Goal: Task Accomplishment & Management: Manage account settings

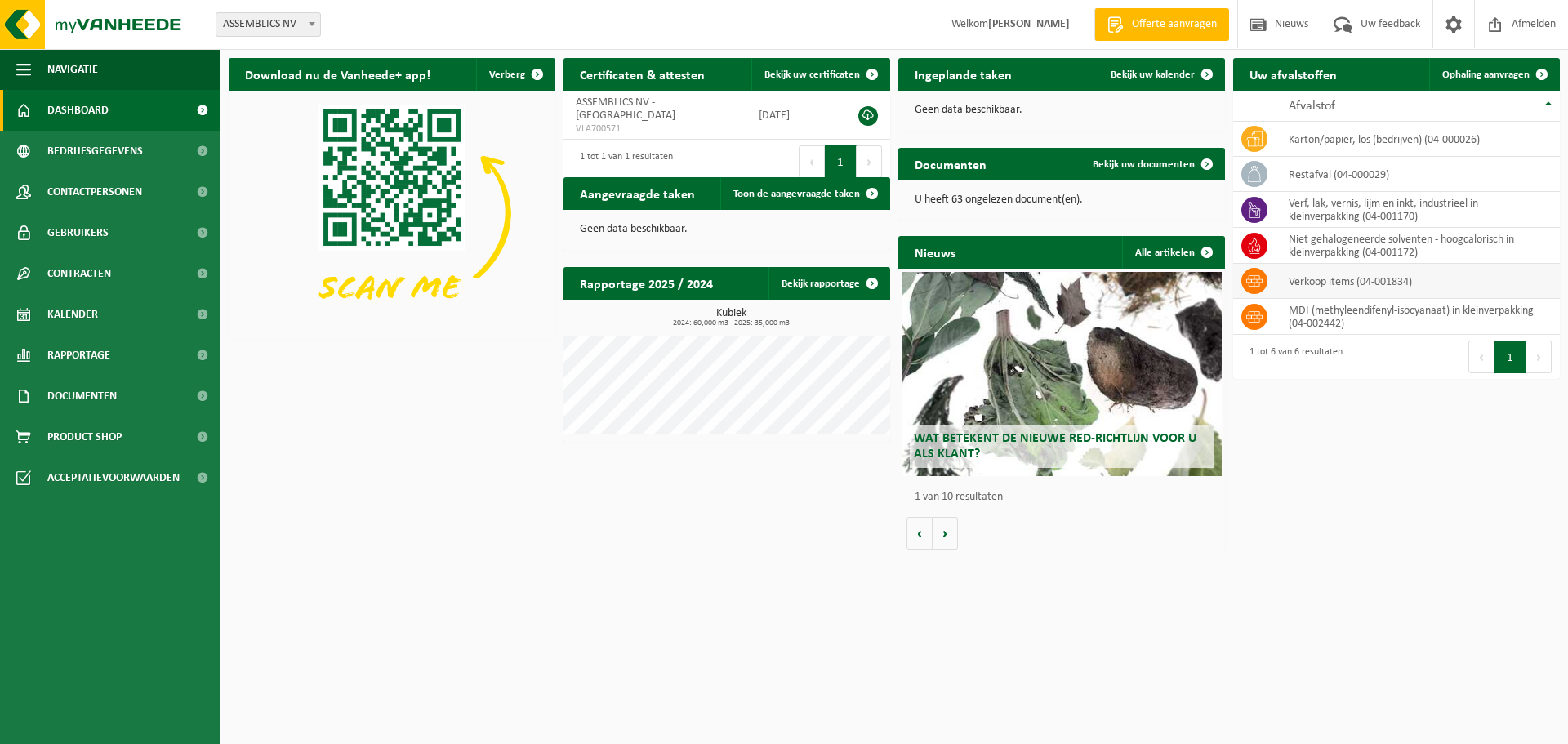
click at [1319, 285] on td "verkoop items (04-001834)" at bounding box center [1417, 281] width 283 height 36
click at [1319, 312] on td "MDI (methyleendifenyl-isocyanaat) in kleinverpakking (04-002442)" at bounding box center [1417, 316] width 283 height 36
click at [1332, 279] on td "verkoop items (04-001834)" at bounding box center [1417, 281] width 283 height 36
click at [1260, 285] on icon at bounding box center [1254, 281] width 16 height 16
click at [1513, 71] on span "Ophaling aanvragen" at bounding box center [1486, 74] width 87 height 10
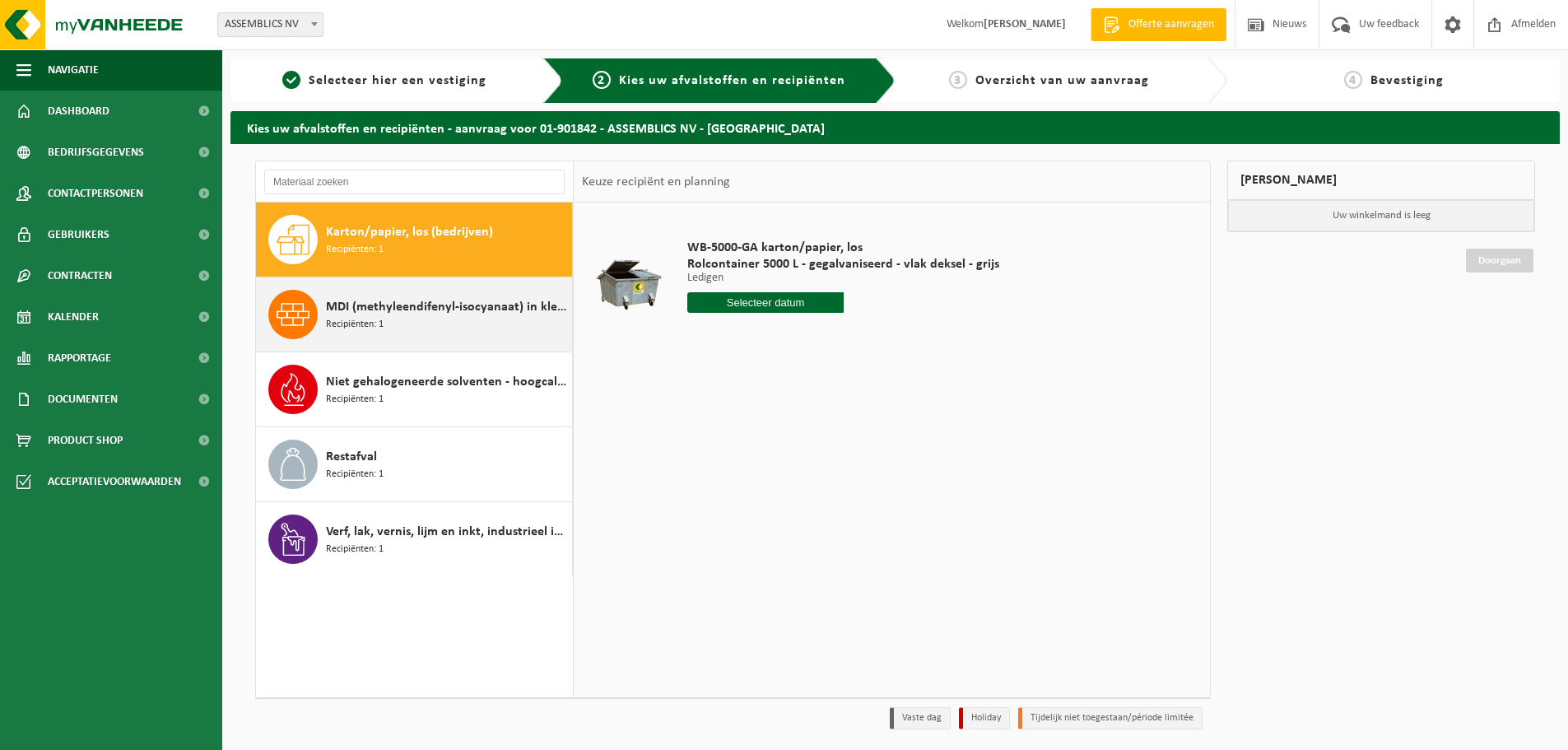
click at [386, 323] on div "MDI (methyleendifenyl-isocyanaat) in kleinverpakking Recipiënten: 1" at bounding box center [446, 314] width 242 height 50
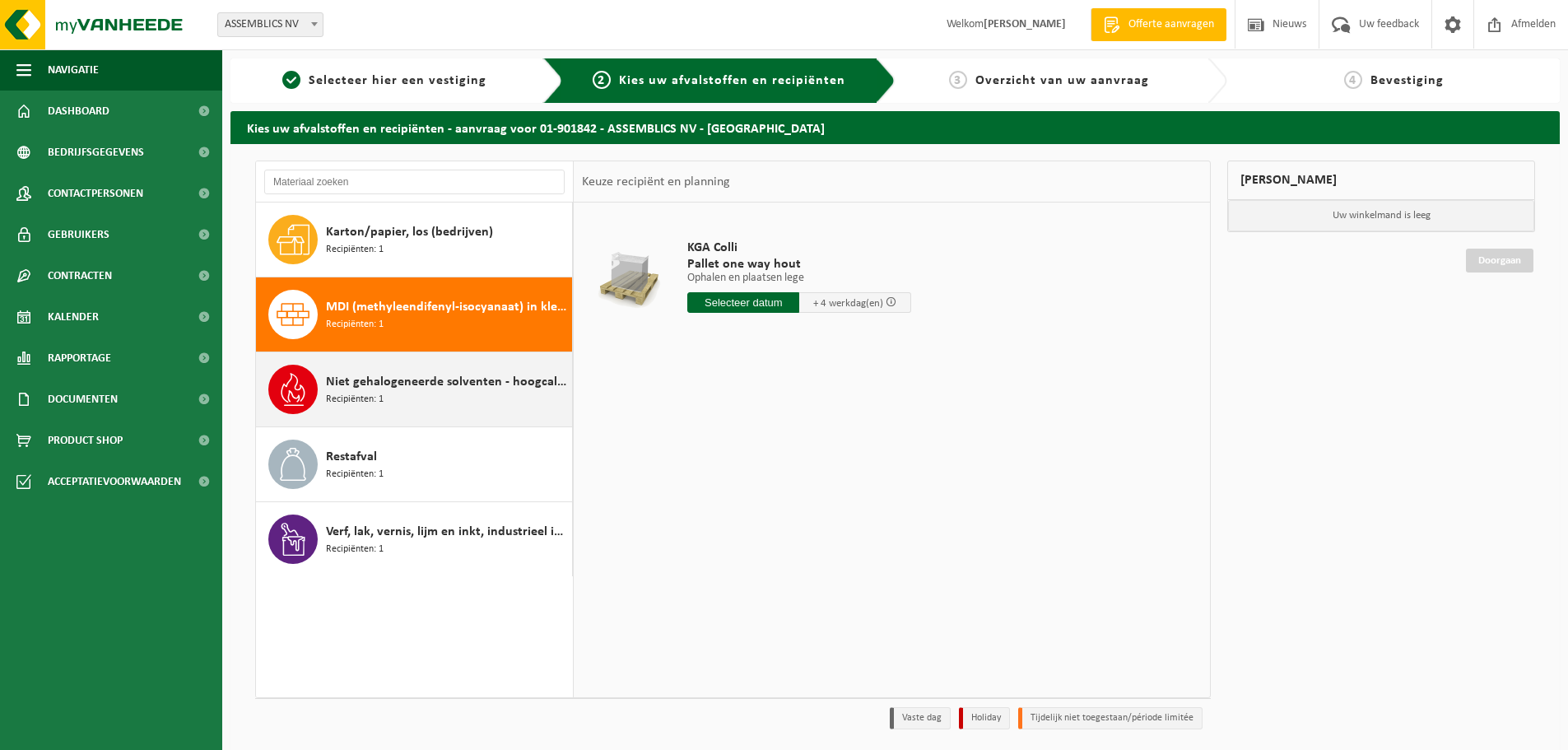
click at [350, 368] on div "Niet gehalogeneerde solventen - hoogcalorisch in kleinverpakking Recipiënten: 1" at bounding box center [446, 389] width 242 height 50
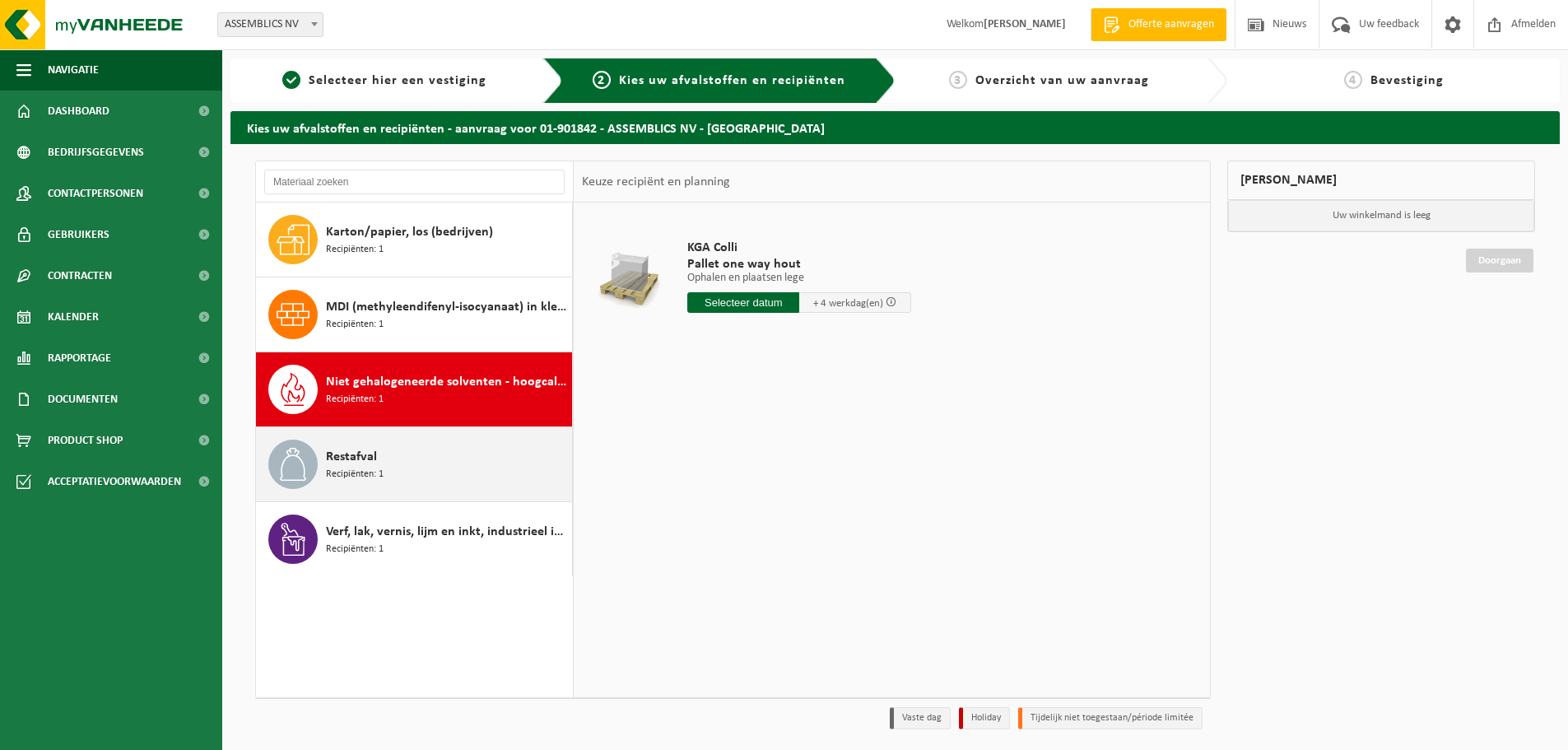
click at [325, 446] on div "Restafval Recipiënten: 1" at bounding box center [414, 464] width 317 height 74
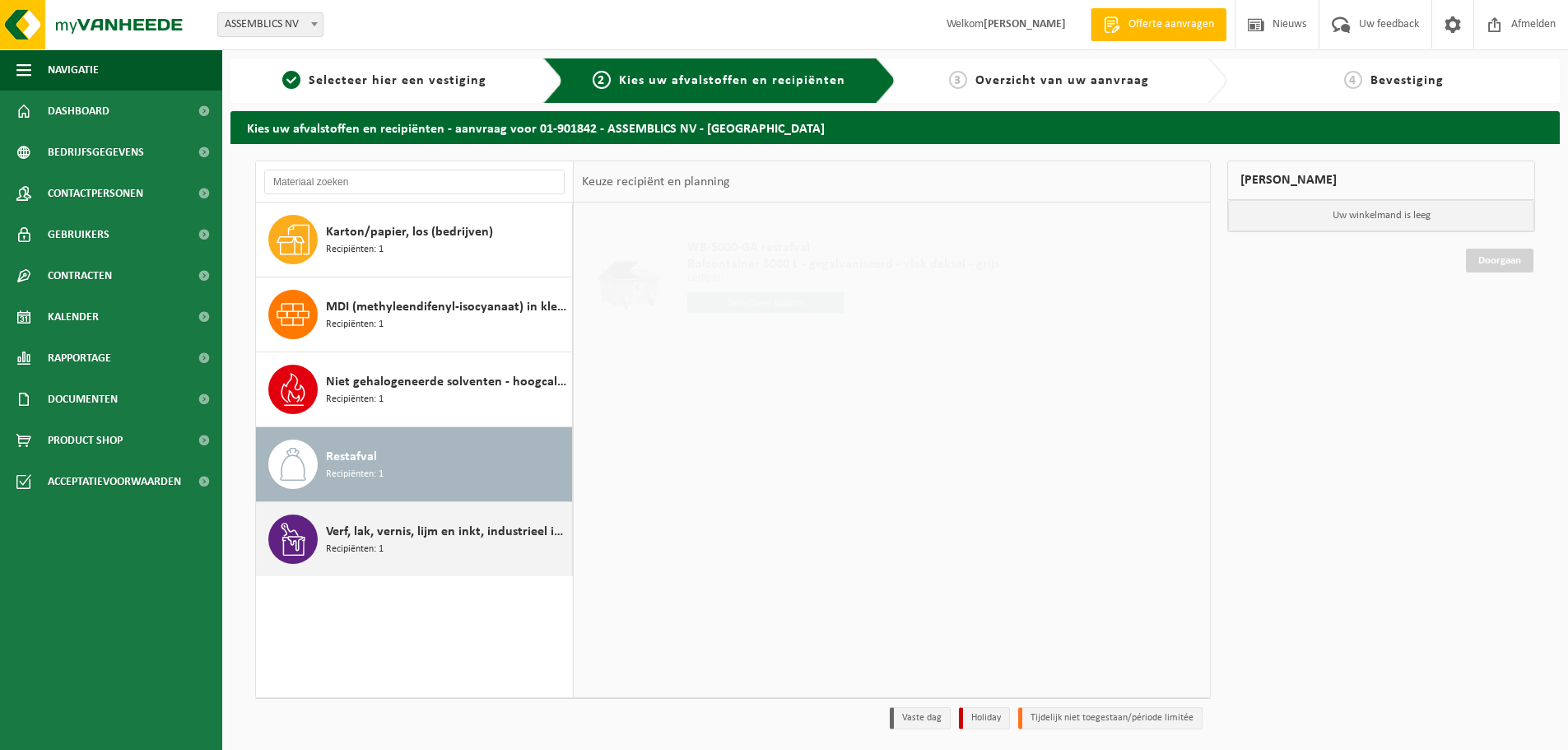
click at [330, 526] on span "Verf, lak, vernis, lijm en inkt, industrieel in kleinverpakking" at bounding box center [446, 532] width 242 height 20
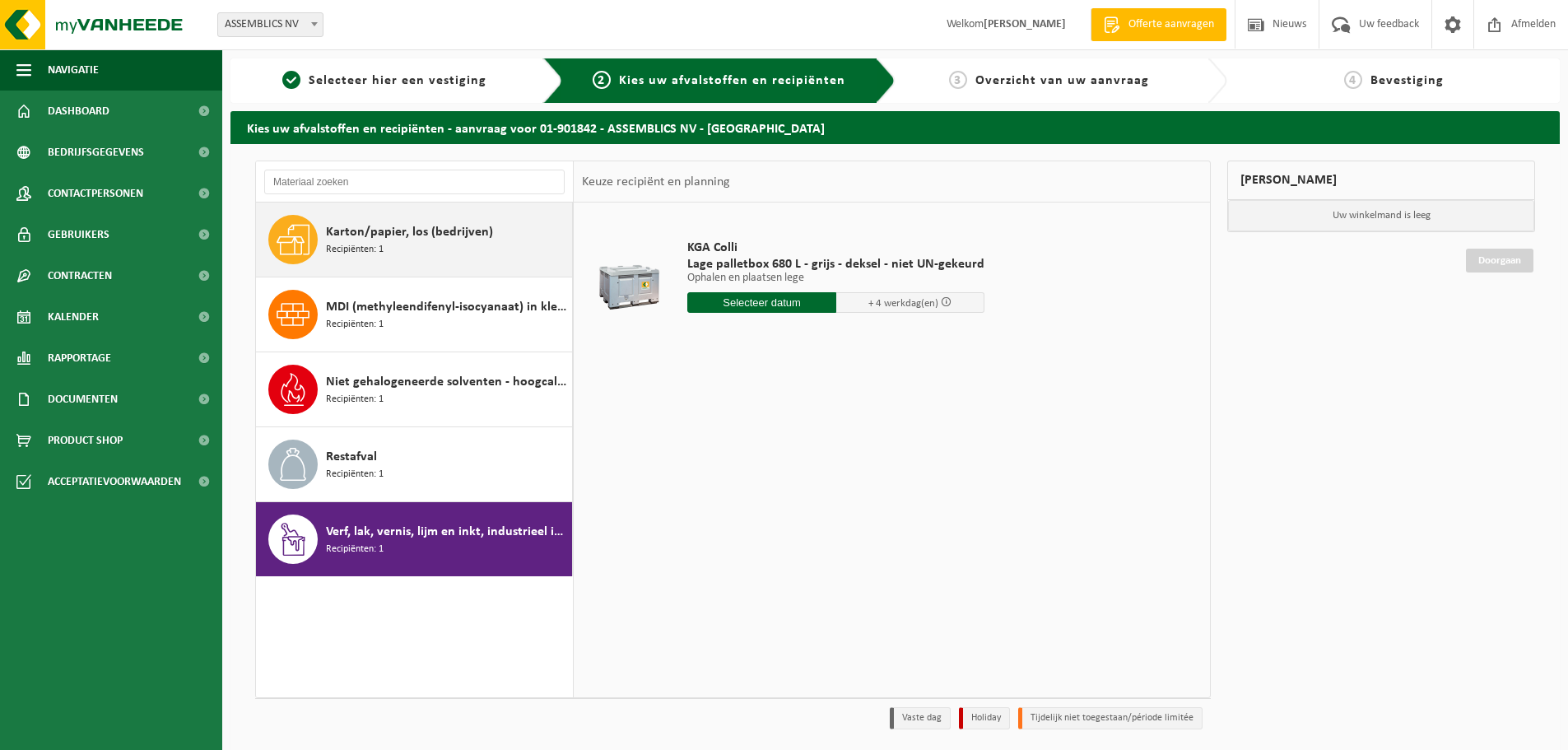
click at [375, 227] on span "Karton/papier, los (bedrijven)" at bounding box center [409, 232] width 167 height 20
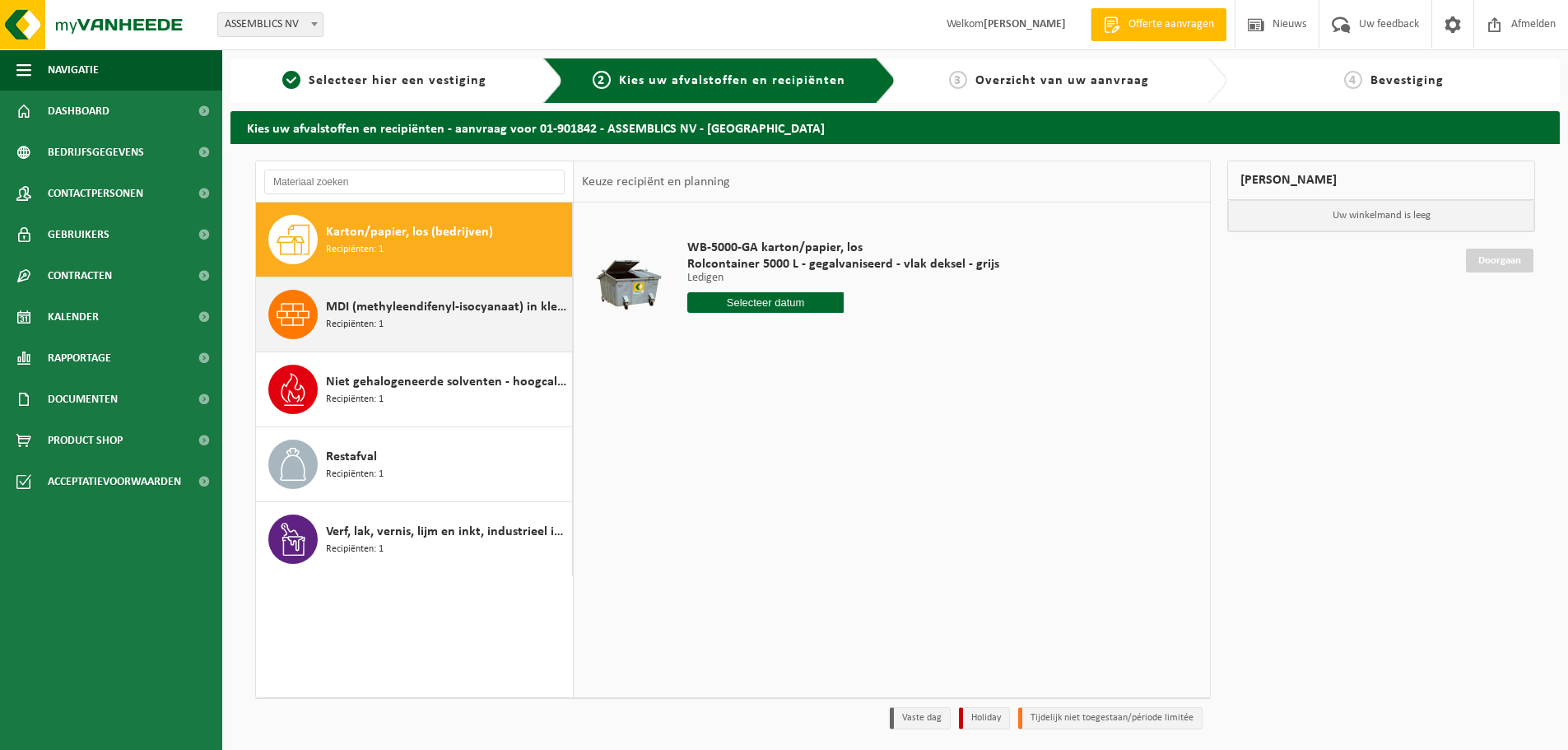
click at [475, 320] on div "MDI (methyleendifenyl-isocyanaat) in kleinverpakking Recipiënten: 1" at bounding box center [446, 314] width 242 height 50
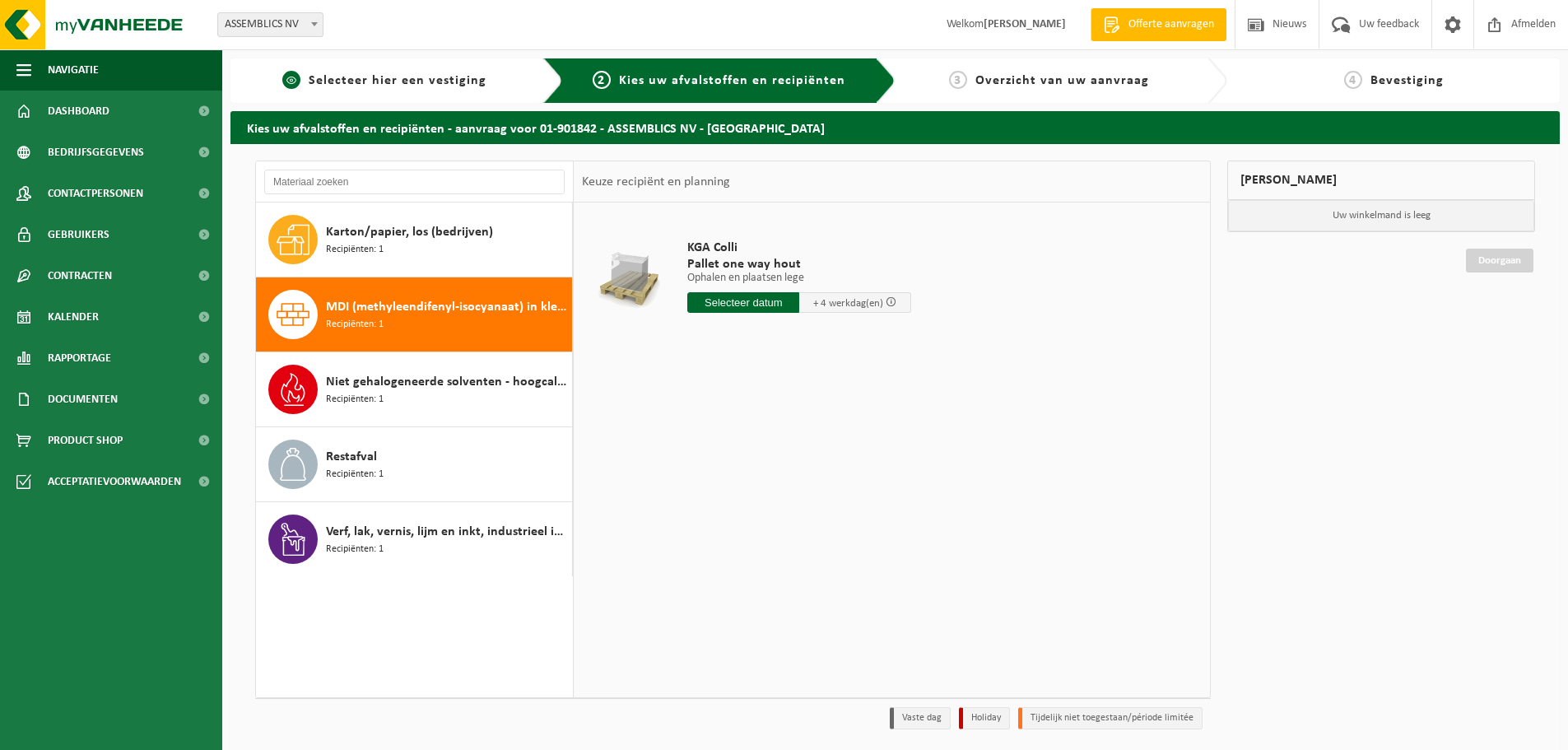
click at [437, 79] on span "Selecteer hier een vestiging" at bounding box center [398, 80] width 178 height 13
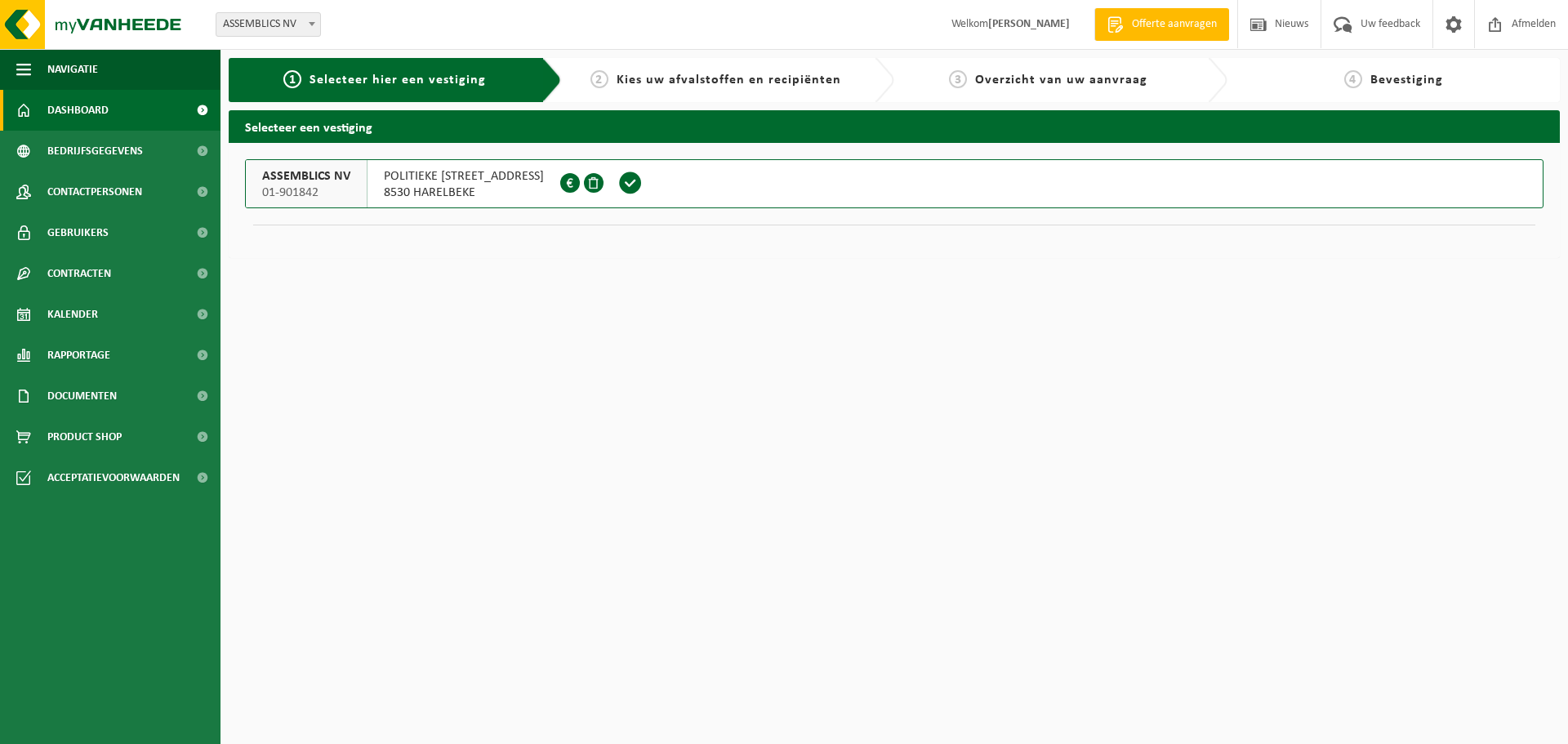
click at [75, 108] on span "Dashboard" at bounding box center [78, 110] width 62 height 41
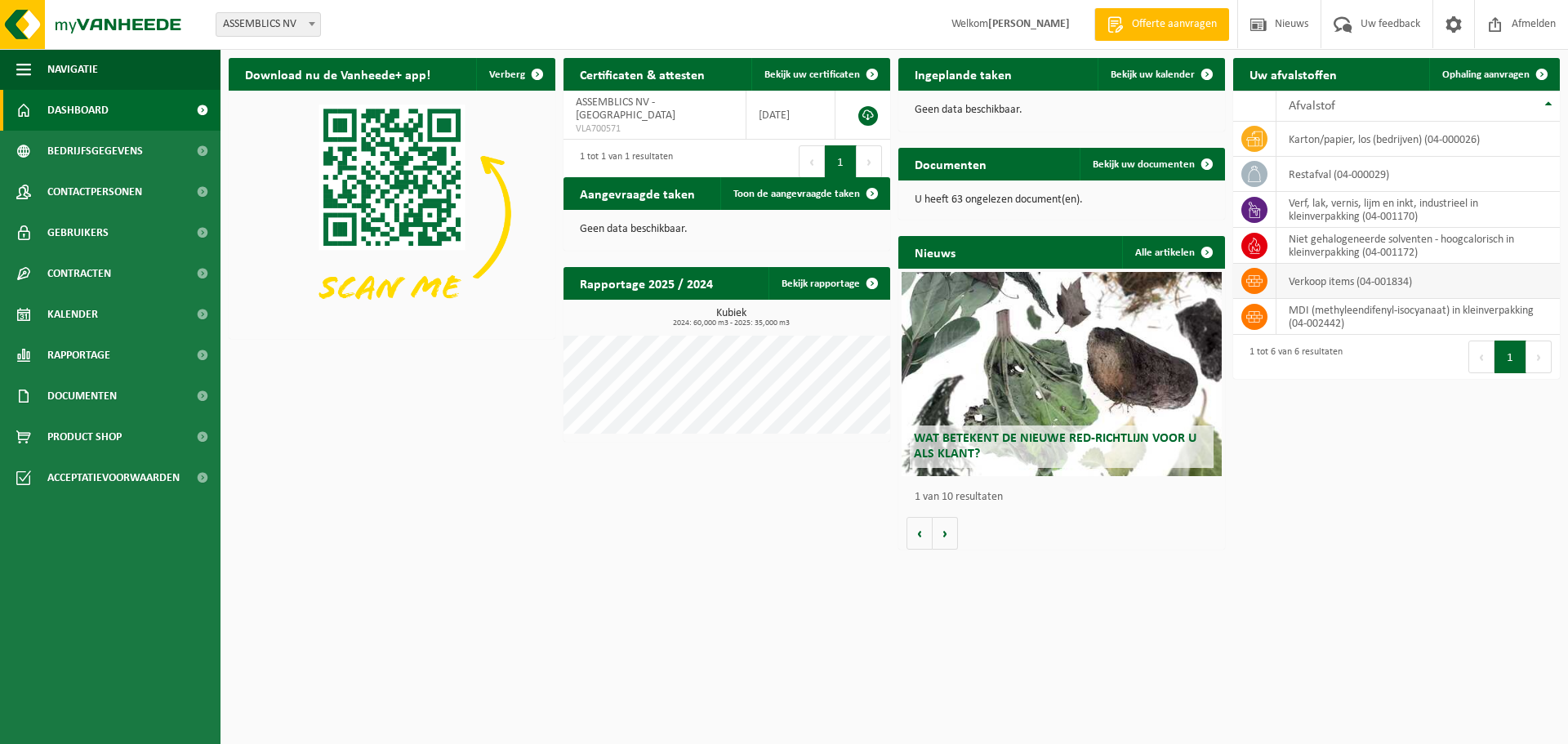
click at [1295, 280] on td "verkoop items (04-001834)" at bounding box center [1417, 281] width 283 height 36
click at [1312, 280] on td "verkoop items (04-001834)" at bounding box center [1417, 281] width 283 height 36
click at [1248, 278] on icon at bounding box center [1254, 281] width 16 height 11
click at [1278, 280] on td "verkoop items (04-001834)" at bounding box center [1417, 281] width 283 height 36
click at [68, 430] on span "Product Shop" at bounding box center [85, 437] width 75 height 41
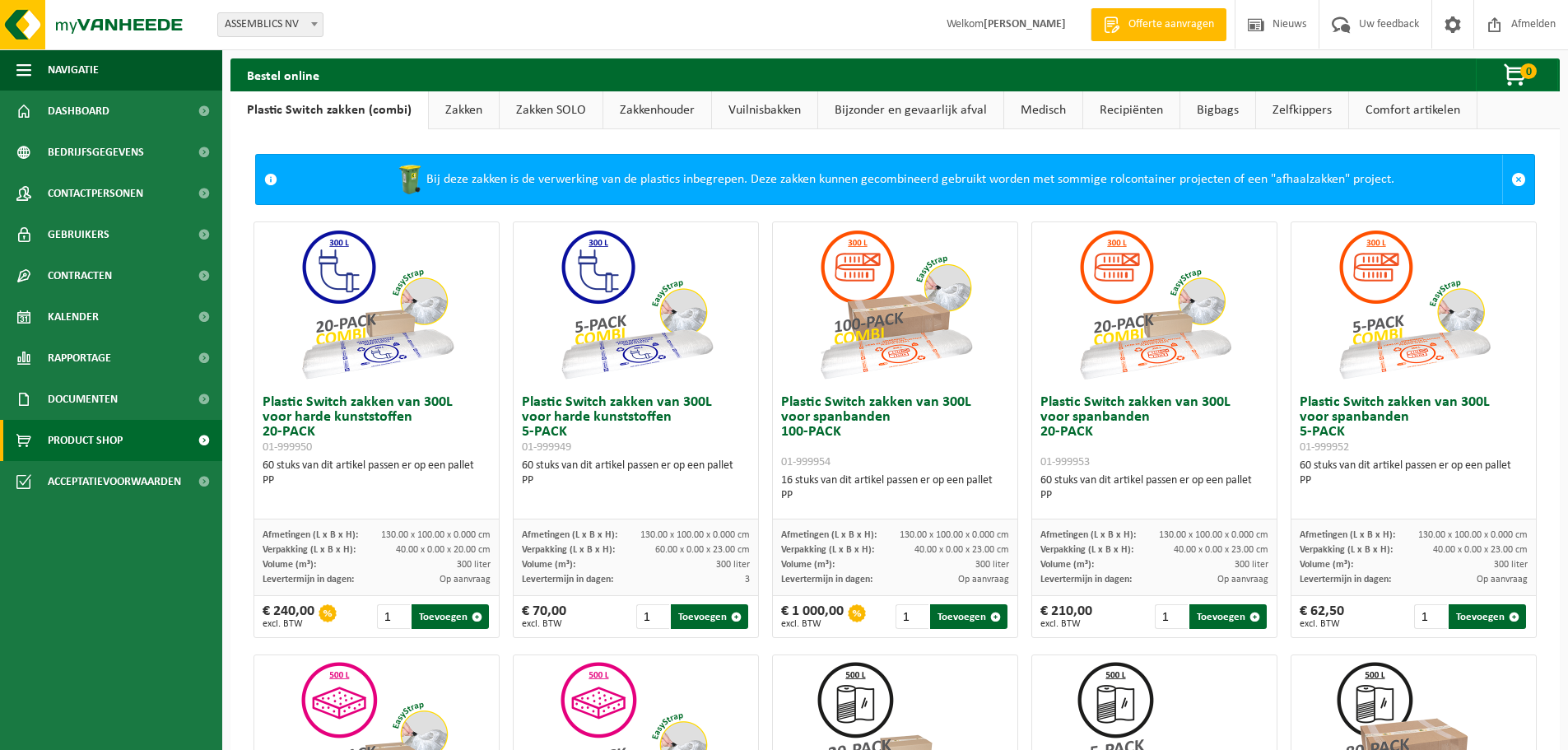
click at [489, 178] on div "Bij deze zakken is de verwerking van de plastics inbegrepen. Deze zakken kunnen…" at bounding box center [893, 179] width 1216 height 50
click at [764, 108] on link "Vuilnisbakken" at bounding box center [764, 110] width 106 height 38
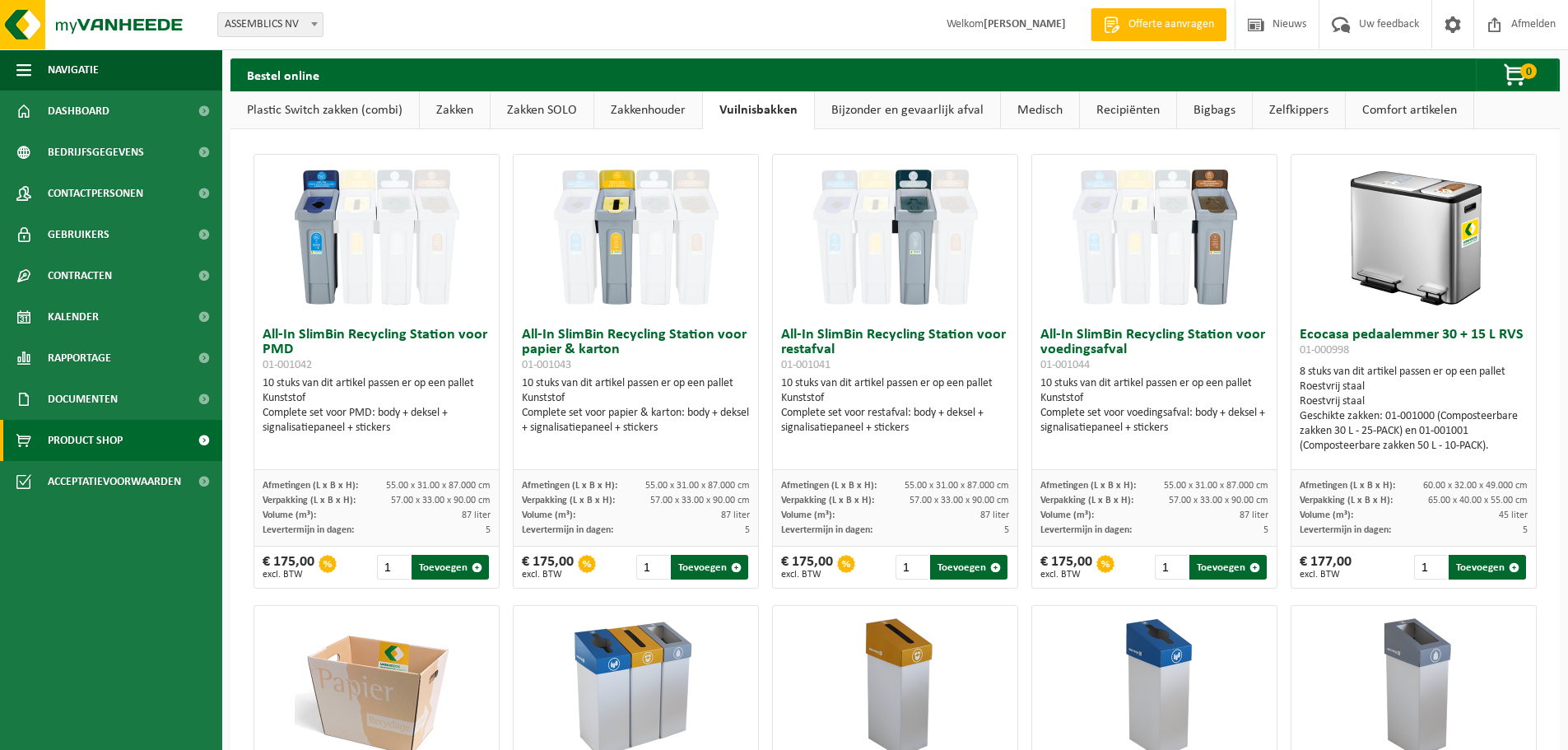
click at [684, 110] on link "Zakkenhouder" at bounding box center [648, 110] width 107 height 38
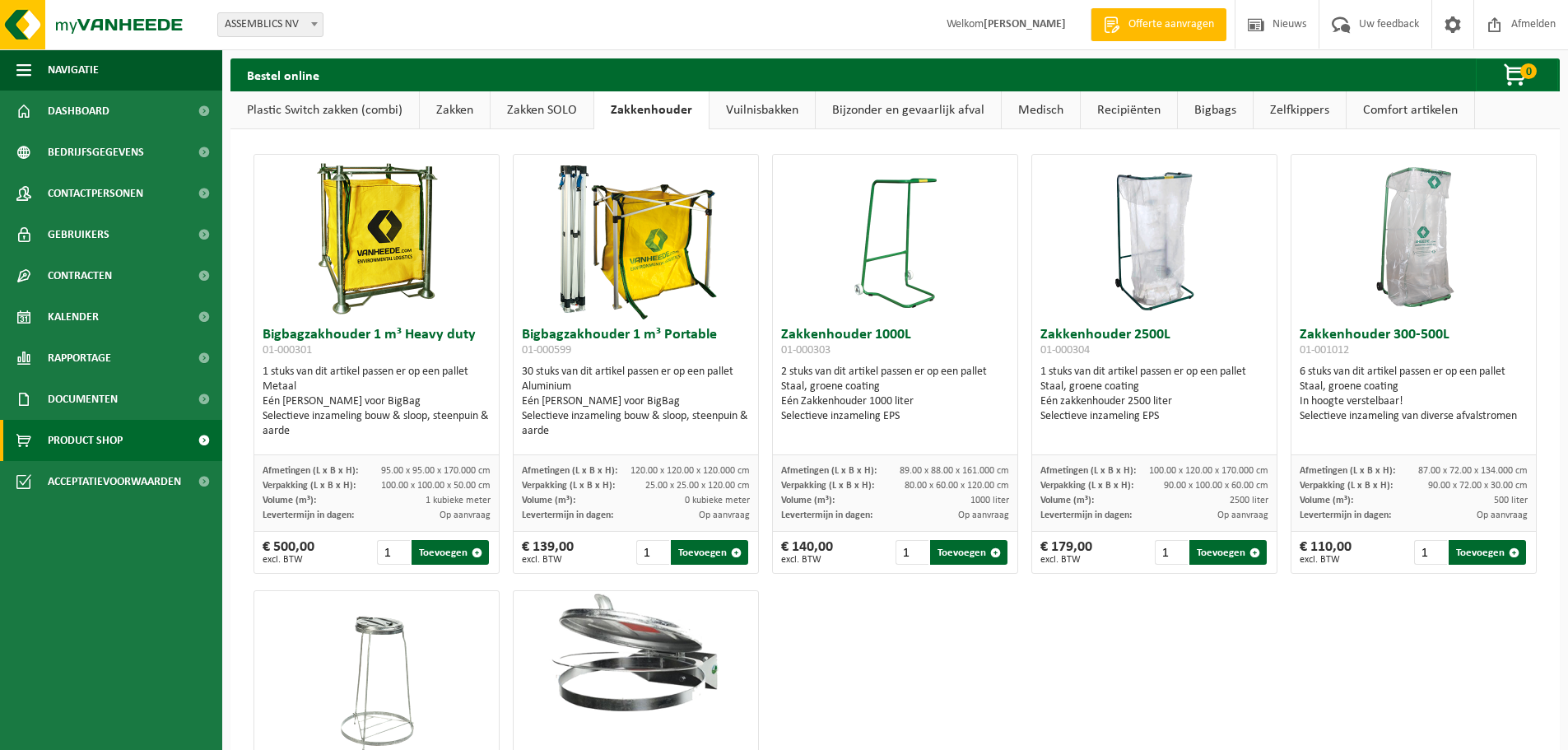
click at [540, 113] on link "Zakken SOLO" at bounding box center [542, 110] width 103 height 38
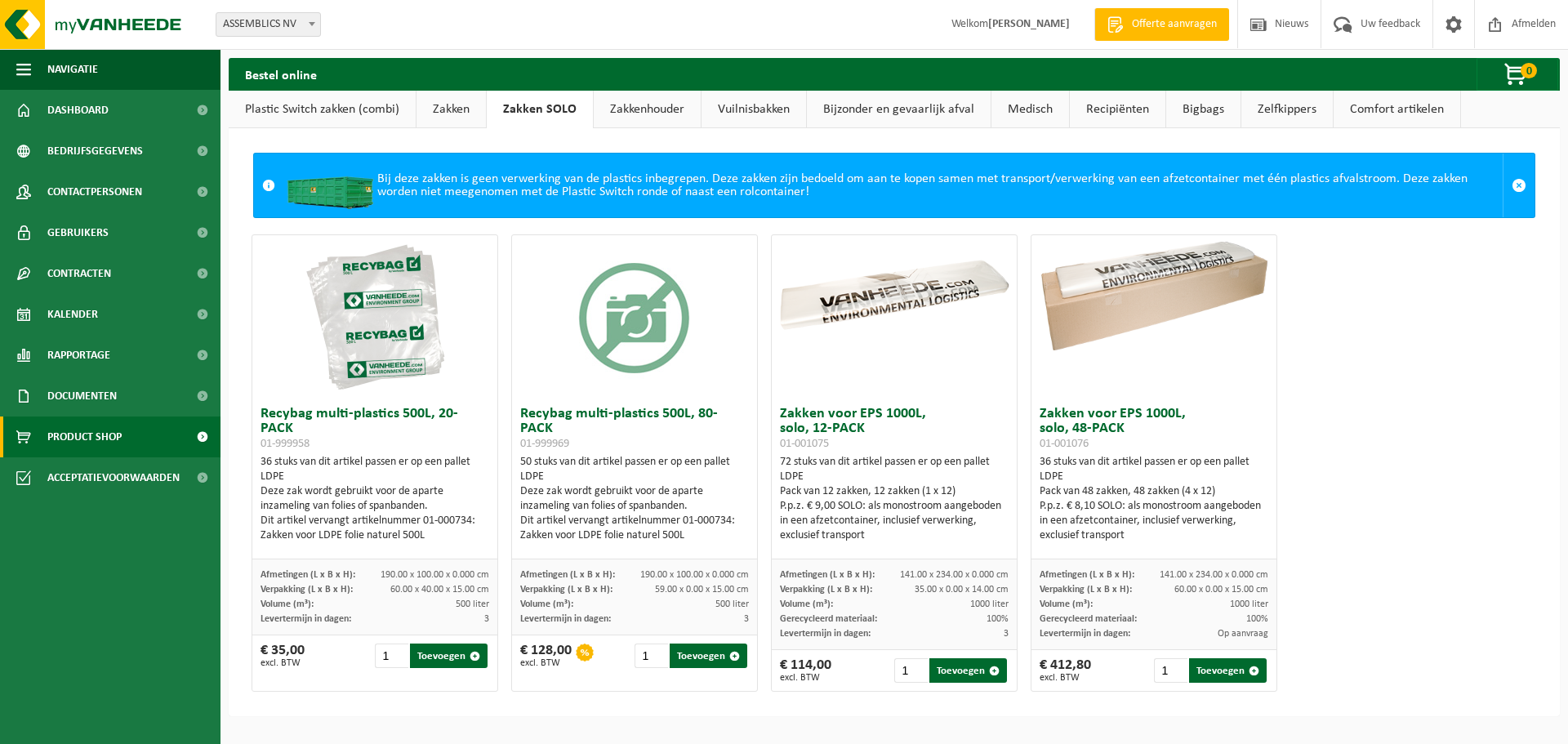
click at [461, 113] on link "Zakken" at bounding box center [451, 109] width 69 height 37
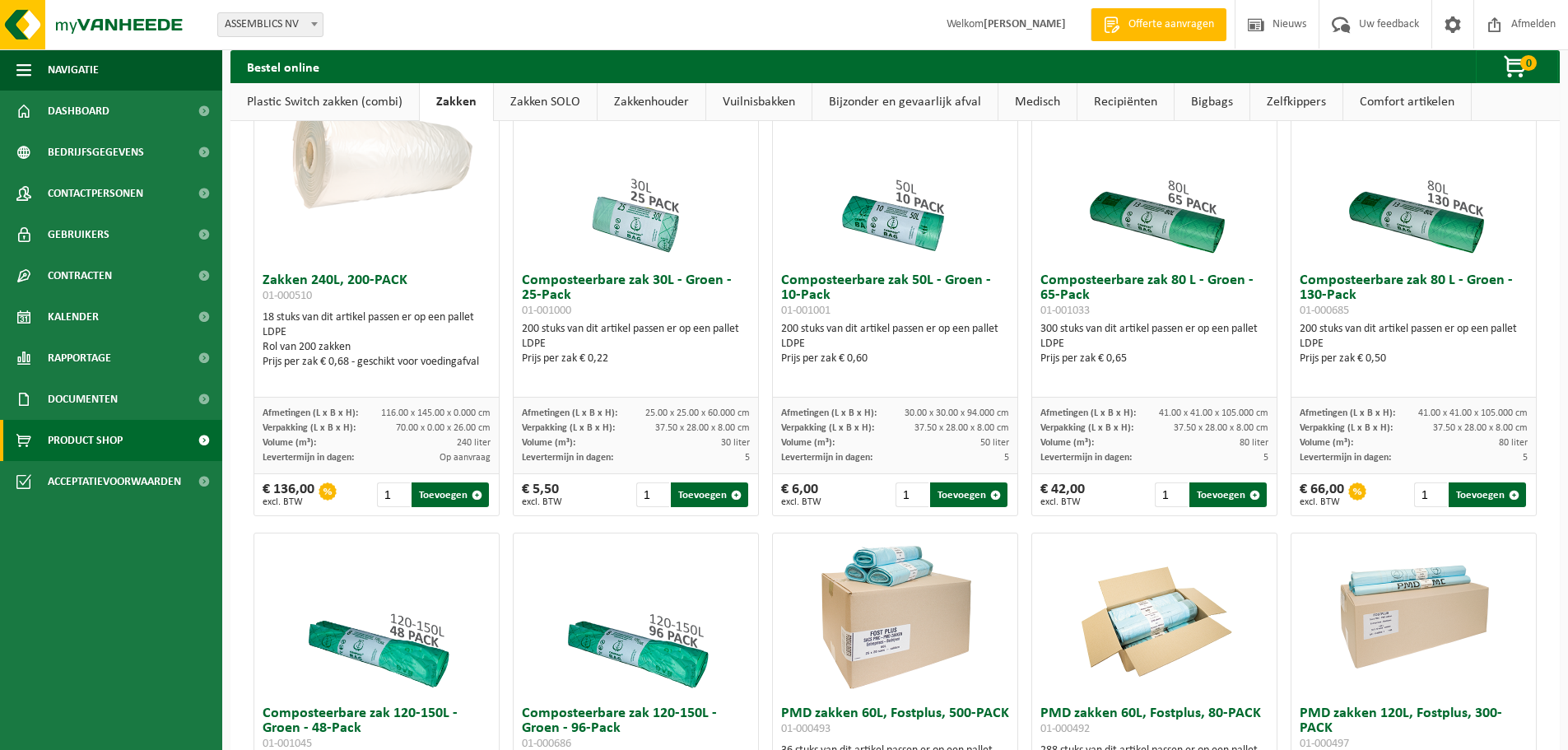
scroll to position [524, 0]
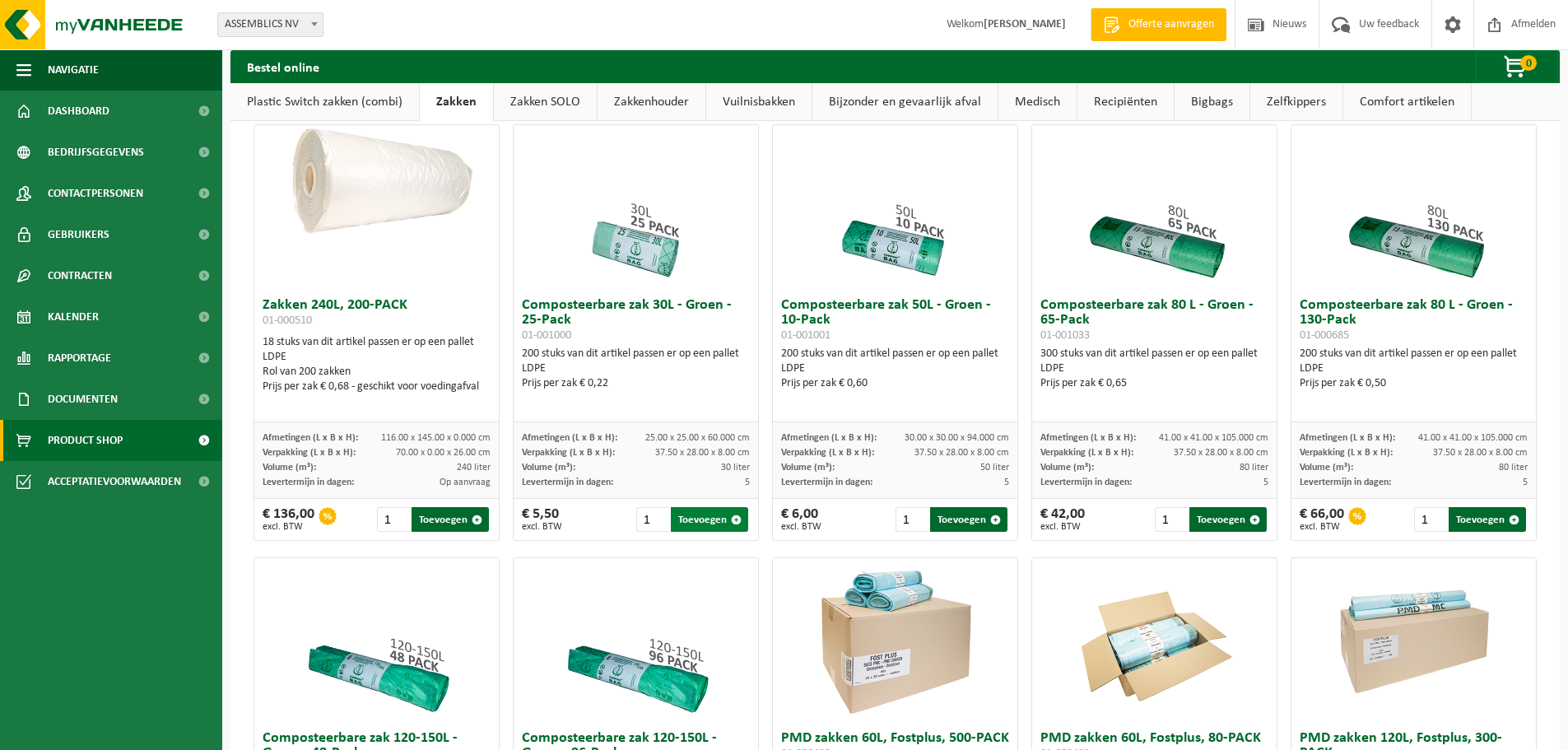
click at [732, 523] on span "button" at bounding box center [736, 519] width 10 height 10
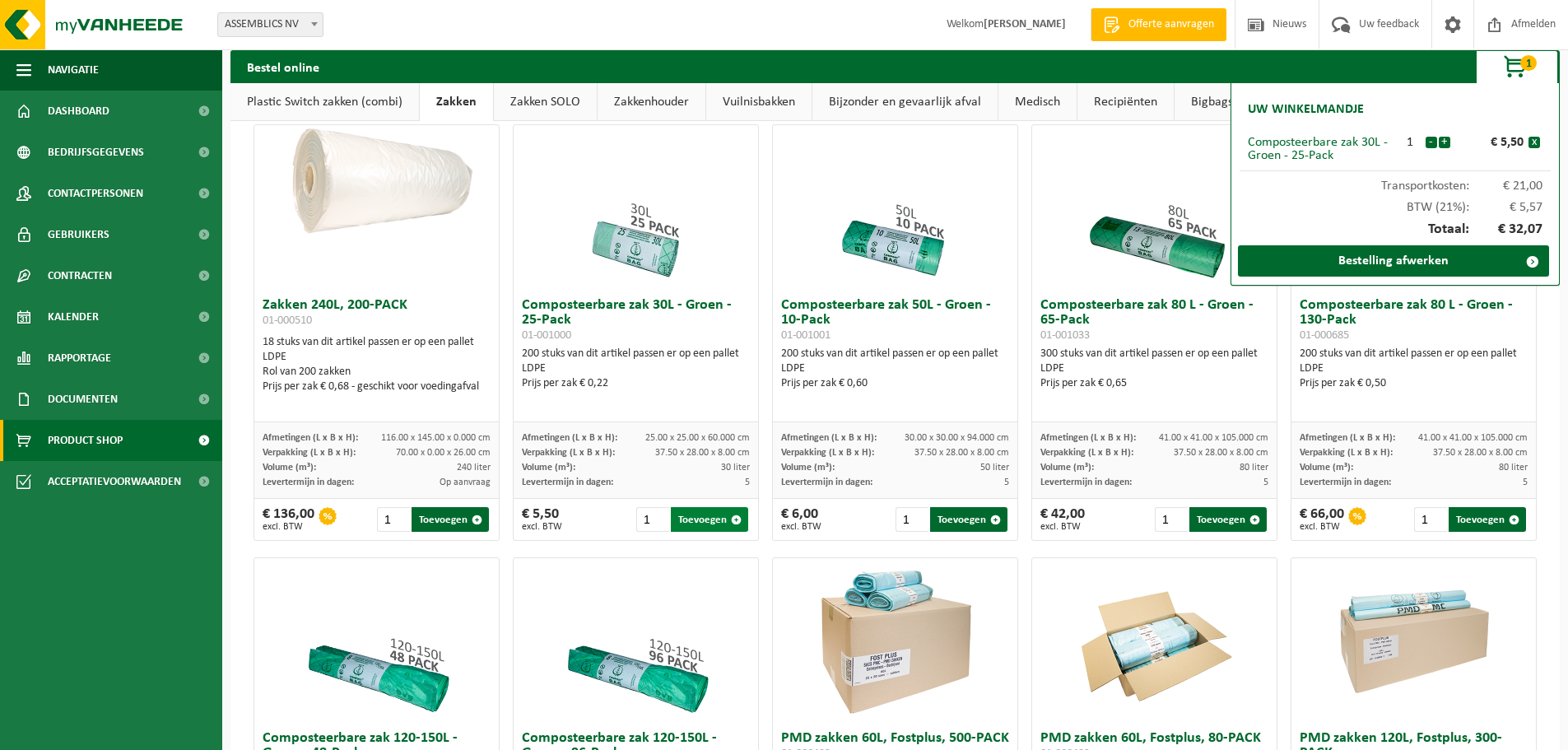
click at [732, 523] on span "button" at bounding box center [736, 519] width 10 height 10
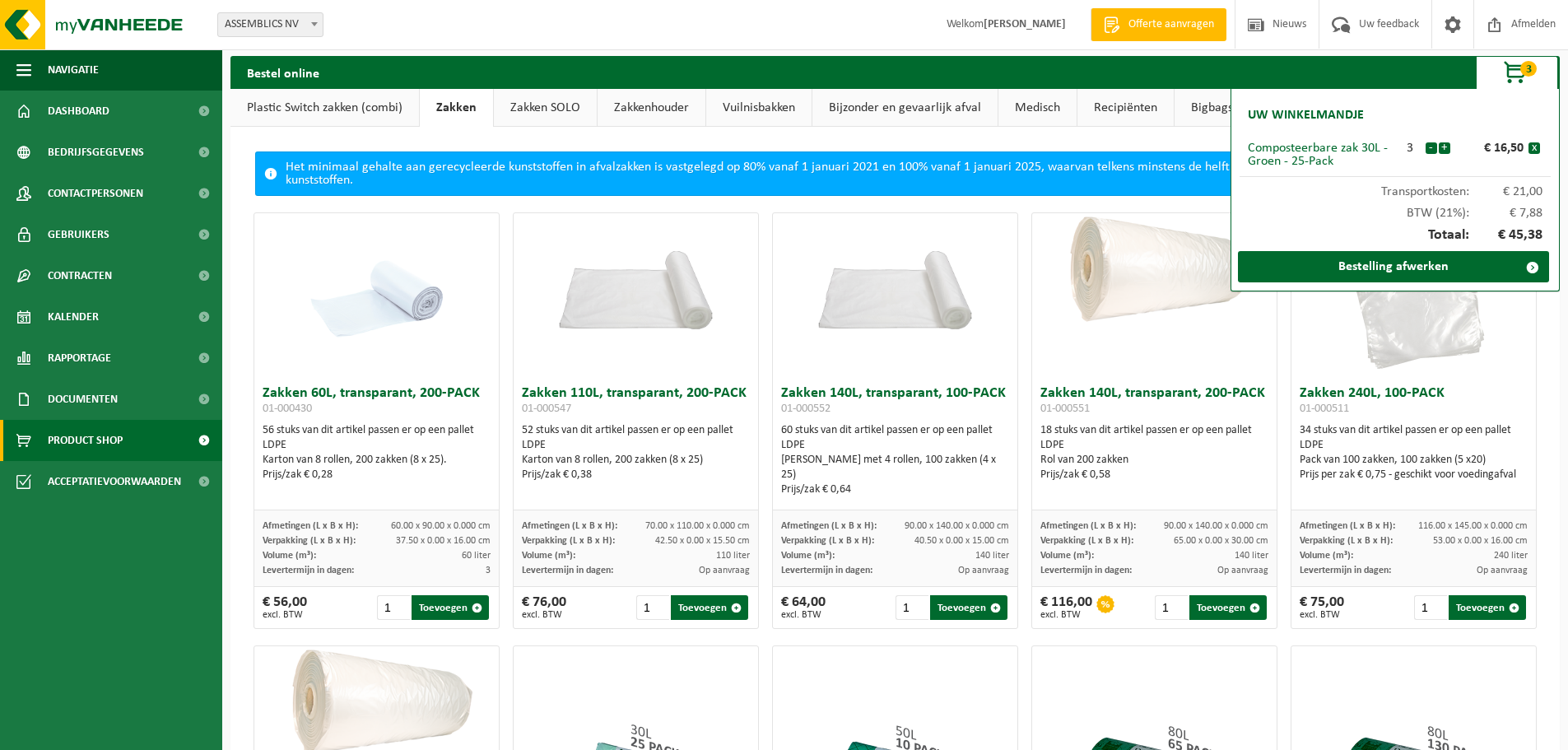
scroll to position [0, 0]
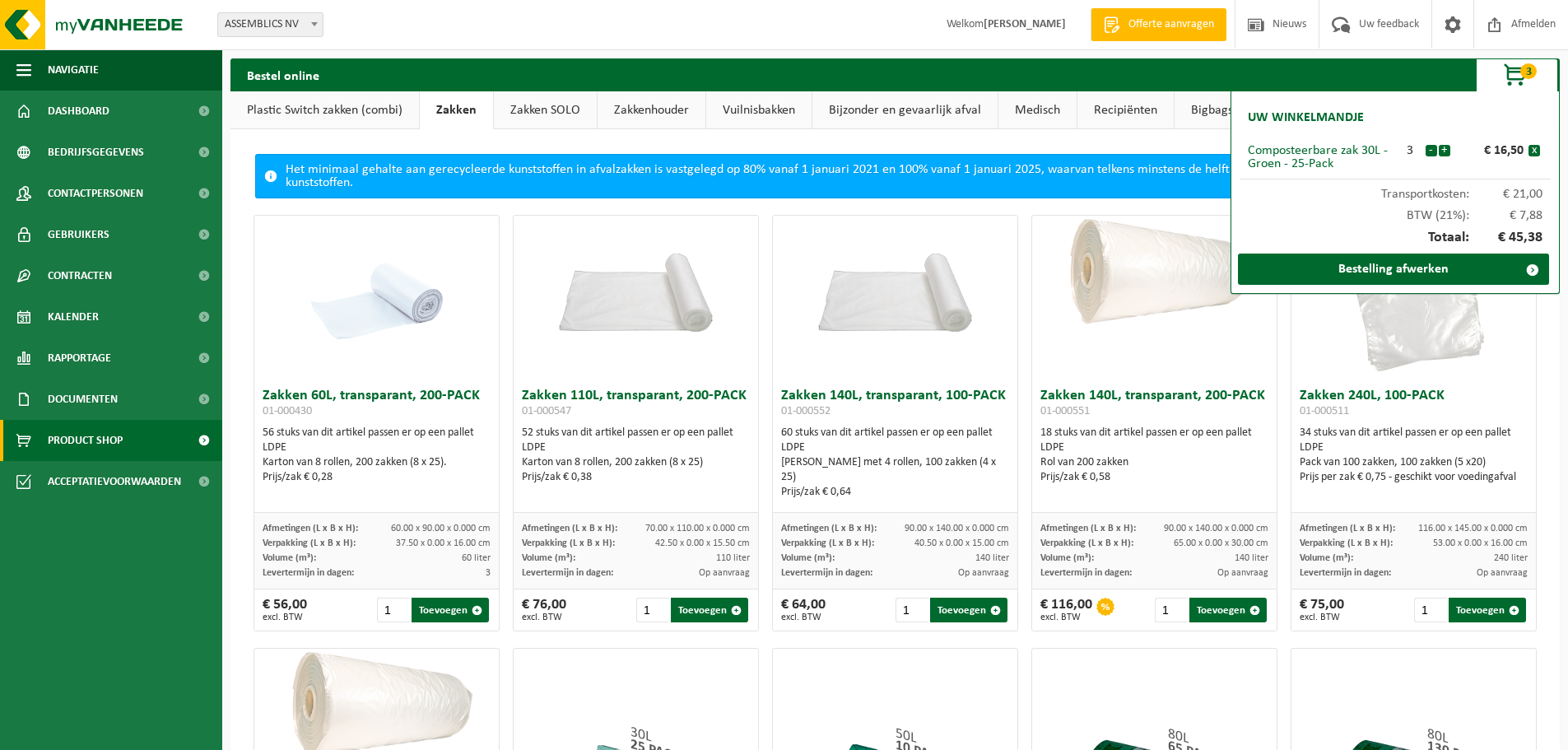
click at [1141, 115] on link "Recipiënten" at bounding box center [1125, 110] width 96 height 38
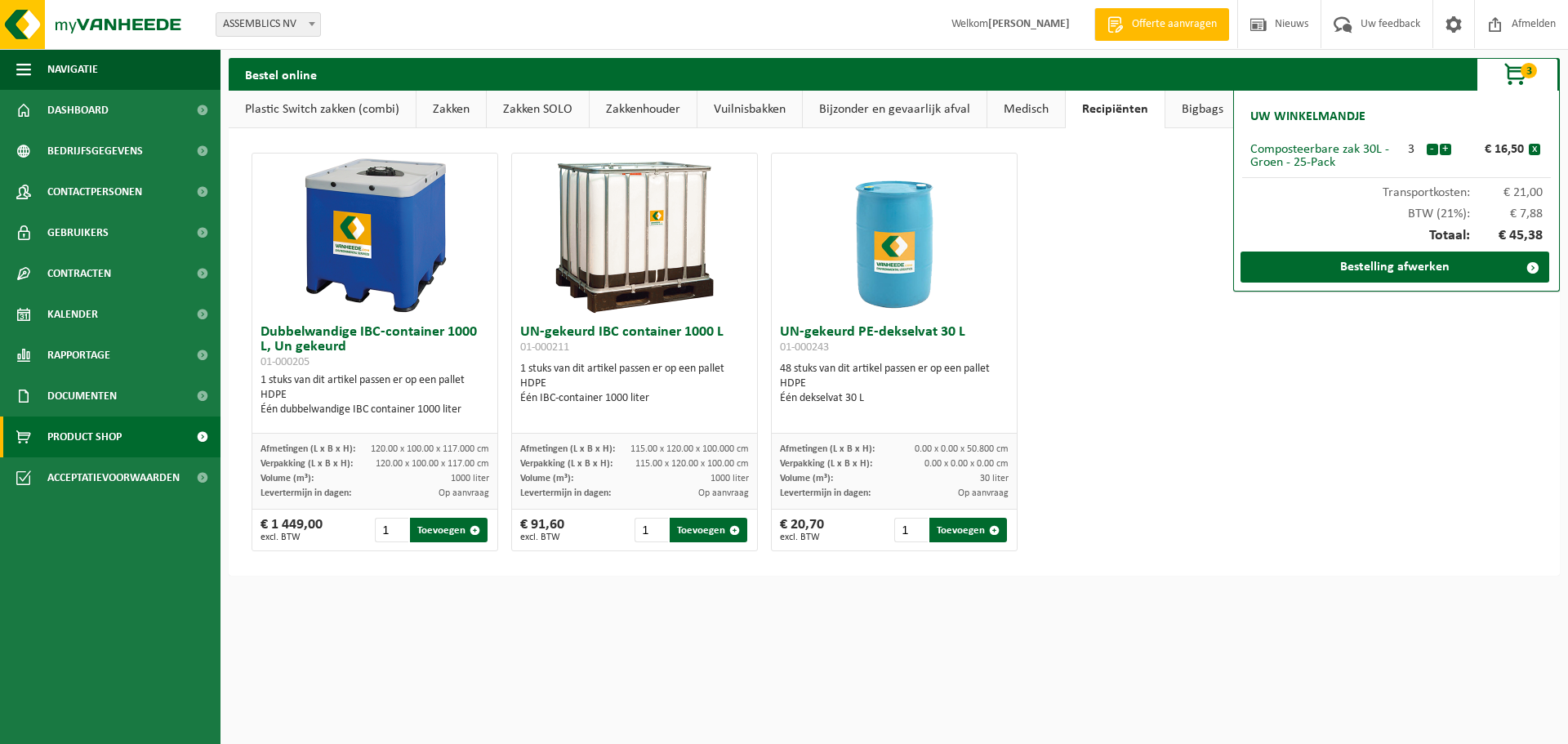
click at [1189, 106] on link "Bigbags" at bounding box center [1202, 109] width 75 height 37
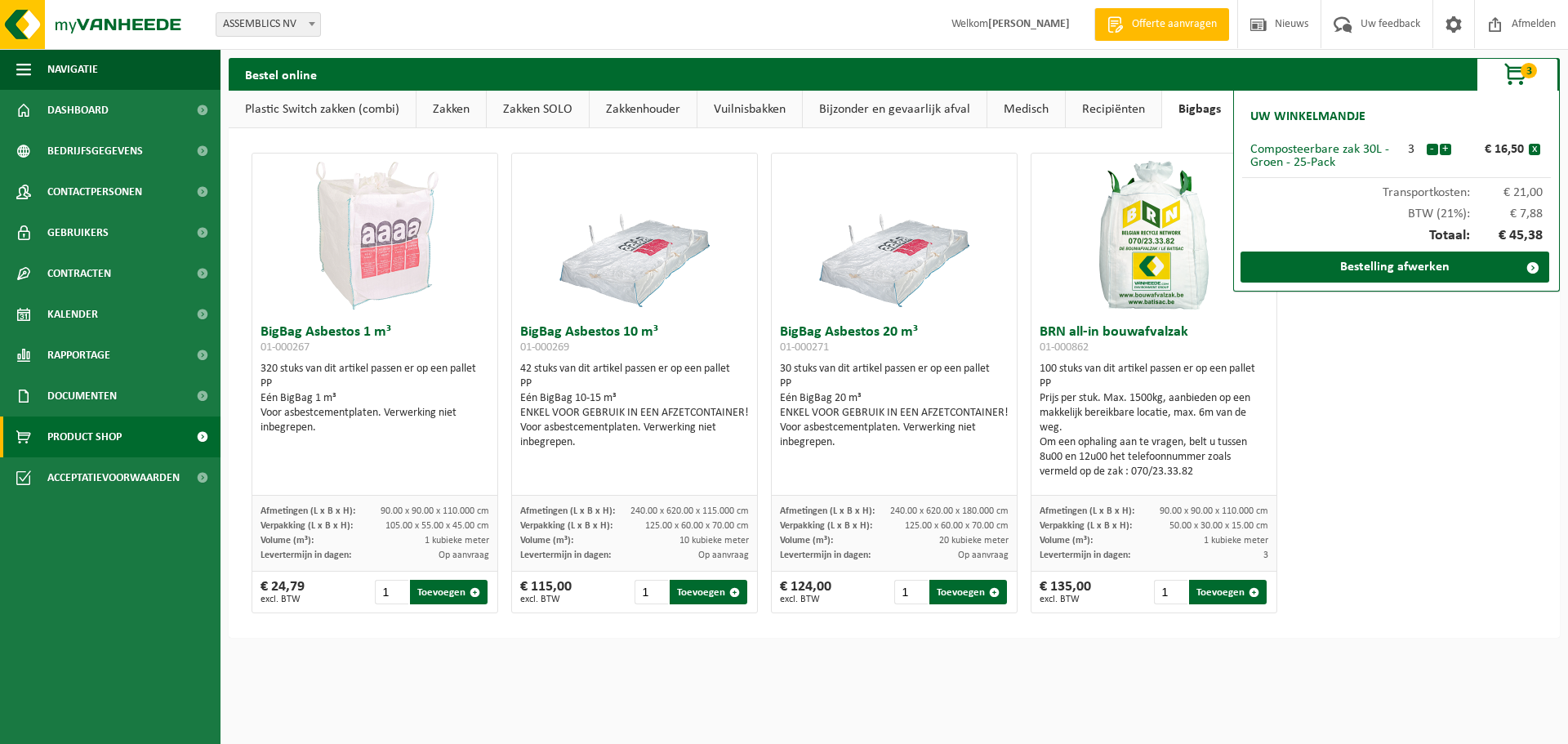
click at [1417, 404] on div "BigBag Asbestos 1 m³ 01-000267 320 stuks van dit artikel passen er op een palle…" at bounding box center [894, 383] width 1299 height 477
click at [1520, 78] on span "button" at bounding box center [1516, 75] width 81 height 33
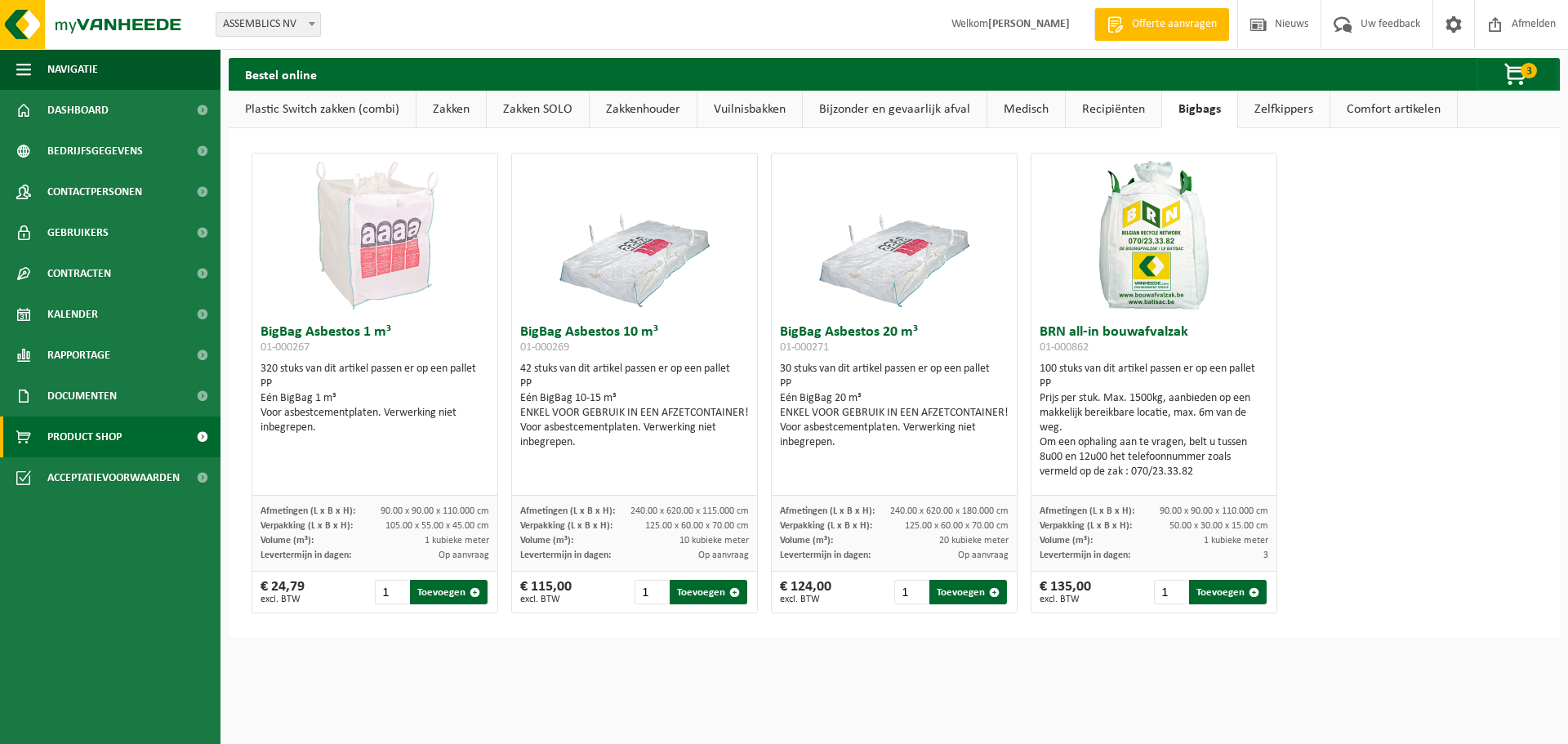
click at [738, 112] on link "Vuilnisbakken" at bounding box center [749, 109] width 105 height 37
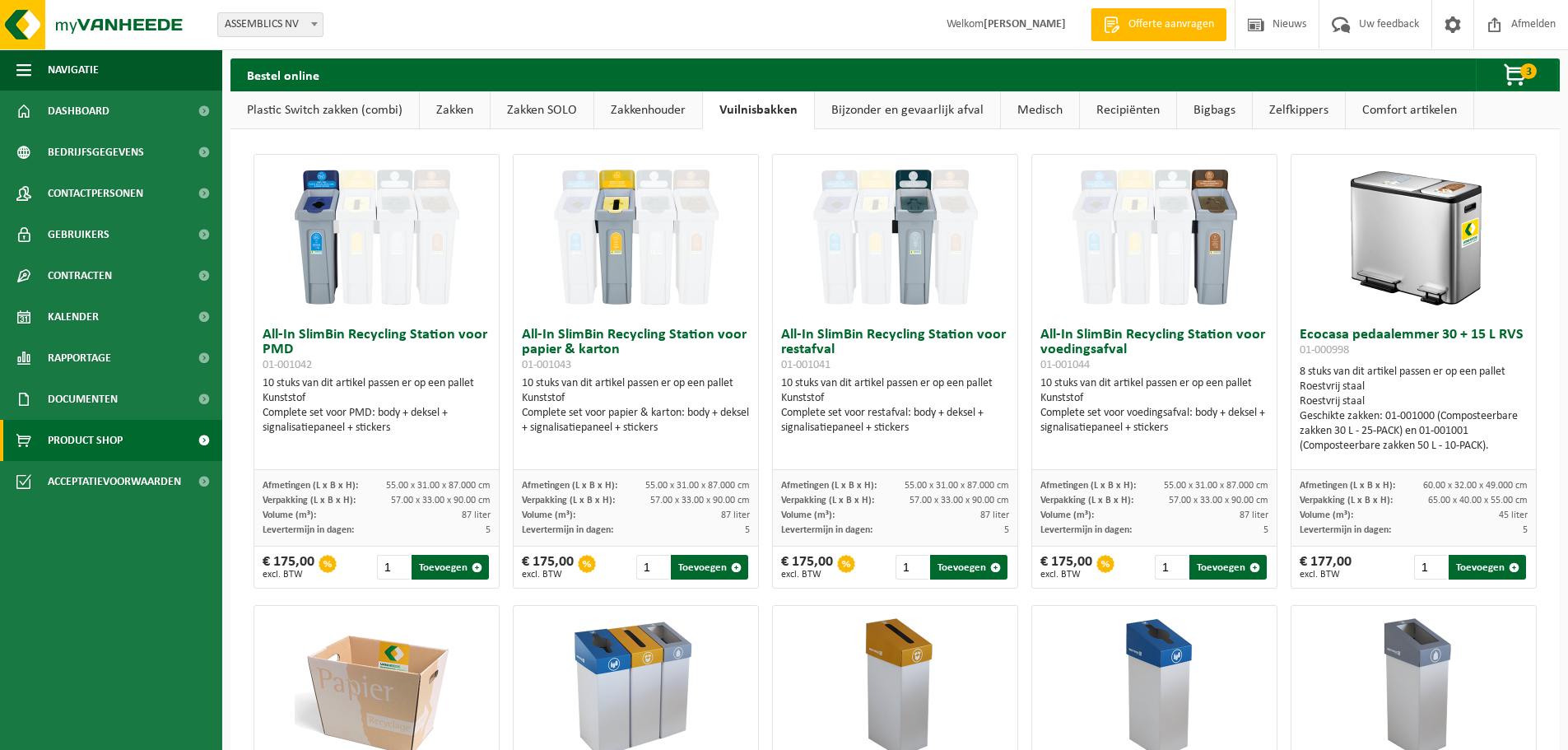
click at [925, 115] on link "Bijzonder en gevaarlijk afval" at bounding box center [907, 110] width 185 height 38
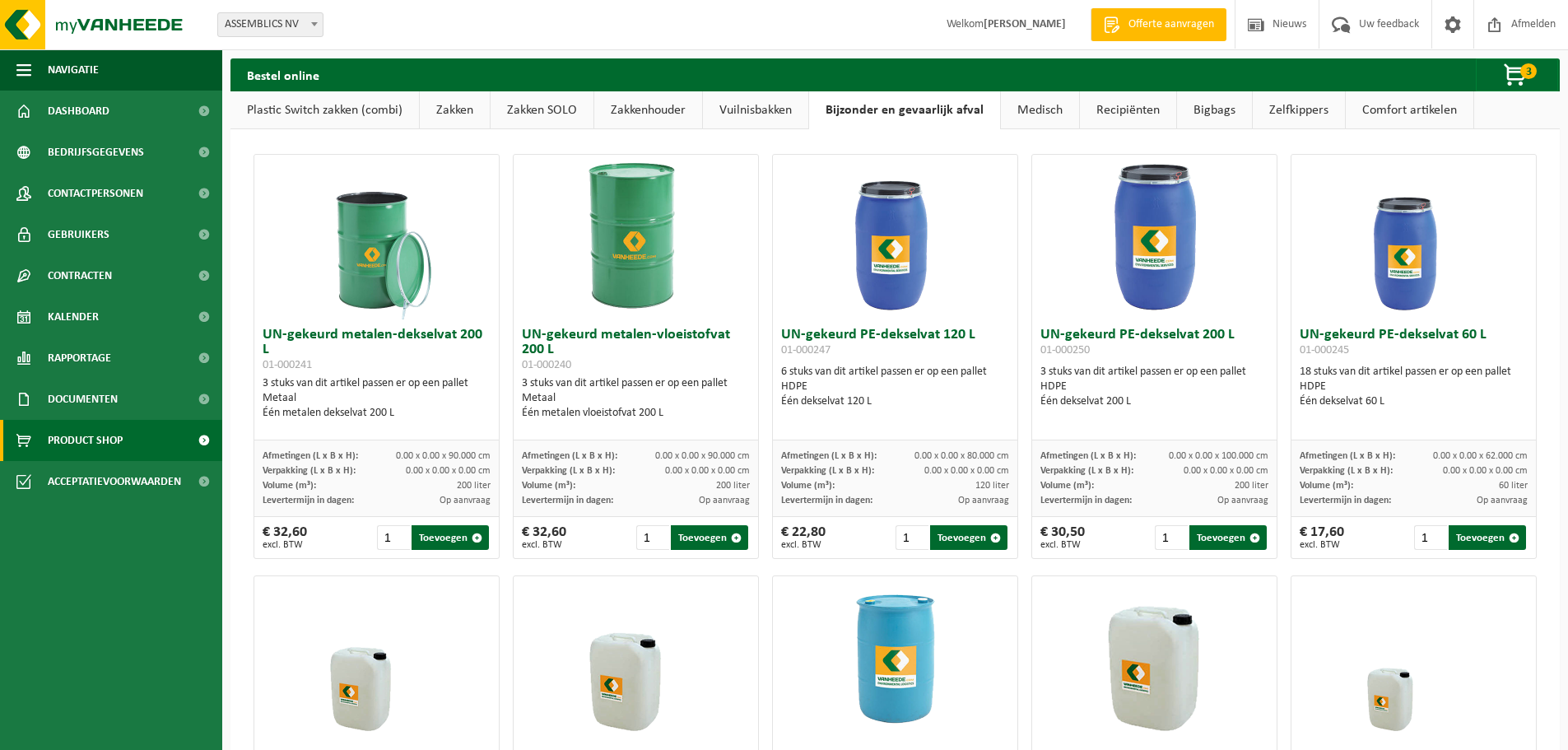
drag, startPoint x: 1041, startPoint y: 112, endPoint x: 1094, endPoint y: 114, distance: 53.0
click at [1042, 112] on link "Medisch" at bounding box center [1040, 110] width 79 height 38
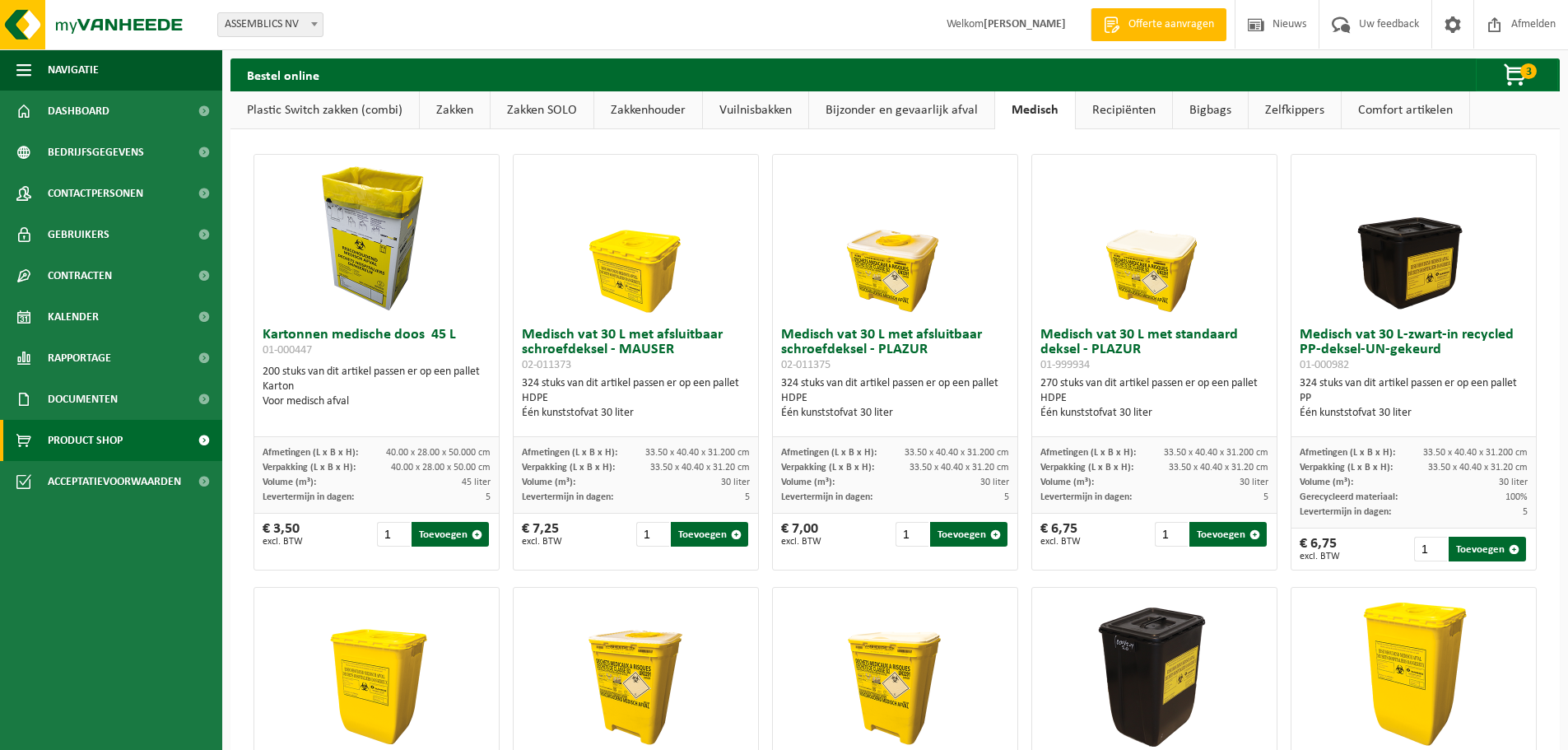
click at [1145, 110] on link "Recipiënten" at bounding box center [1124, 110] width 96 height 38
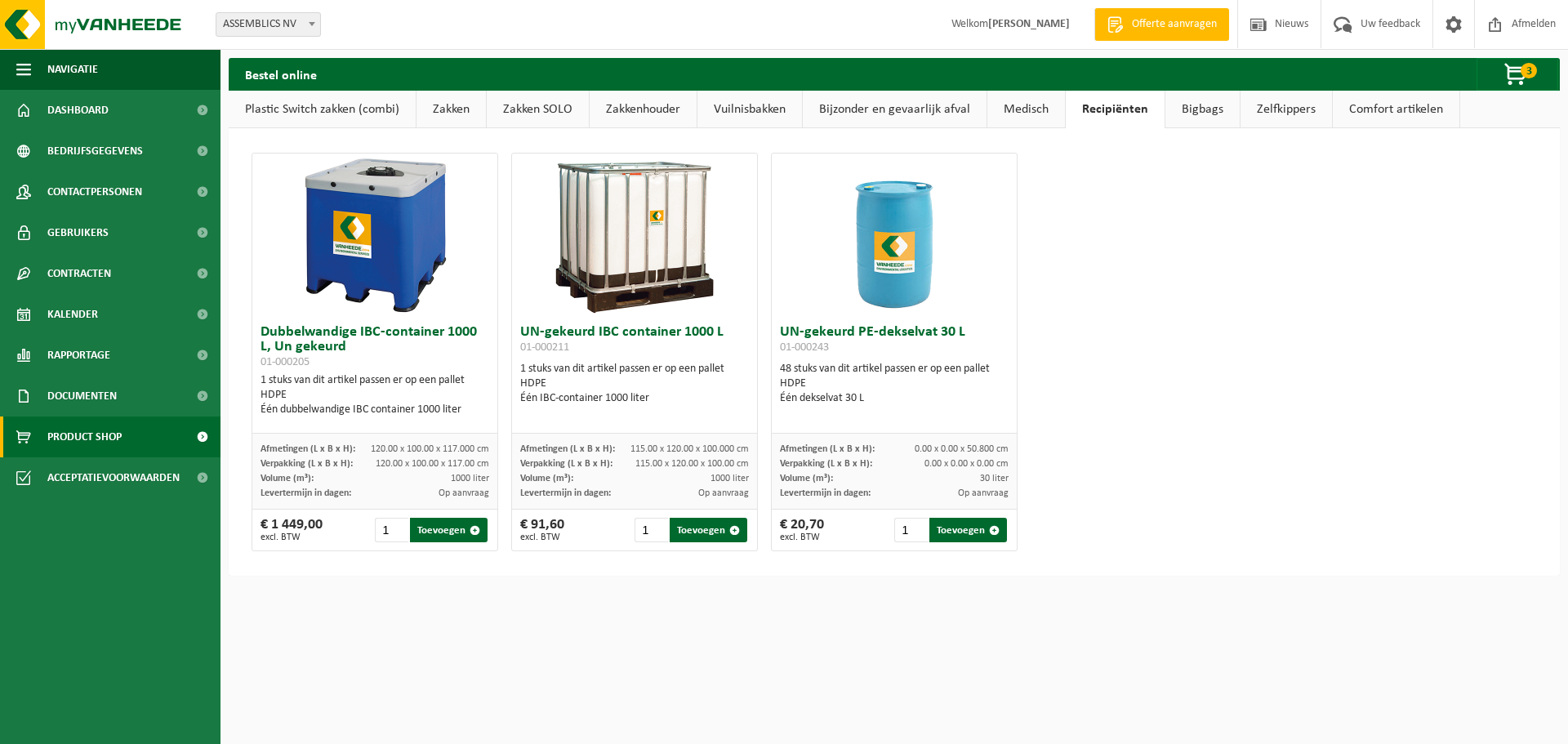
click at [1206, 111] on link "Bigbags" at bounding box center [1202, 109] width 75 height 37
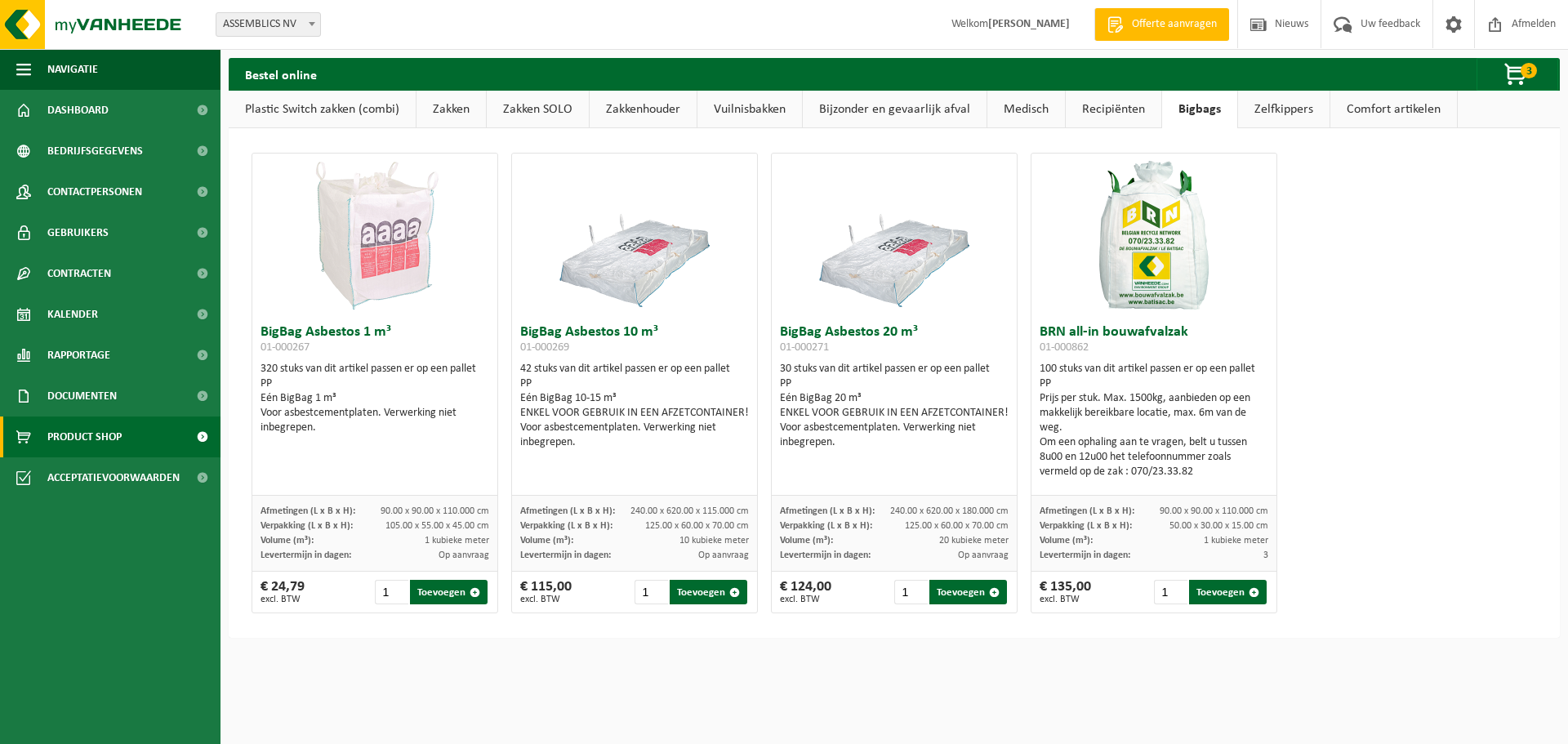
click at [1286, 104] on link "Zelfkippers" at bounding box center [1284, 109] width 92 height 37
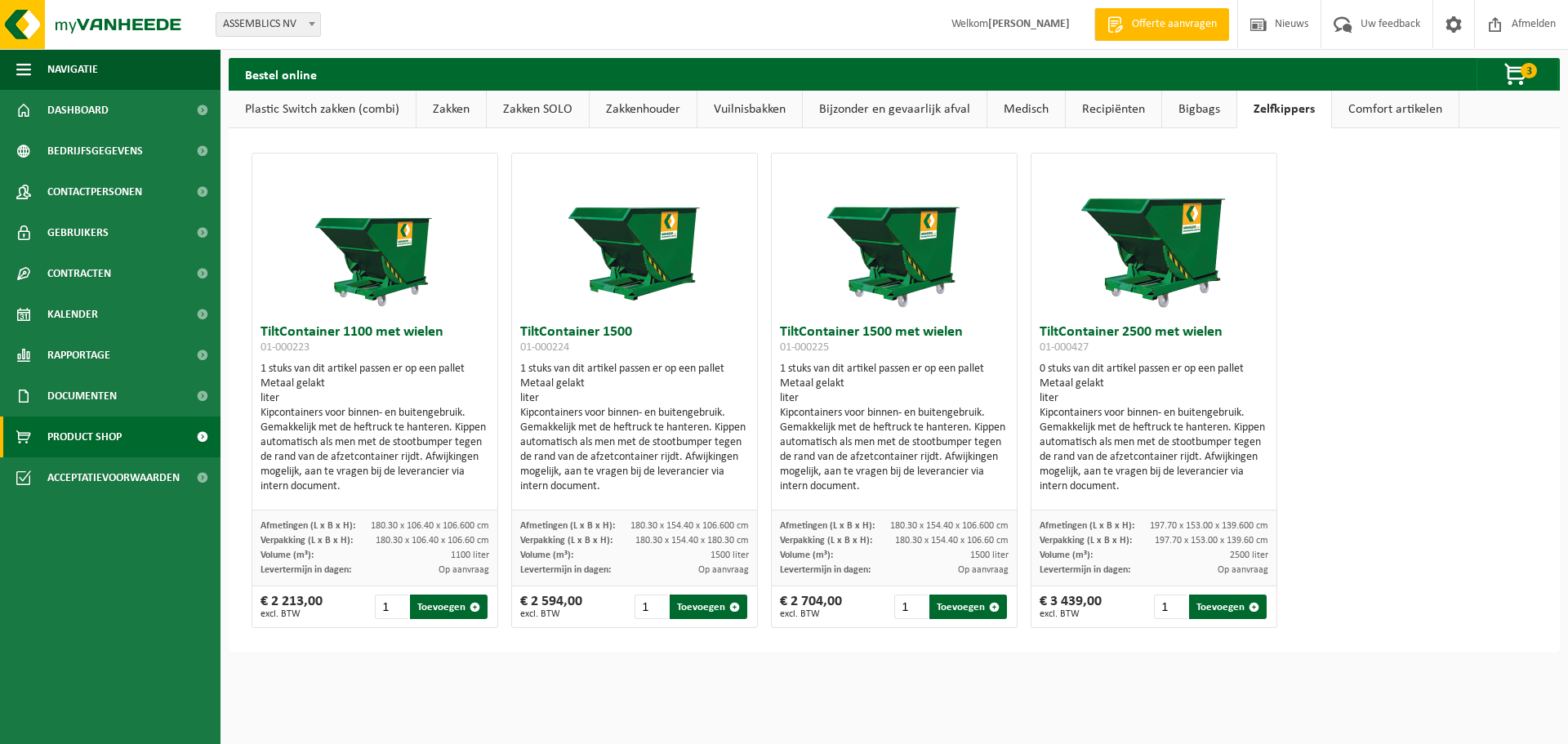
click at [1362, 104] on link "Comfort artikelen" at bounding box center [1396, 109] width 126 height 37
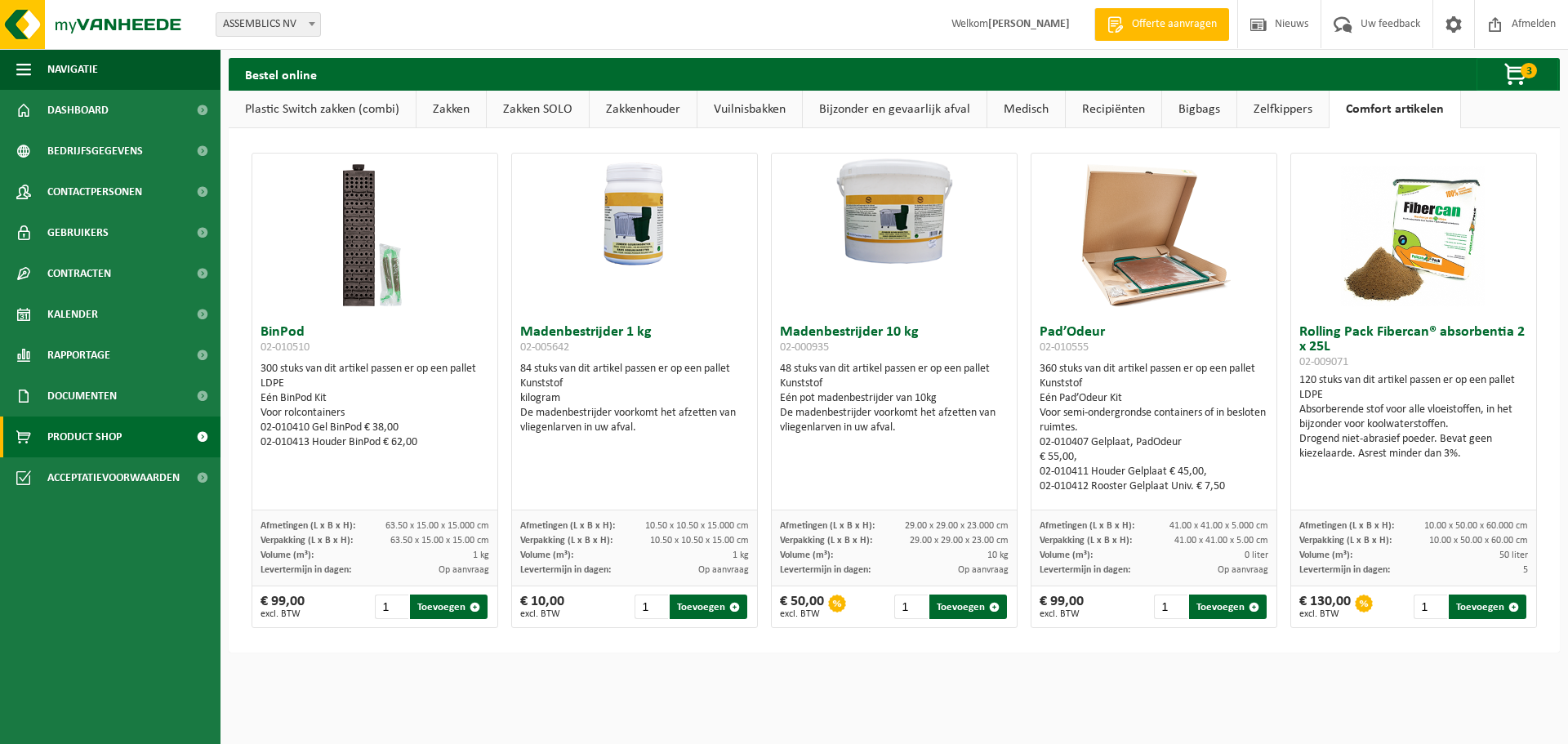
click at [317, 104] on link "Plastic Switch zakken (combi)" at bounding box center [322, 109] width 187 height 37
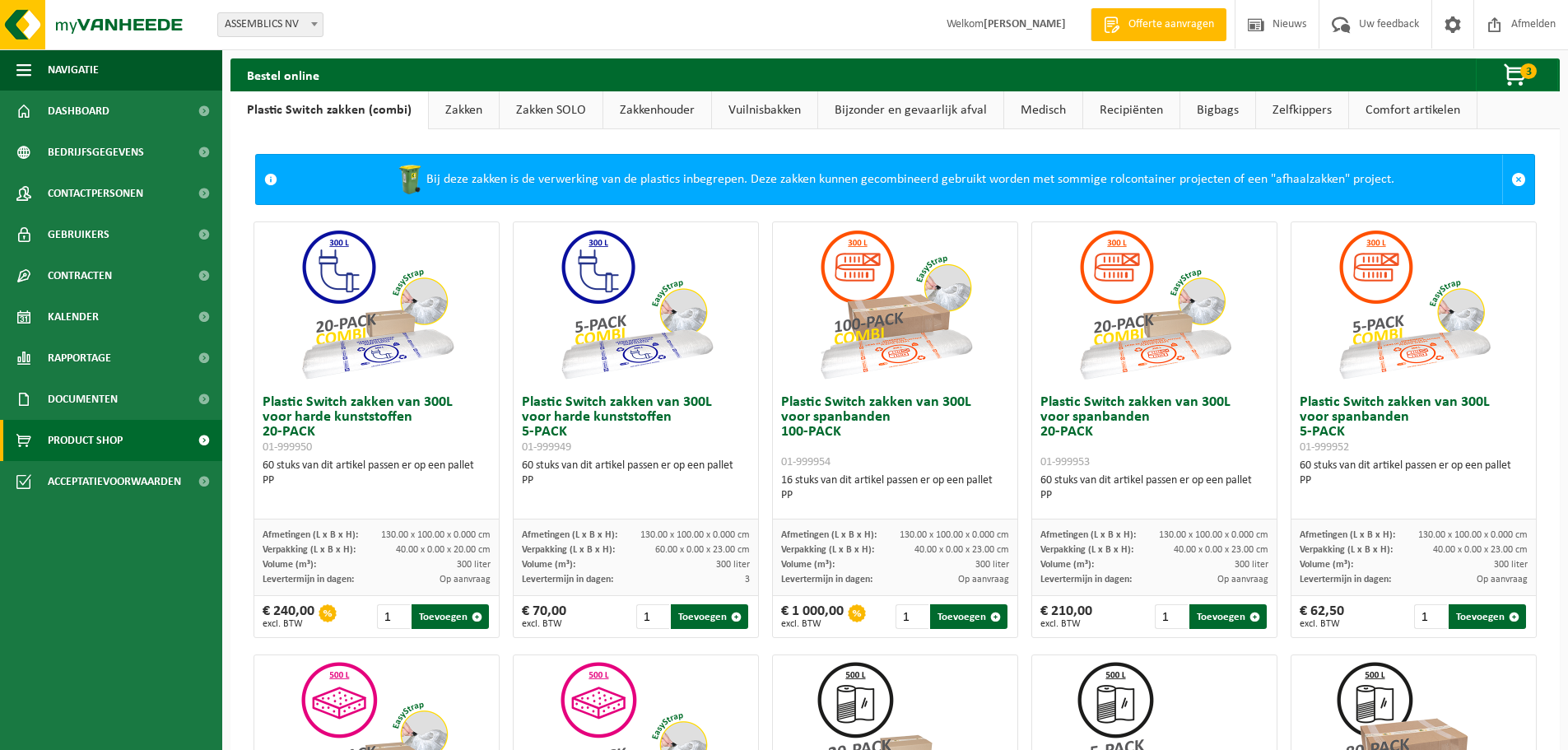
click at [438, 110] on link "Zakken" at bounding box center [464, 110] width 70 height 38
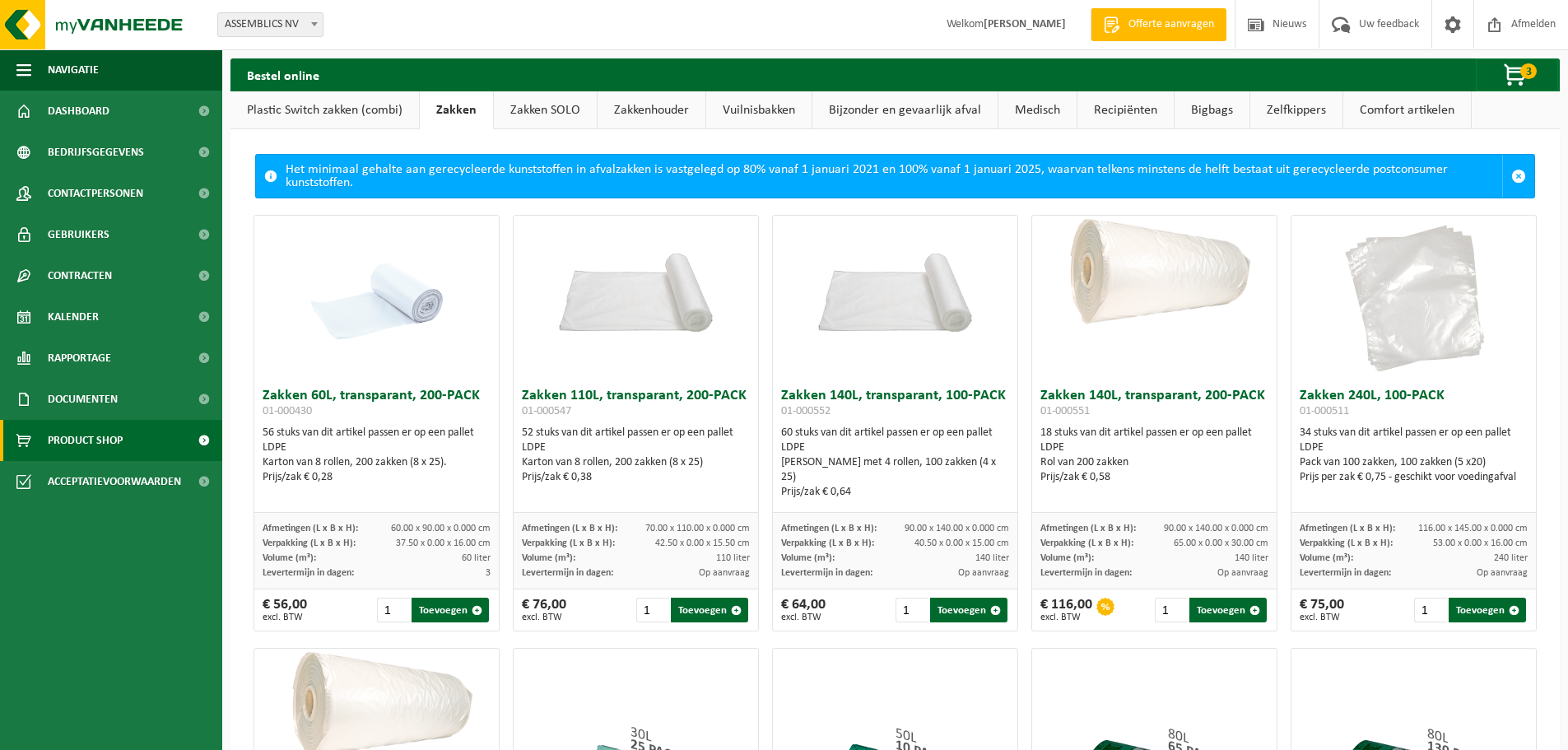
click at [547, 115] on link "Zakken SOLO" at bounding box center [546, 110] width 103 height 38
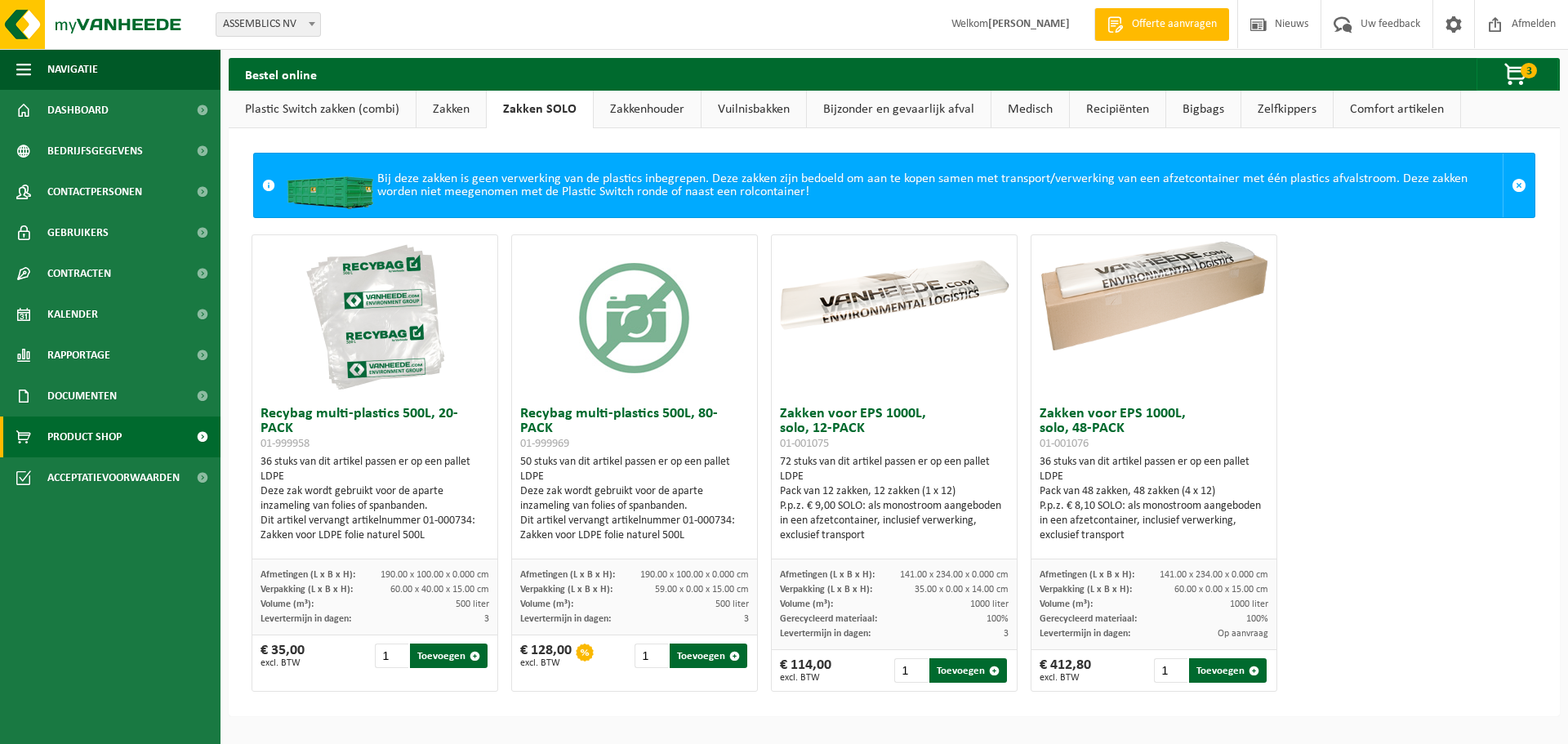
click at [689, 116] on link "Zakkenhouder" at bounding box center [646, 109] width 107 height 37
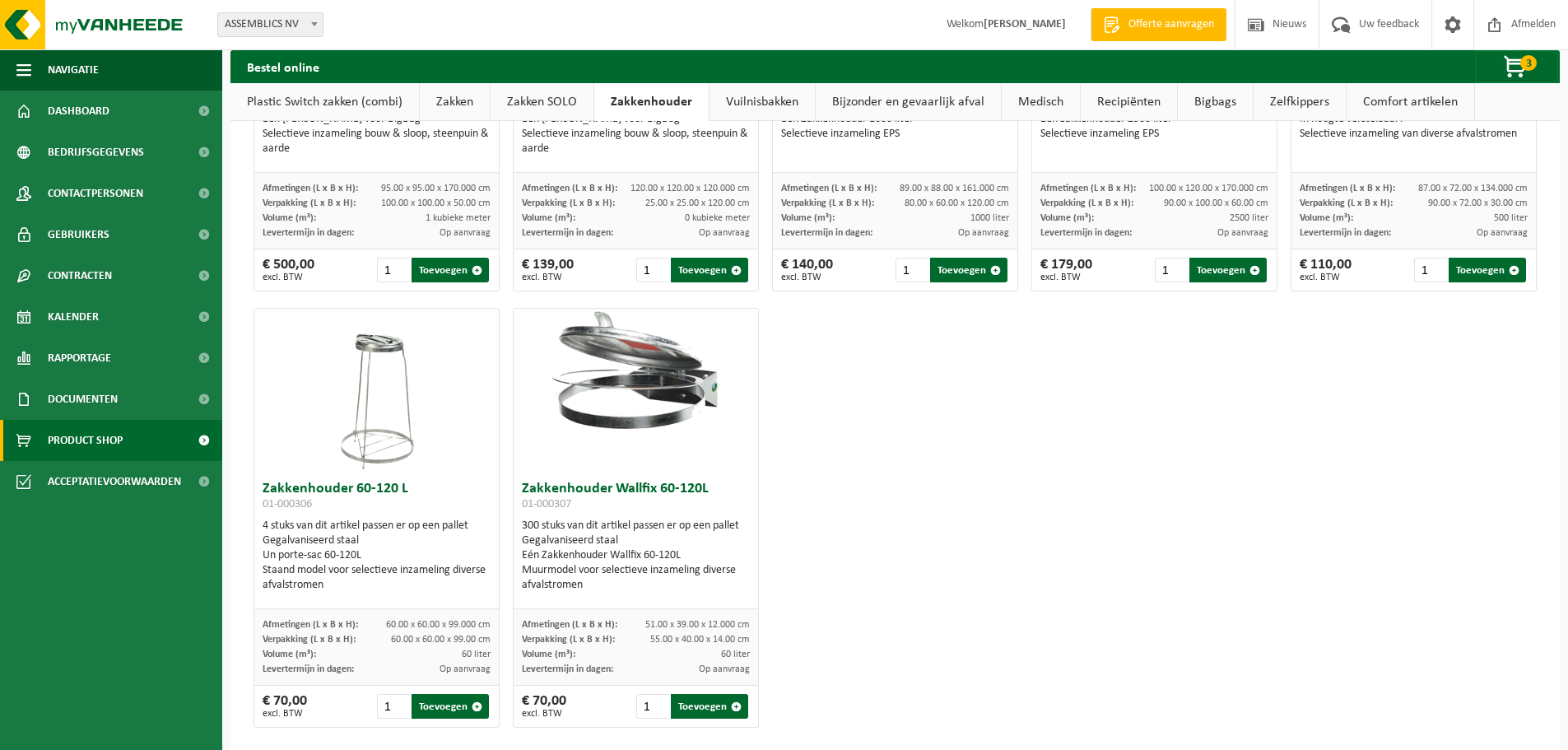
scroll to position [301, 0]
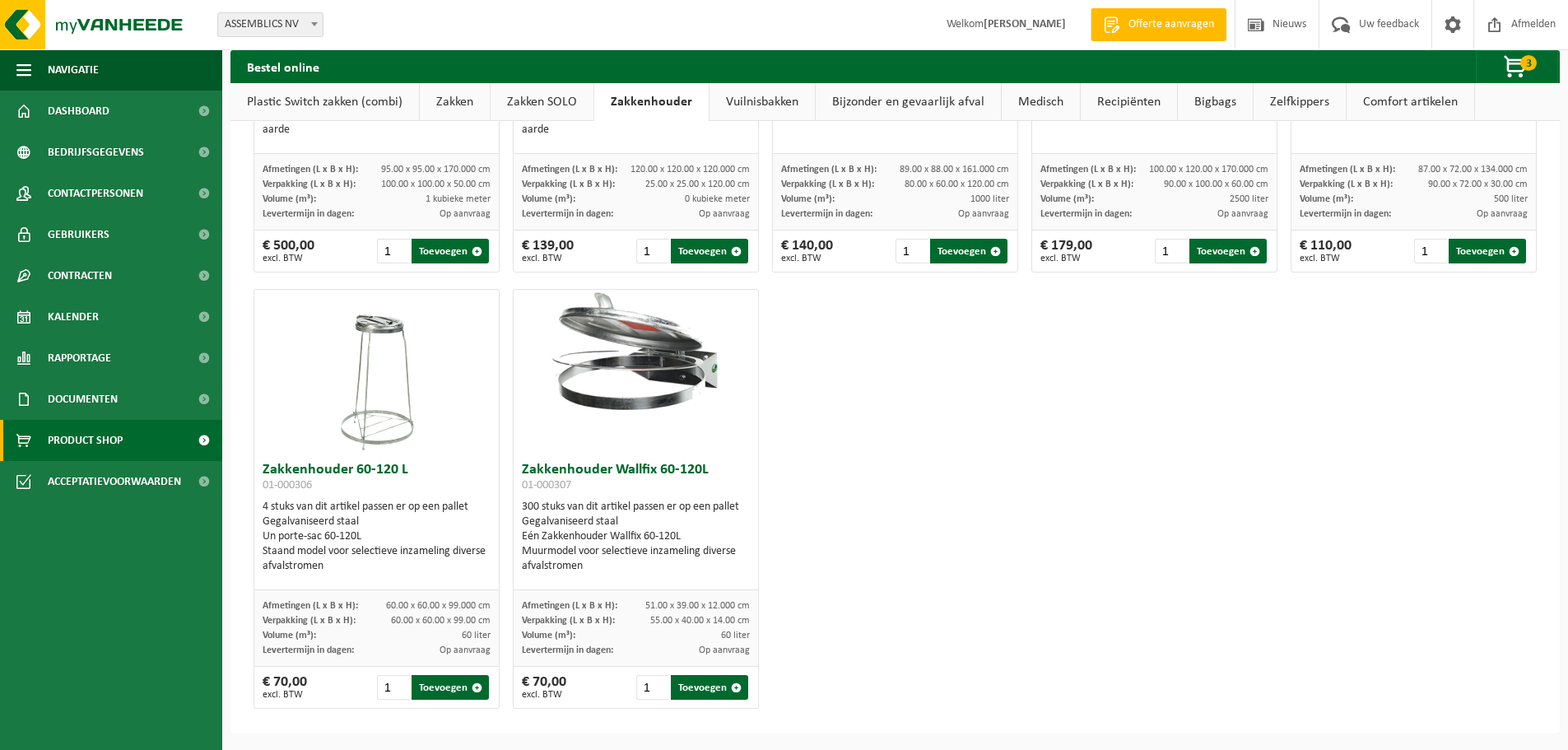
click at [785, 100] on link "Vuilnisbakken" at bounding box center [762, 101] width 106 height 38
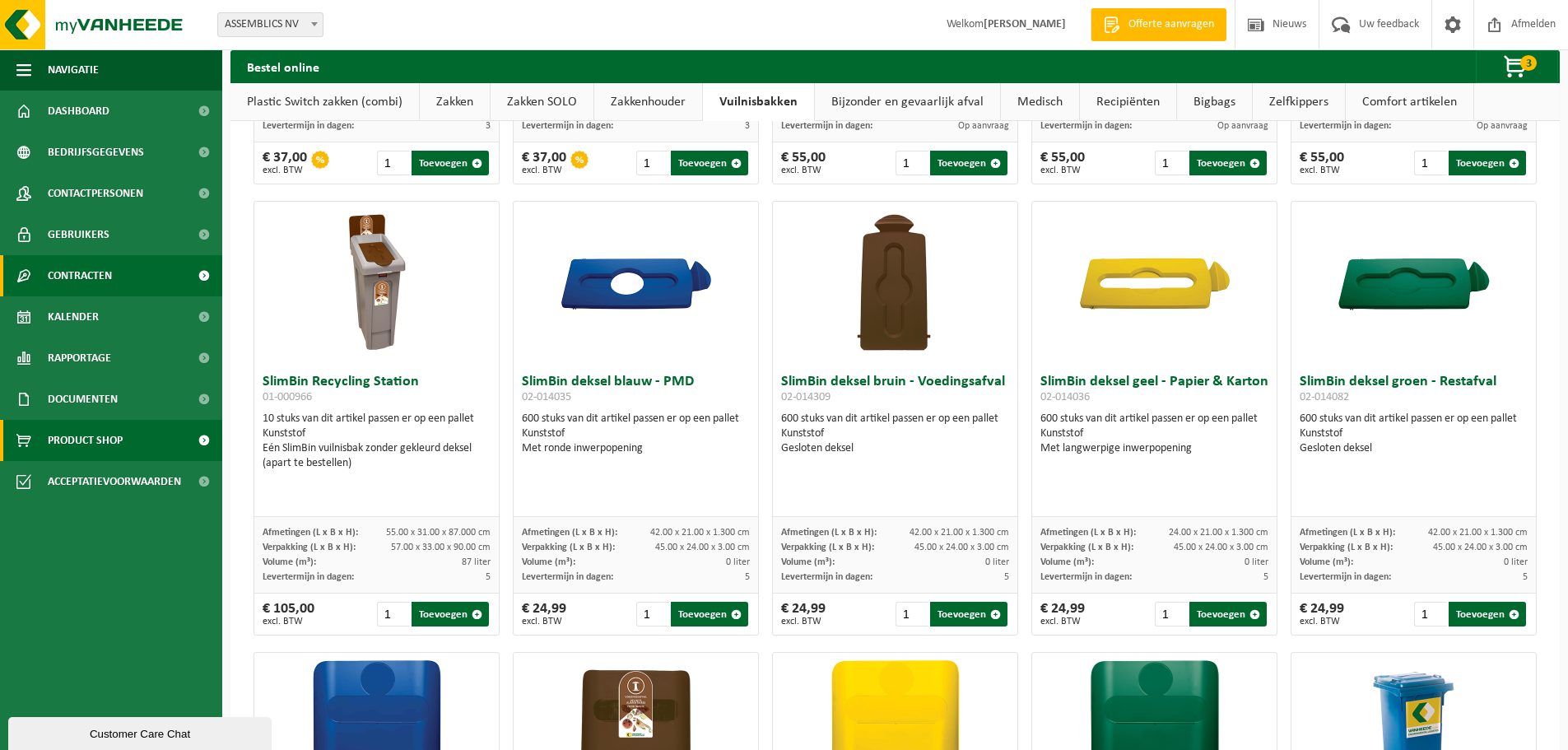
scroll to position [1317, 0]
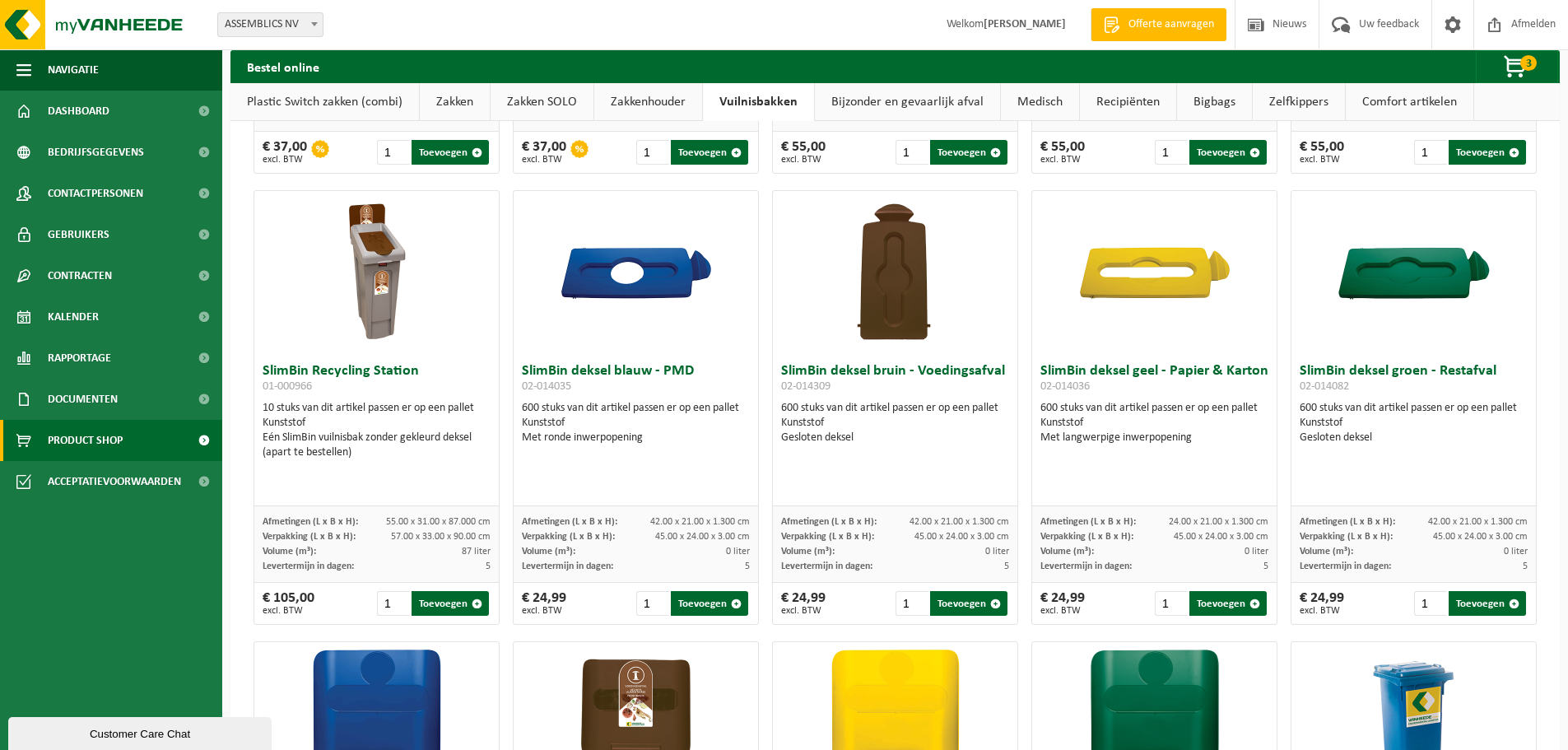
click at [1515, 115] on ul "Plastic Switch zakken (combi) Zakken Zakken SOLO Zakkenhouder Vuilnisbakken Bij…" at bounding box center [895, 101] width 1329 height 38
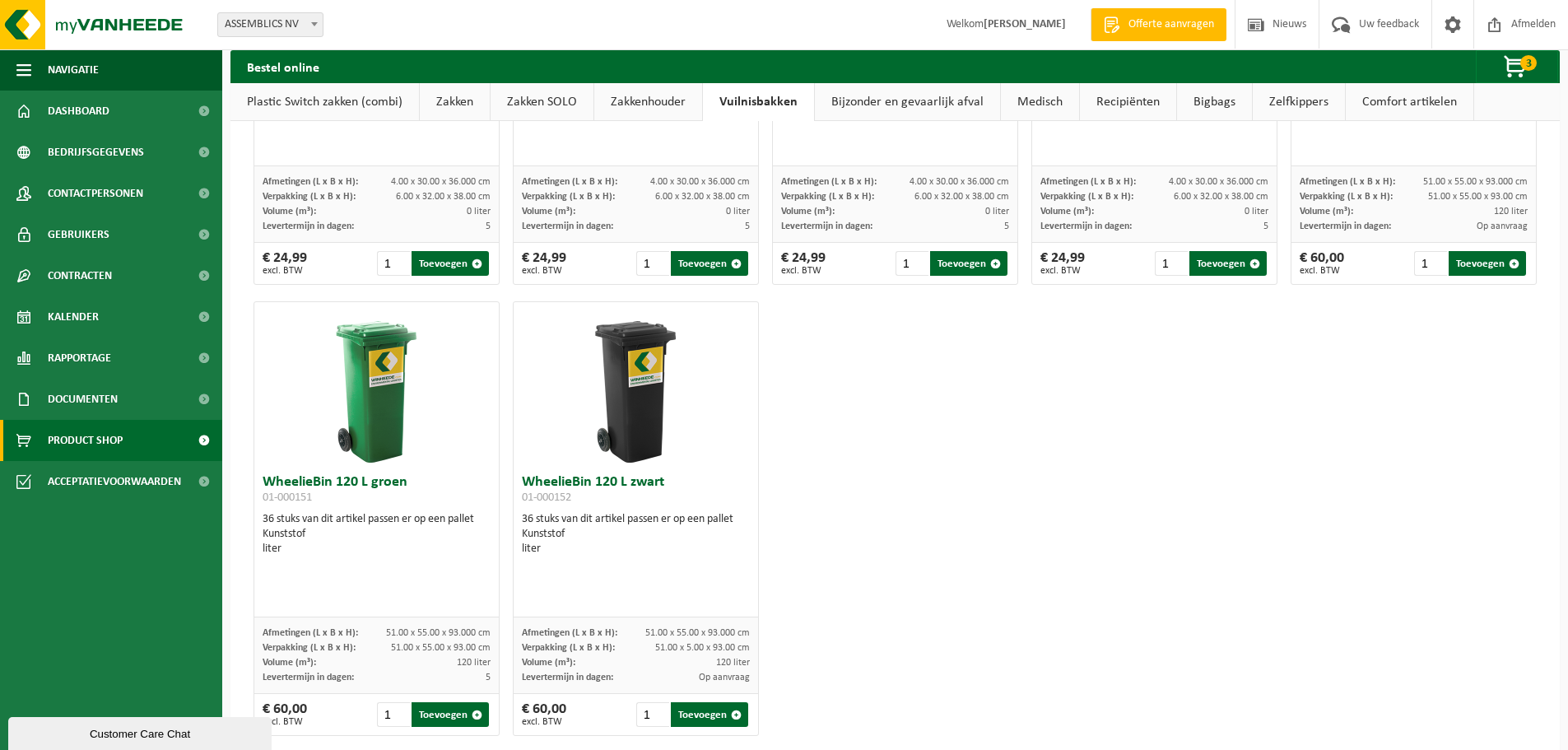
scroll to position [2135, 0]
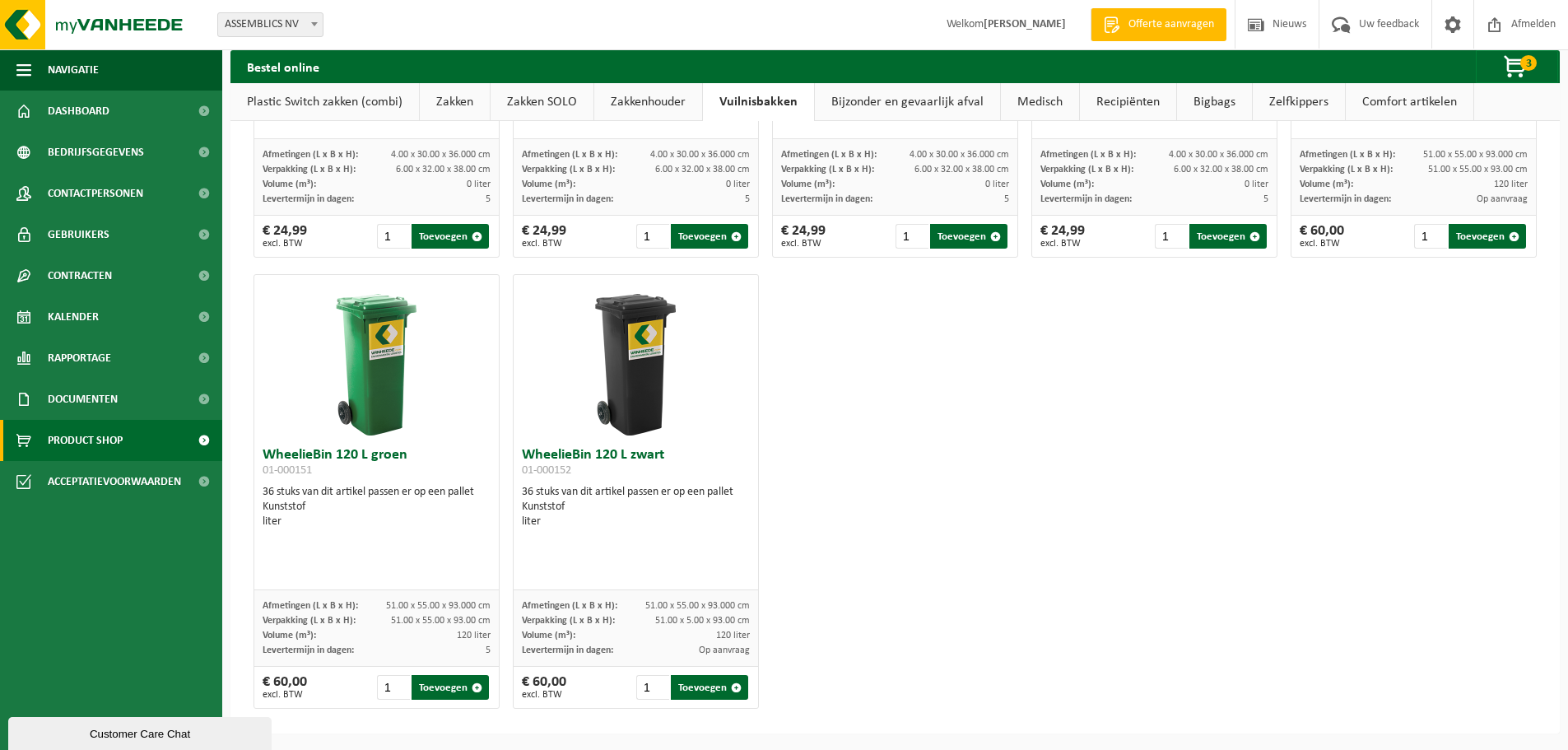
click at [353, 420] on img at bounding box center [376, 357] width 165 height 165
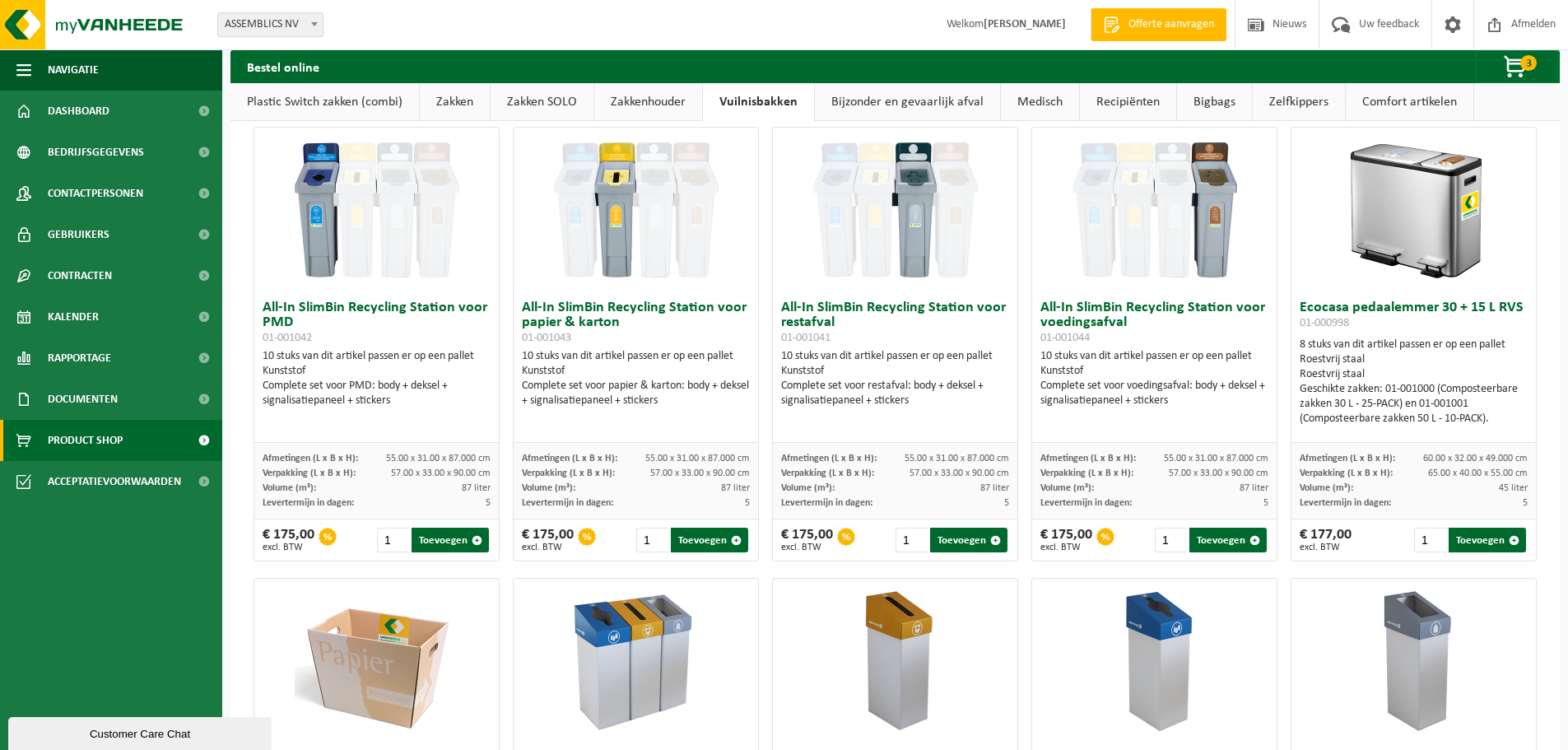
scroll to position [0, 0]
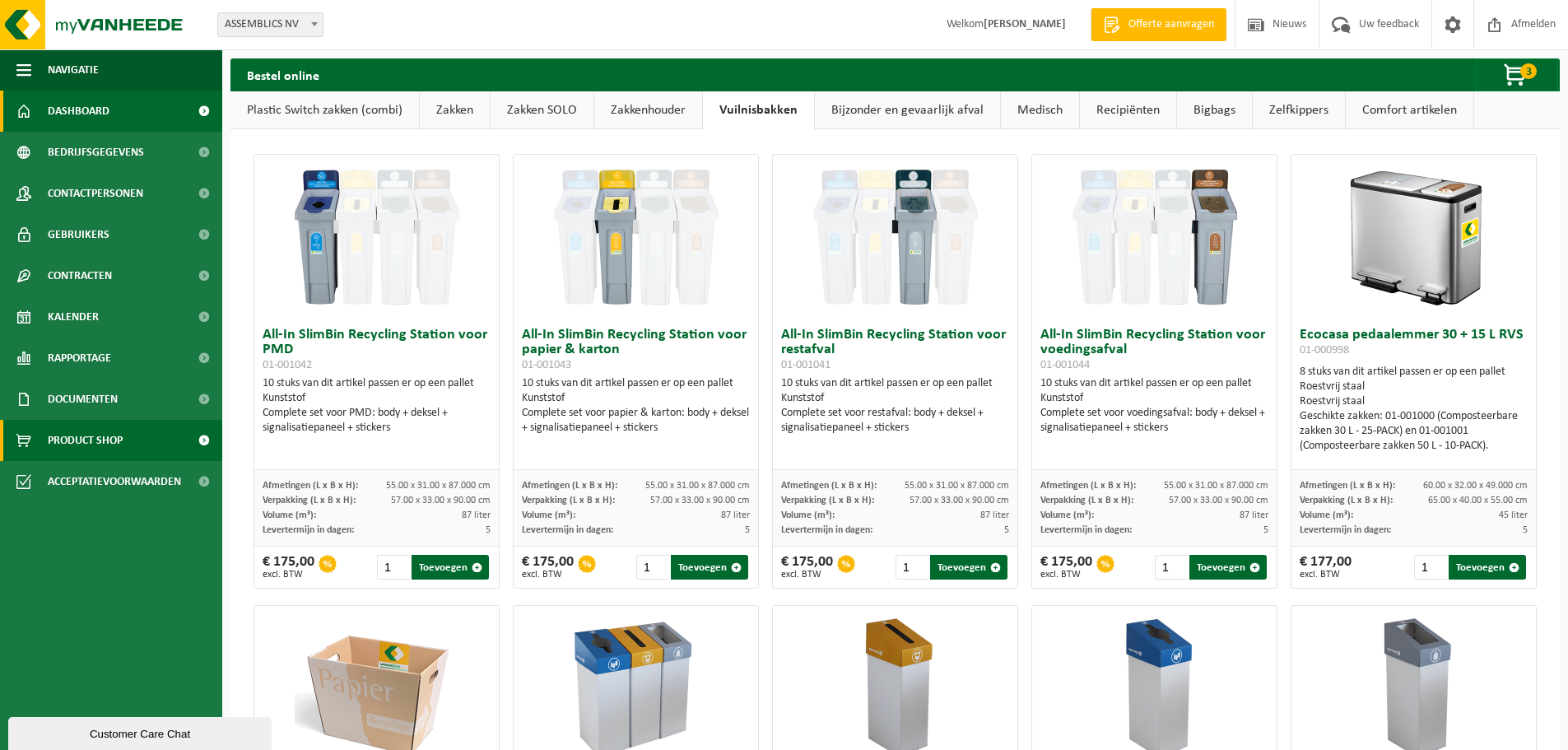
click at [93, 114] on span "Dashboard" at bounding box center [79, 111] width 62 height 41
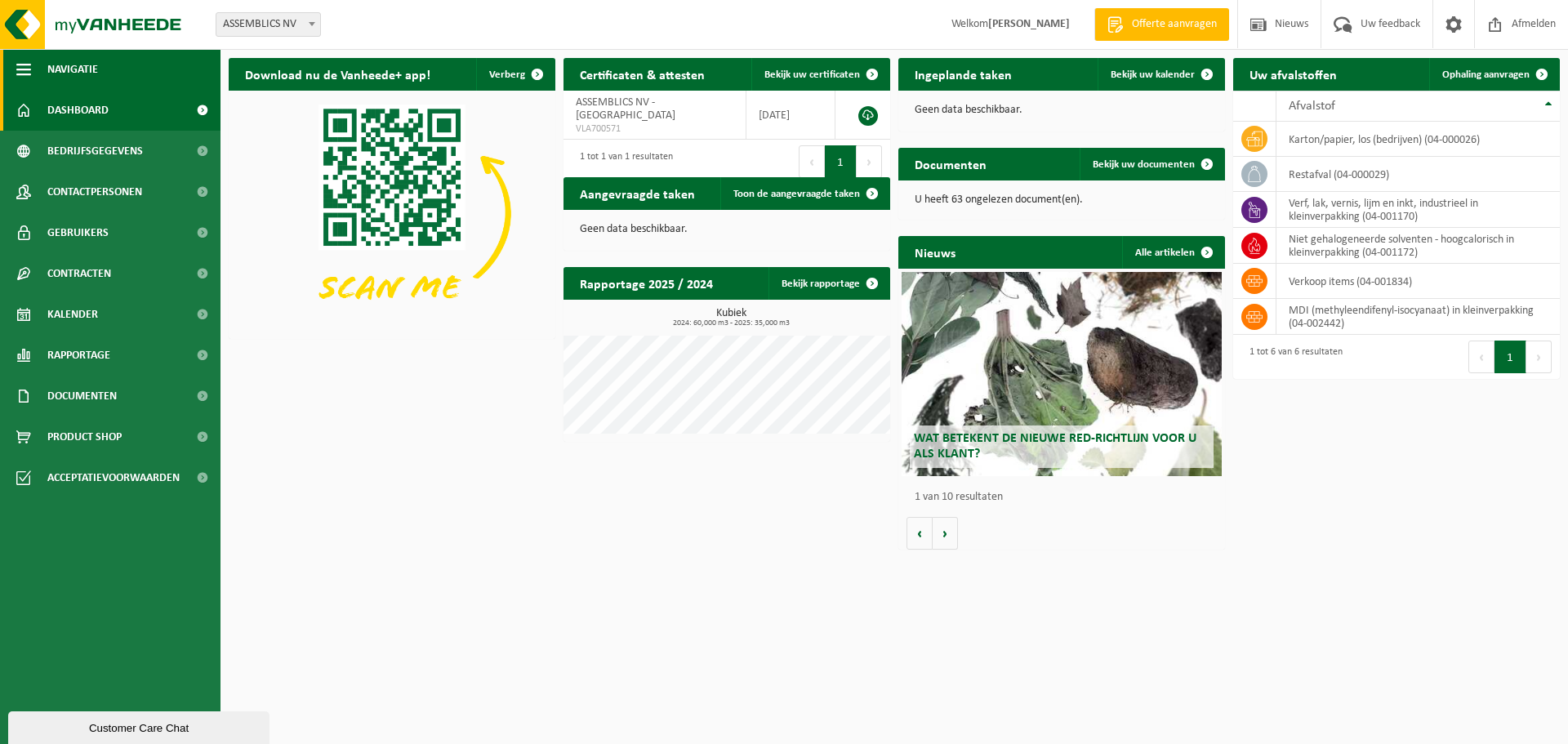
click at [126, 73] on button "Navigatie" at bounding box center [110, 69] width 221 height 41
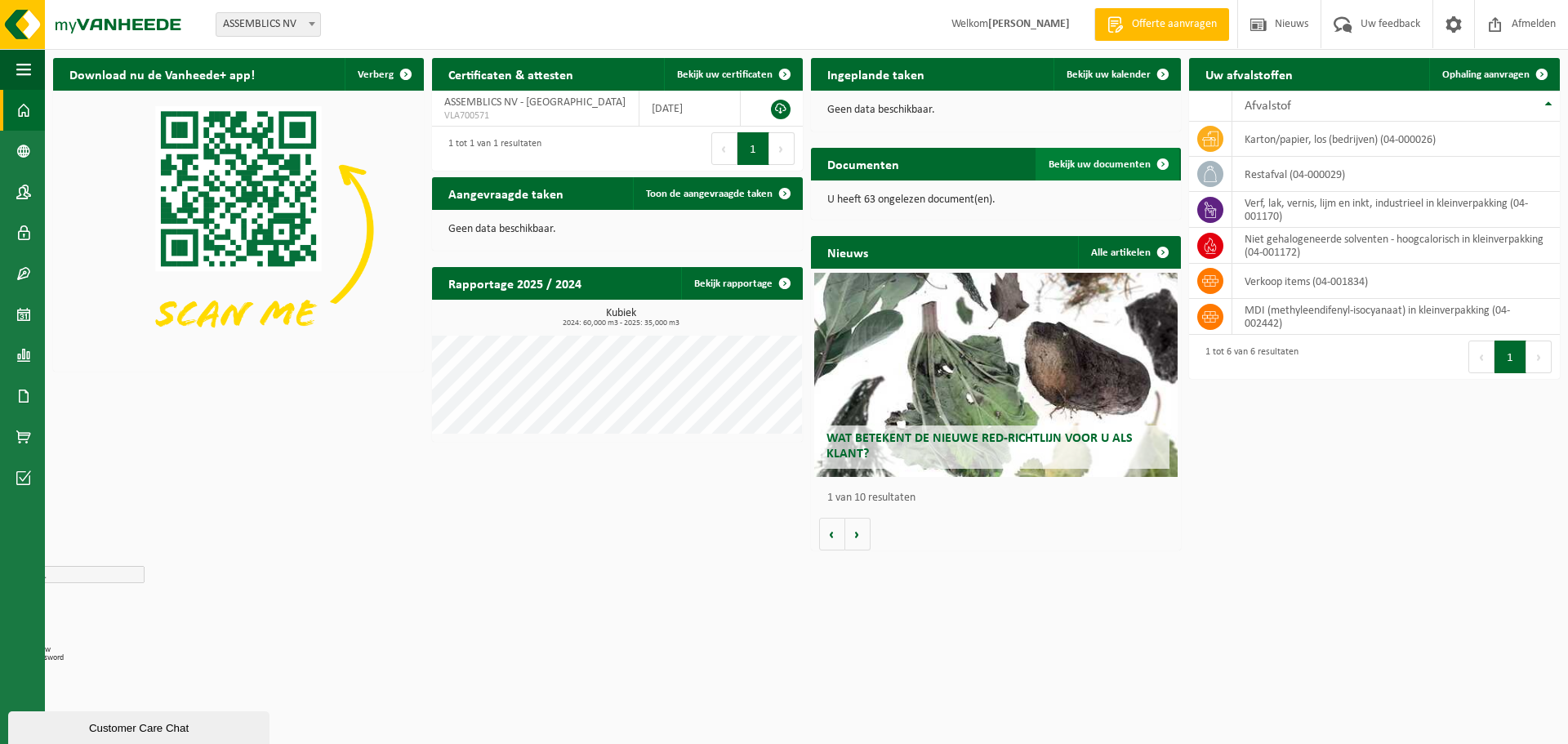
click at [1120, 167] on span "Bekijk uw documenten" at bounding box center [1099, 165] width 102 height 10
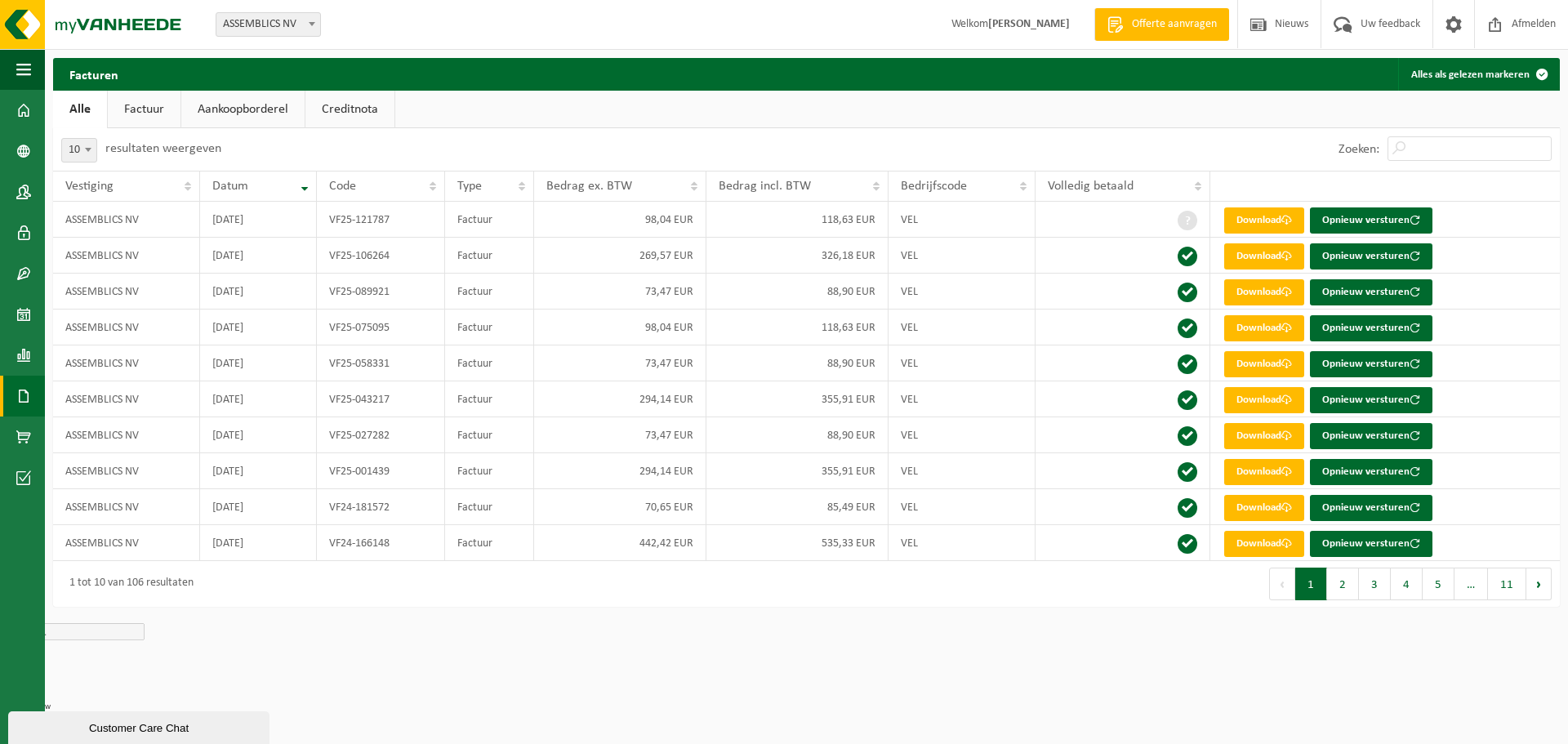
click at [235, 104] on link "Aankoopborderel" at bounding box center [243, 109] width 123 height 37
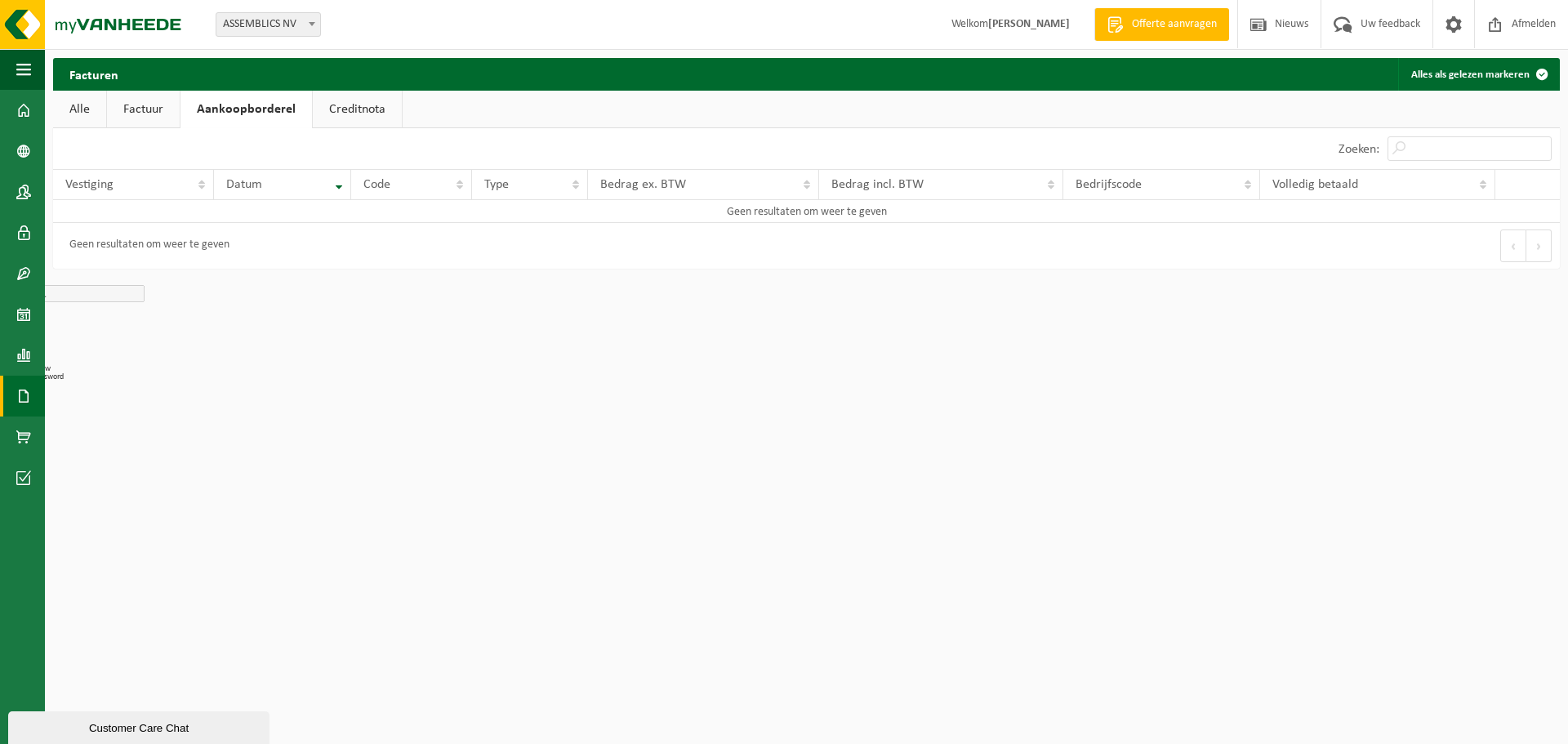
click at [379, 107] on link "Creditnota" at bounding box center [357, 109] width 89 height 37
click at [235, 110] on link "Aankoopborderel" at bounding box center [242, 109] width 123 height 37
click at [113, 105] on link "Factuur" at bounding box center [143, 109] width 73 height 37
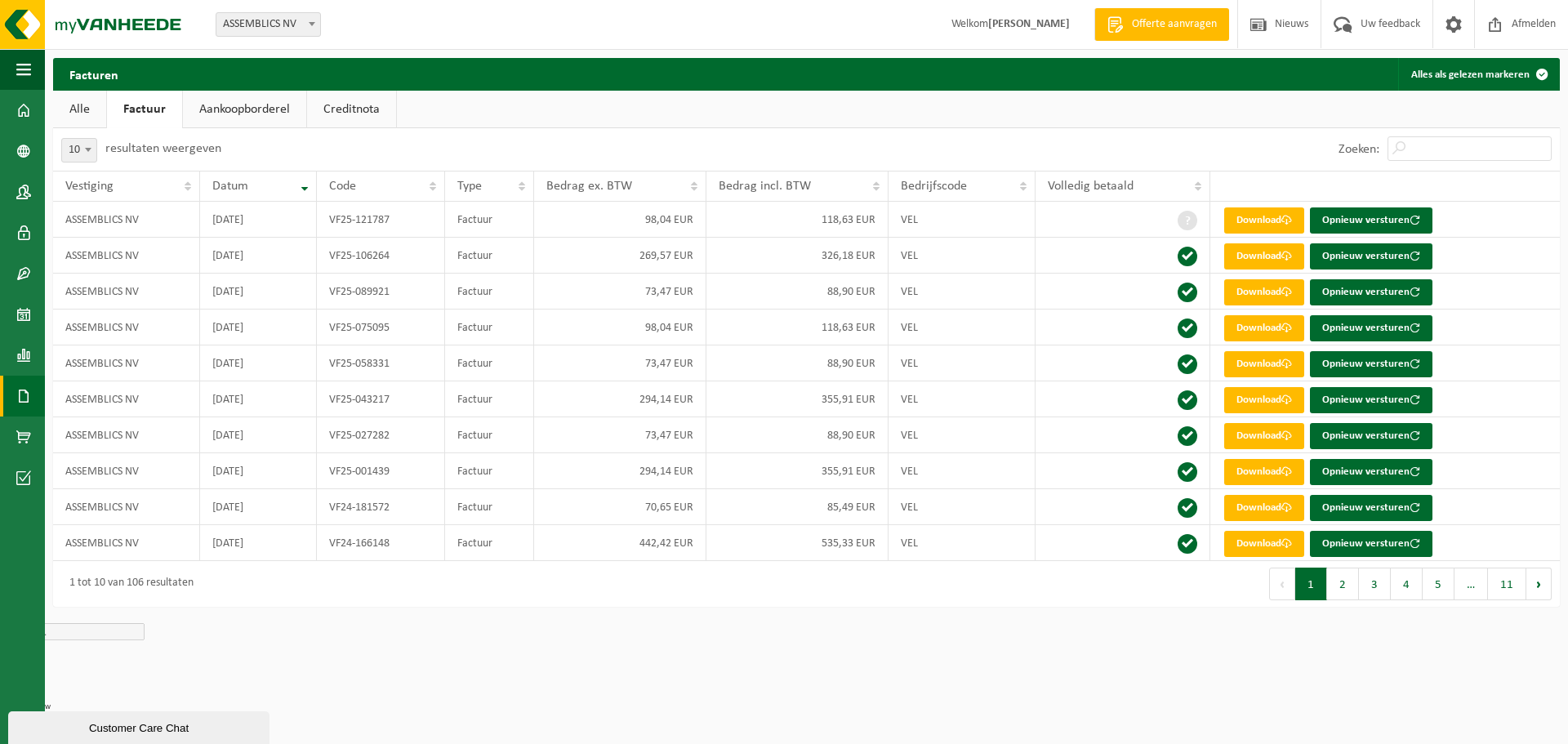
click at [74, 108] on link "Alle" at bounding box center [79, 109] width 53 height 37
click at [20, 142] on span at bounding box center [23, 151] width 15 height 41
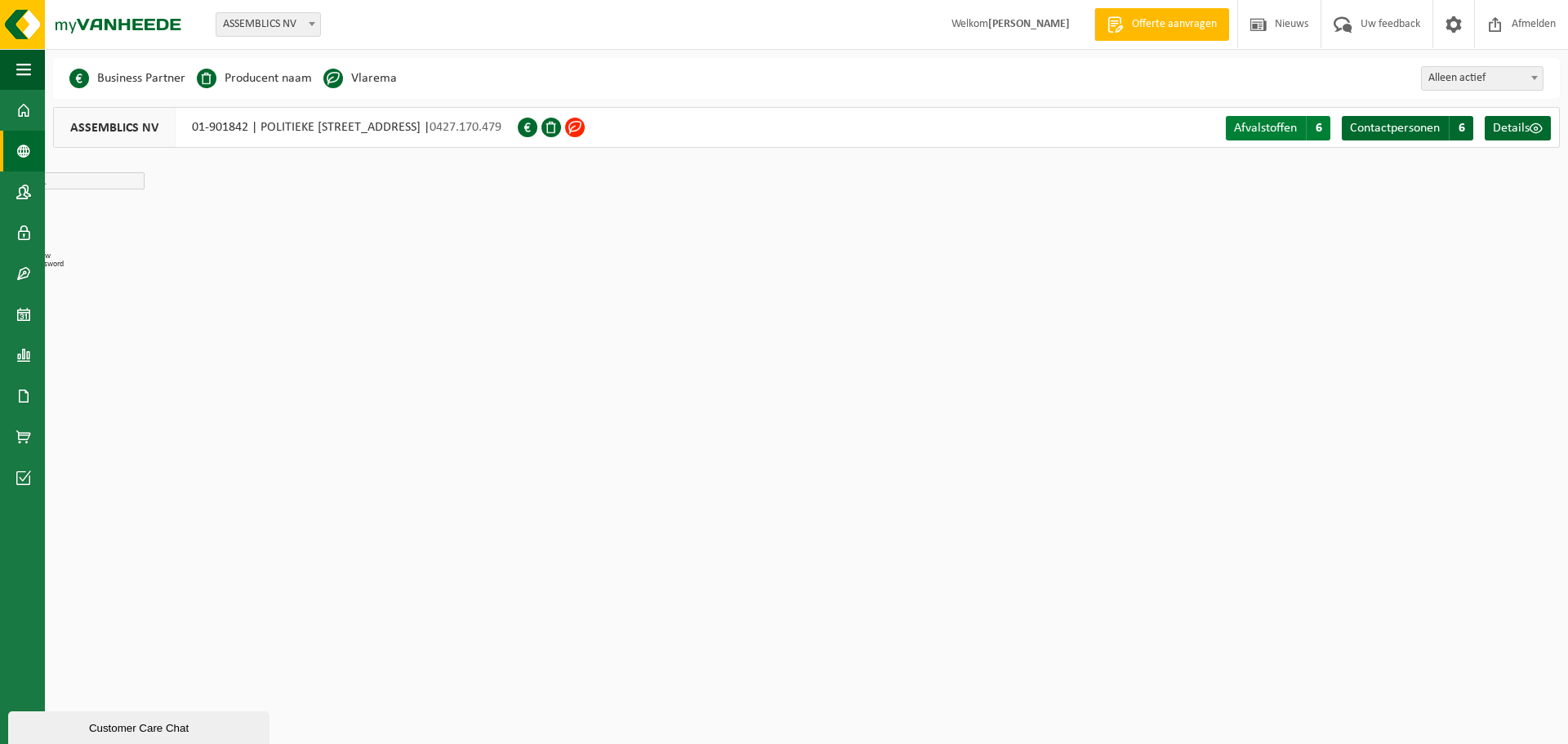
click at [1264, 126] on span "Afvalstoffen" at bounding box center [1265, 127] width 63 height 13
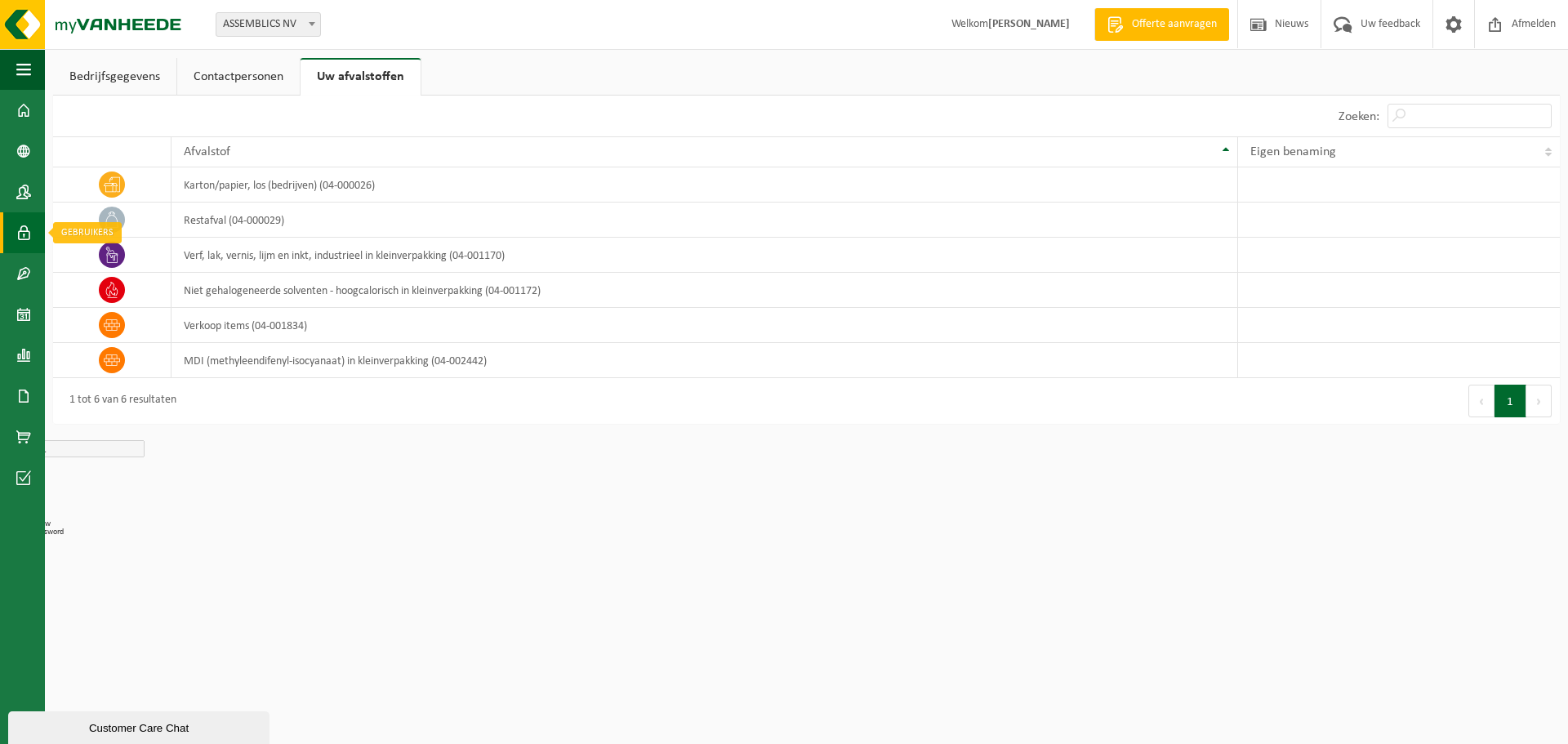
click at [29, 232] on span at bounding box center [23, 232] width 15 height 41
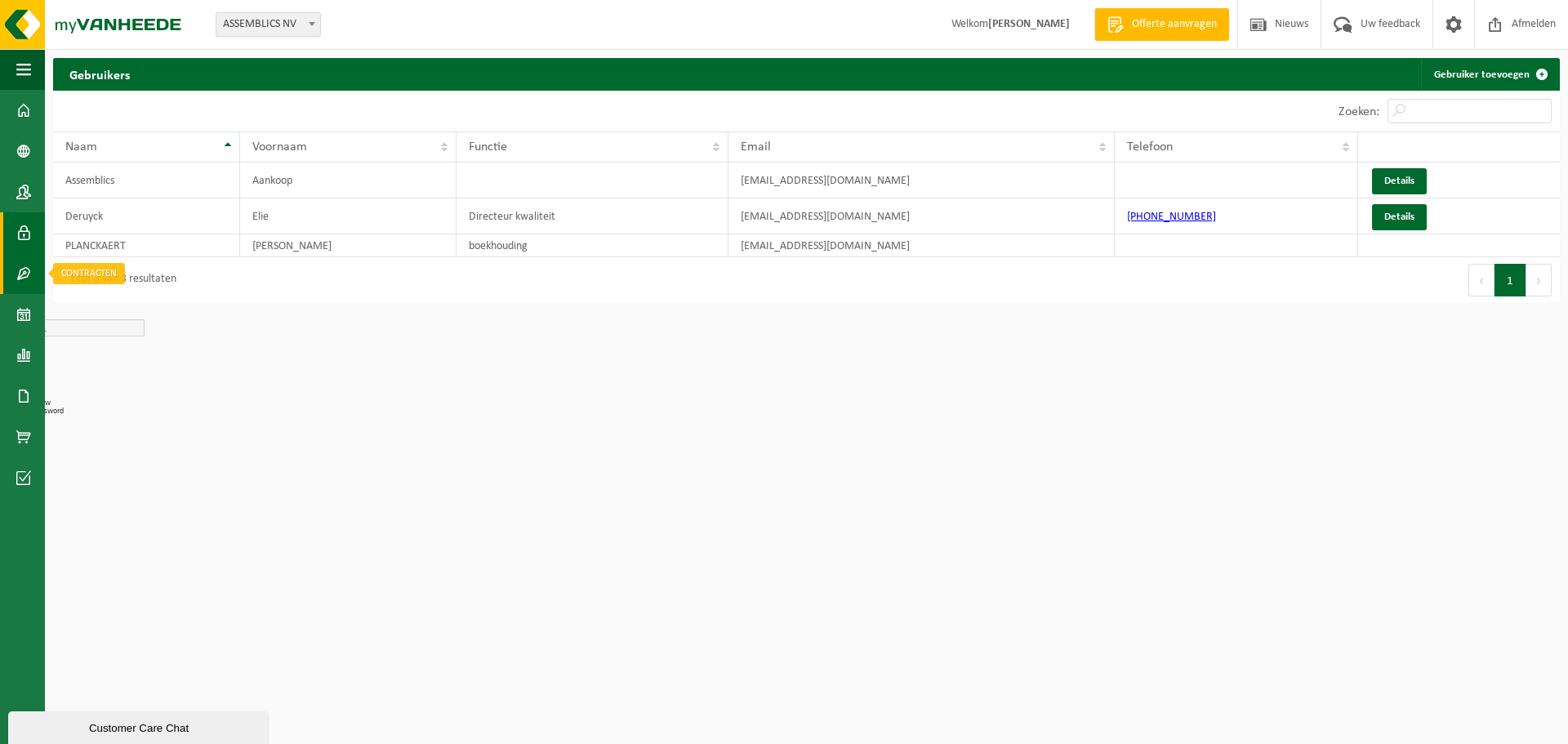
click at [29, 270] on span at bounding box center [23, 273] width 15 height 41
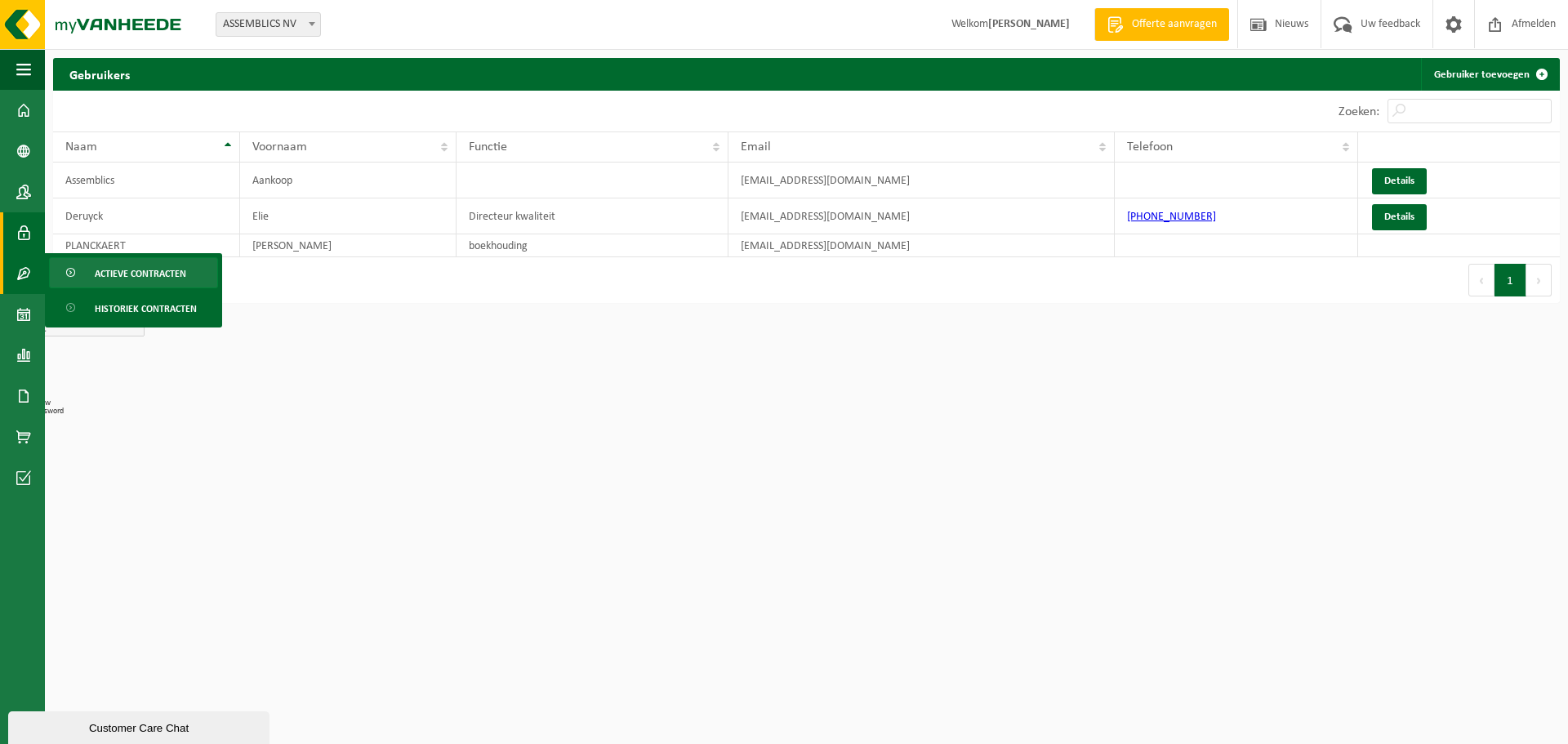
click at [126, 276] on span "Actieve contracten" at bounding box center [140, 274] width 92 height 31
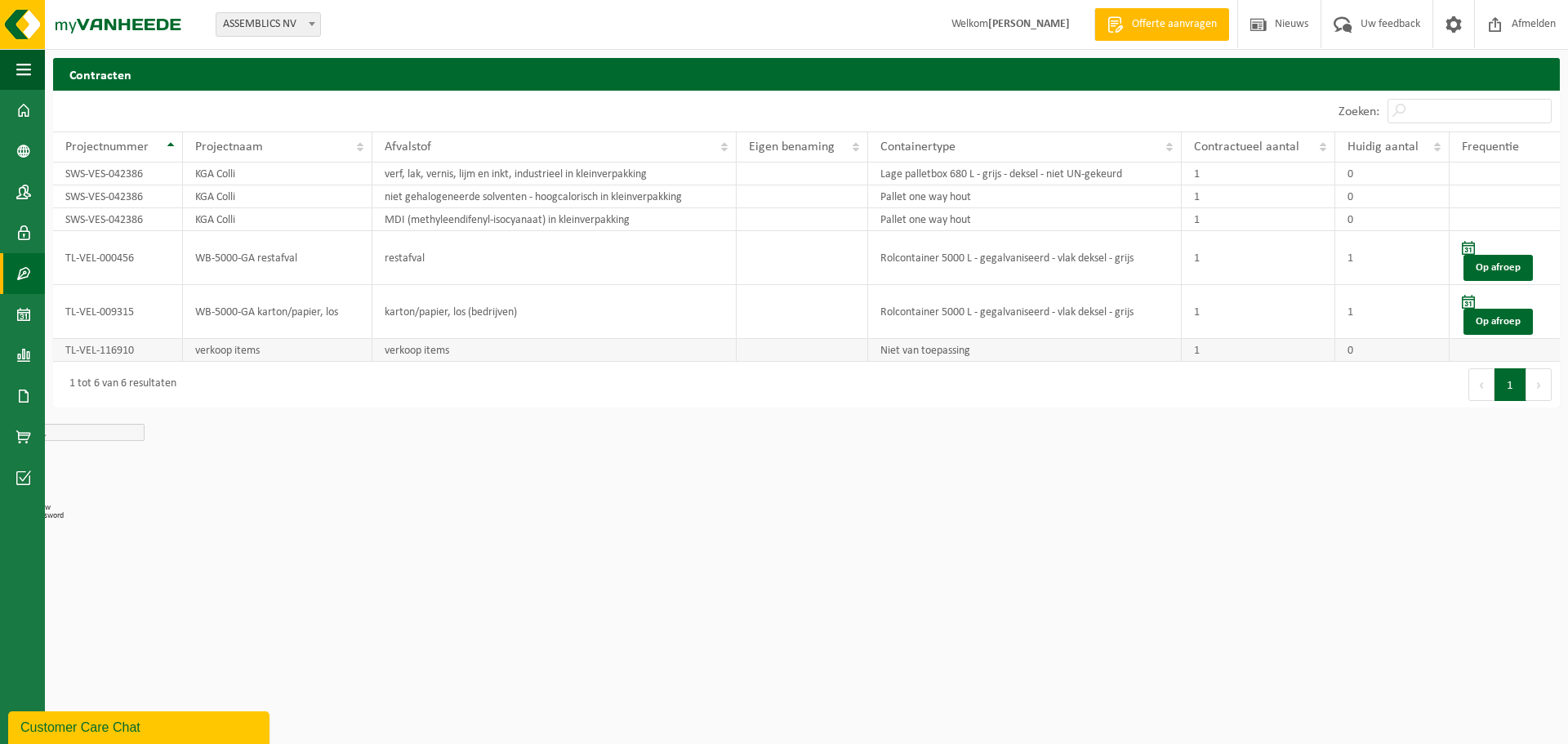
click at [1239, 353] on td "1" at bounding box center [1258, 350] width 152 height 23
click at [1182, 350] on td "1" at bounding box center [1258, 350] width 152 height 23
click at [16, 317] on link "Kalender" at bounding box center [23, 314] width 45 height 41
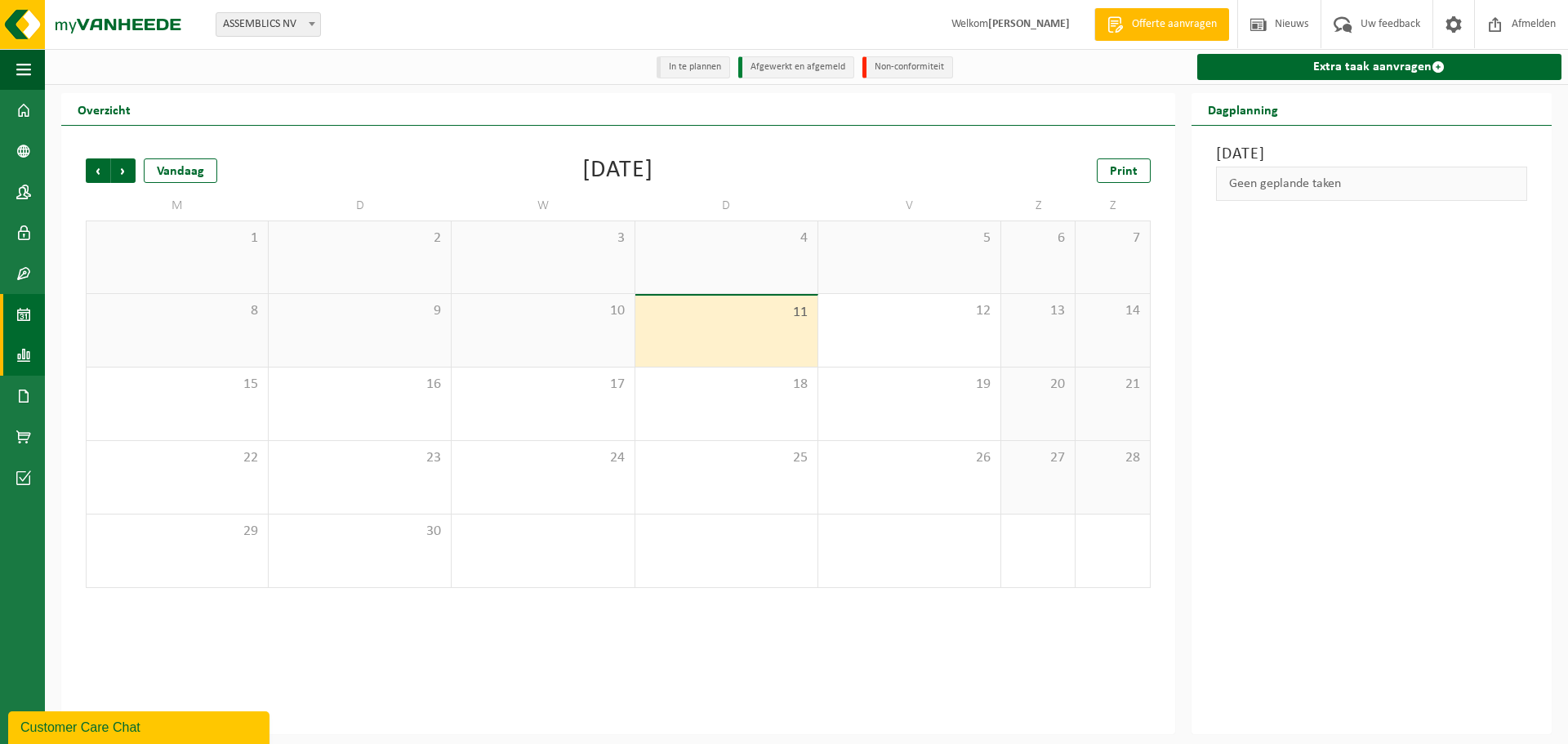
click at [14, 360] on link "Rapportage" at bounding box center [23, 355] width 45 height 41
click at [1319, 67] on link "Extra taak aanvragen" at bounding box center [1379, 67] width 364 height 26
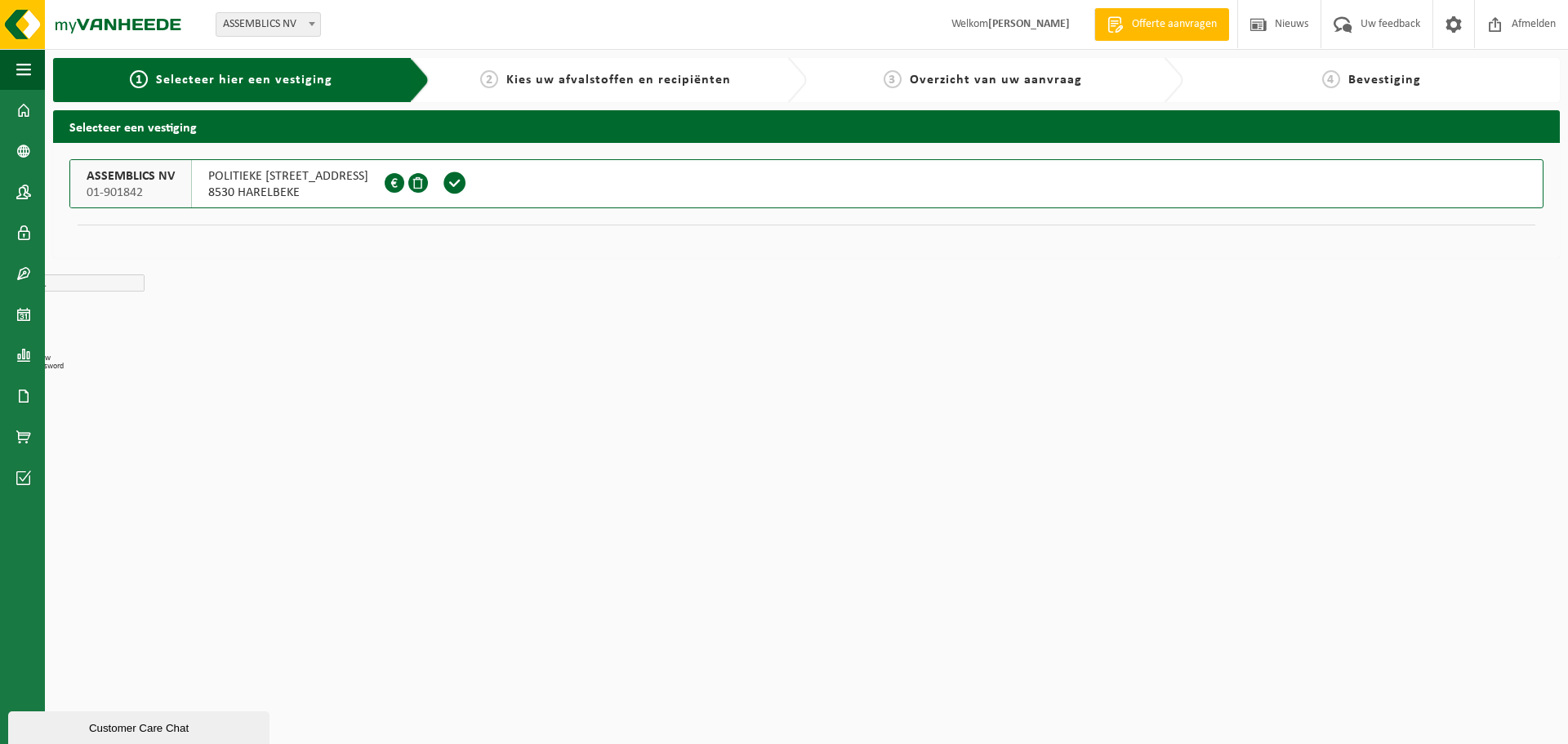
click at [839, 175] on button "ASSEMBLICS NV 01-901842 POLITIEKE [STREET_ADDRESS] 0427.170.479" at bounding box center [807, 184] width 1474 height 49
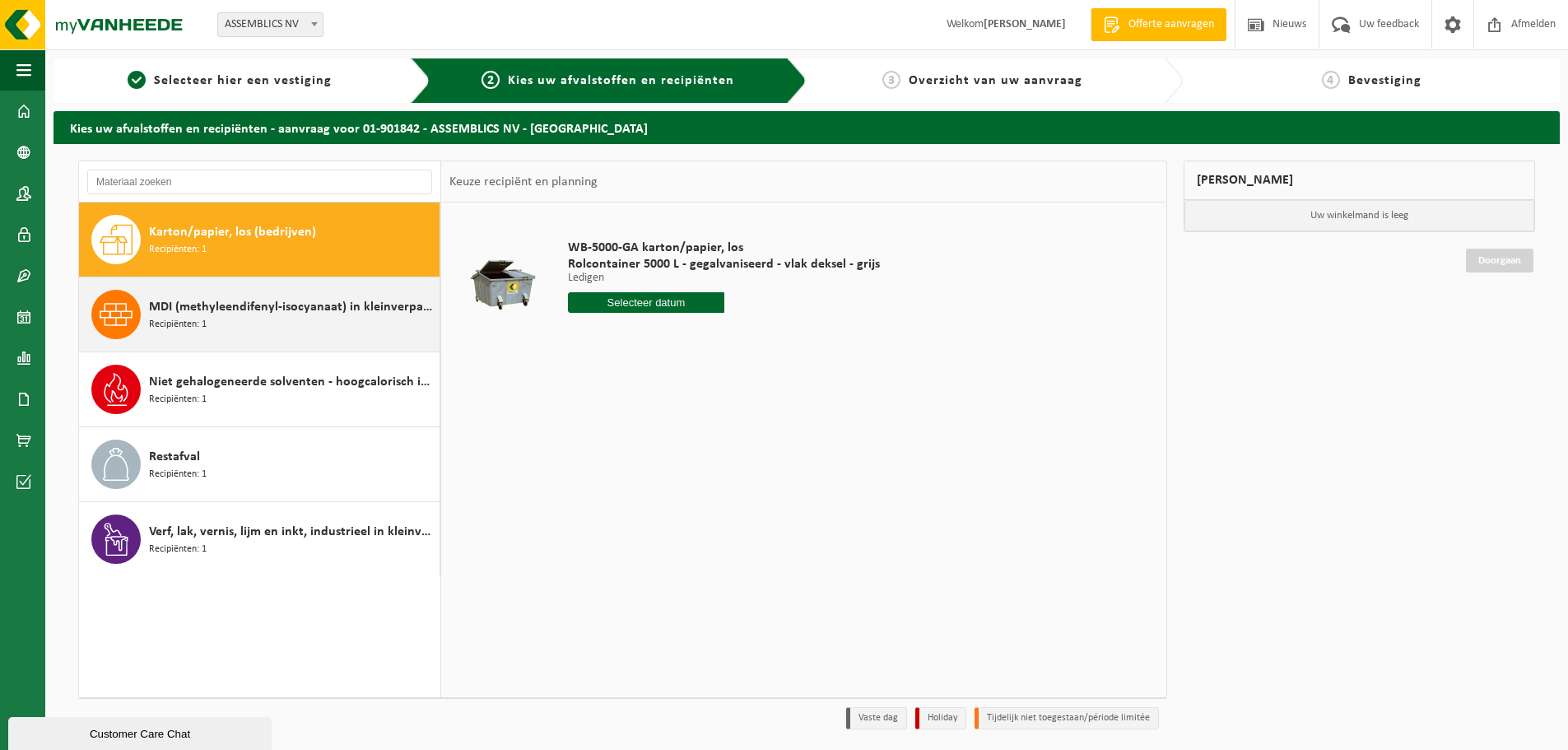
click at [172, 328] on span "Recipiënten: 1" at bounding box center [178, 325] width 58 height 16
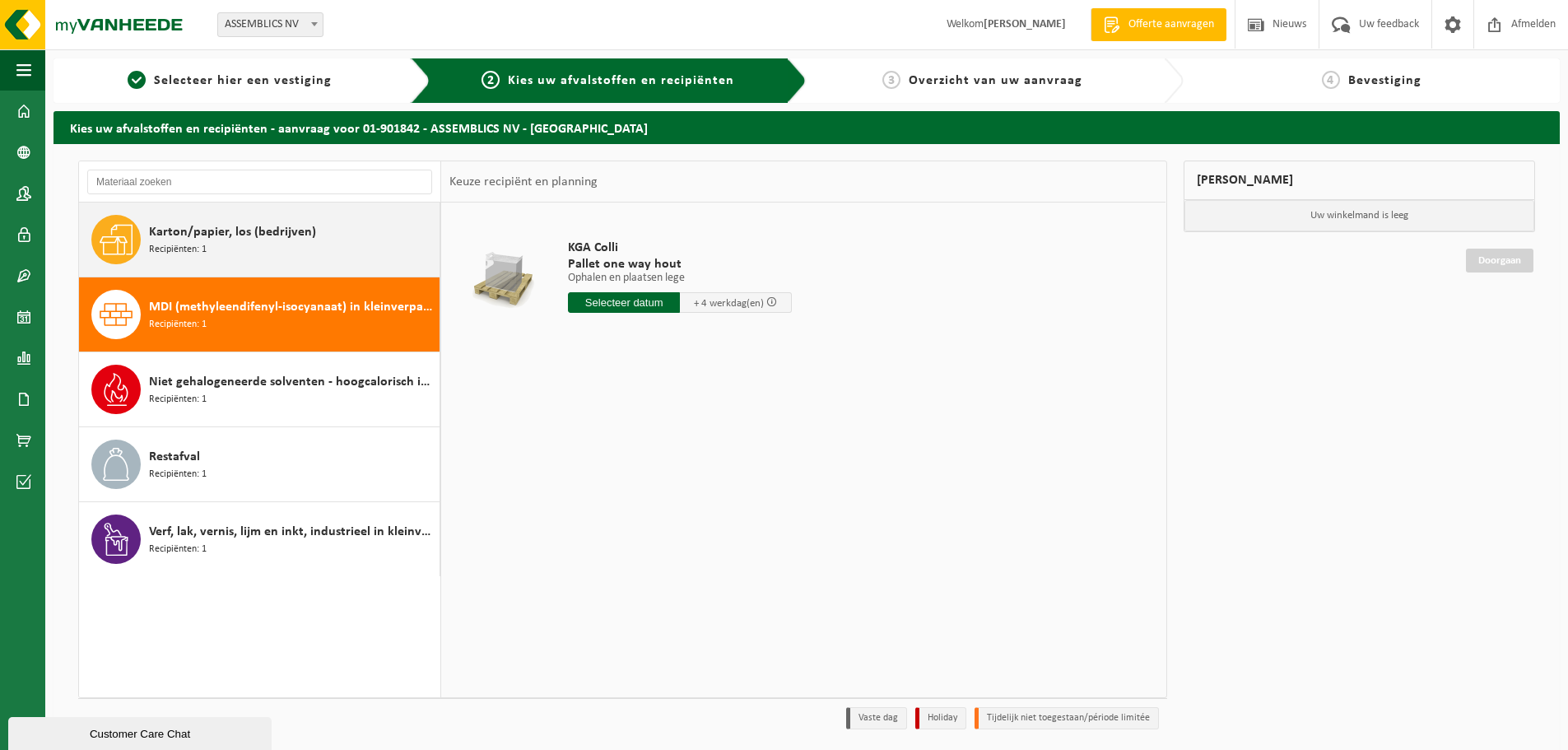
click at [150, 243] on span "Recipiënten: 1" at bounding box center [178, 250] width 58 height 16
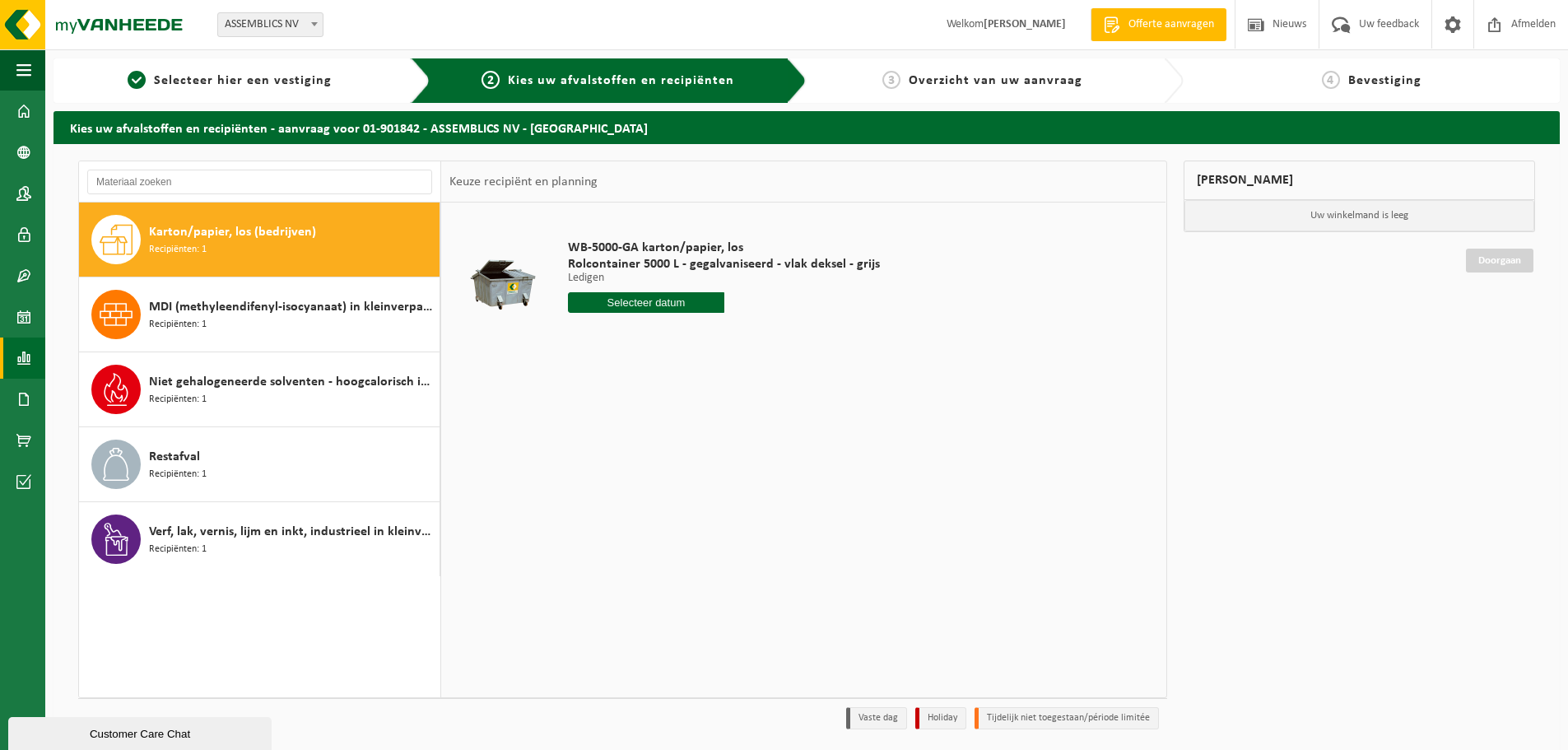
click at [22, 361] on span at bounding box center [24, 358] width 15 height 41
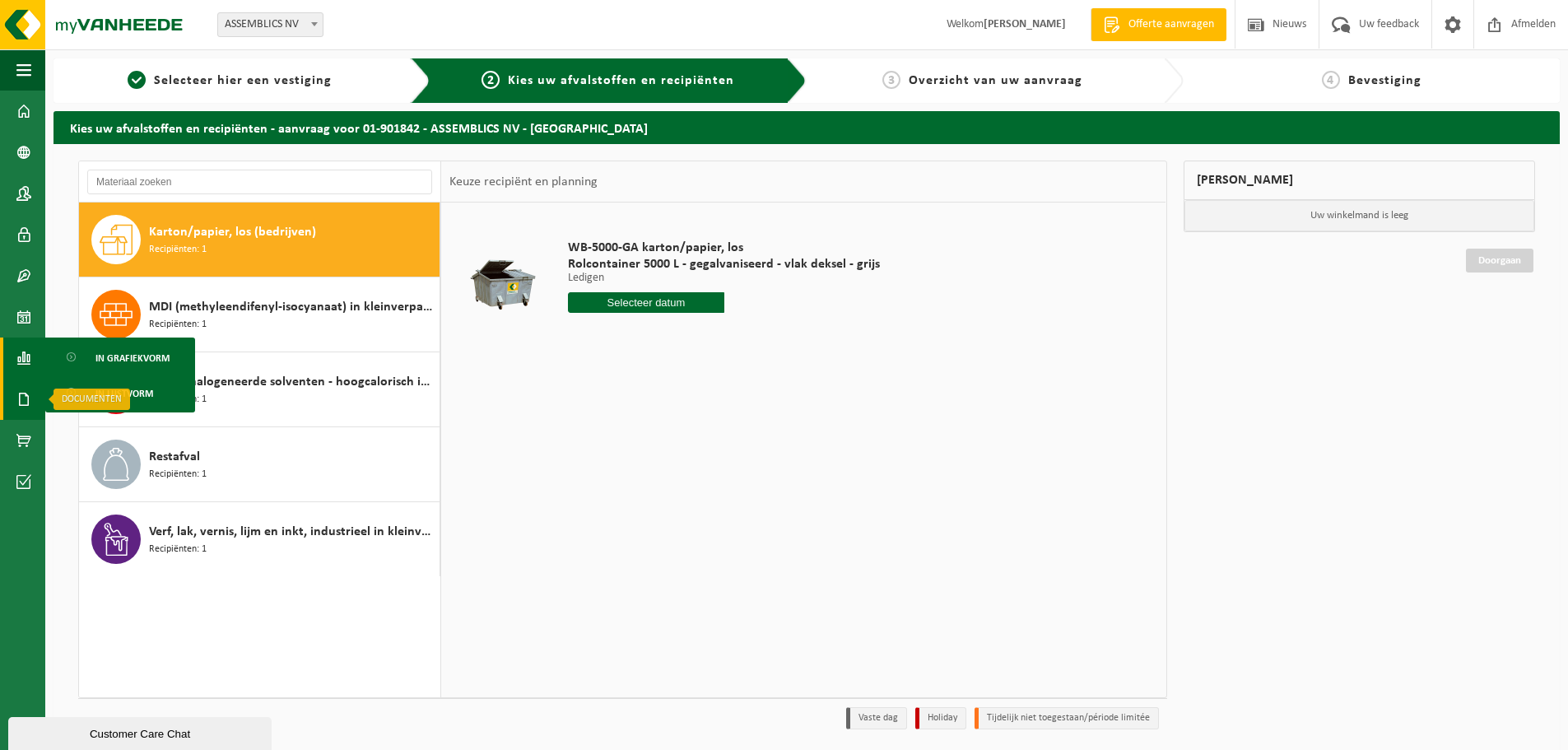
click at [20, 389] on span at bounding box center [24, 399] width 15 height 41
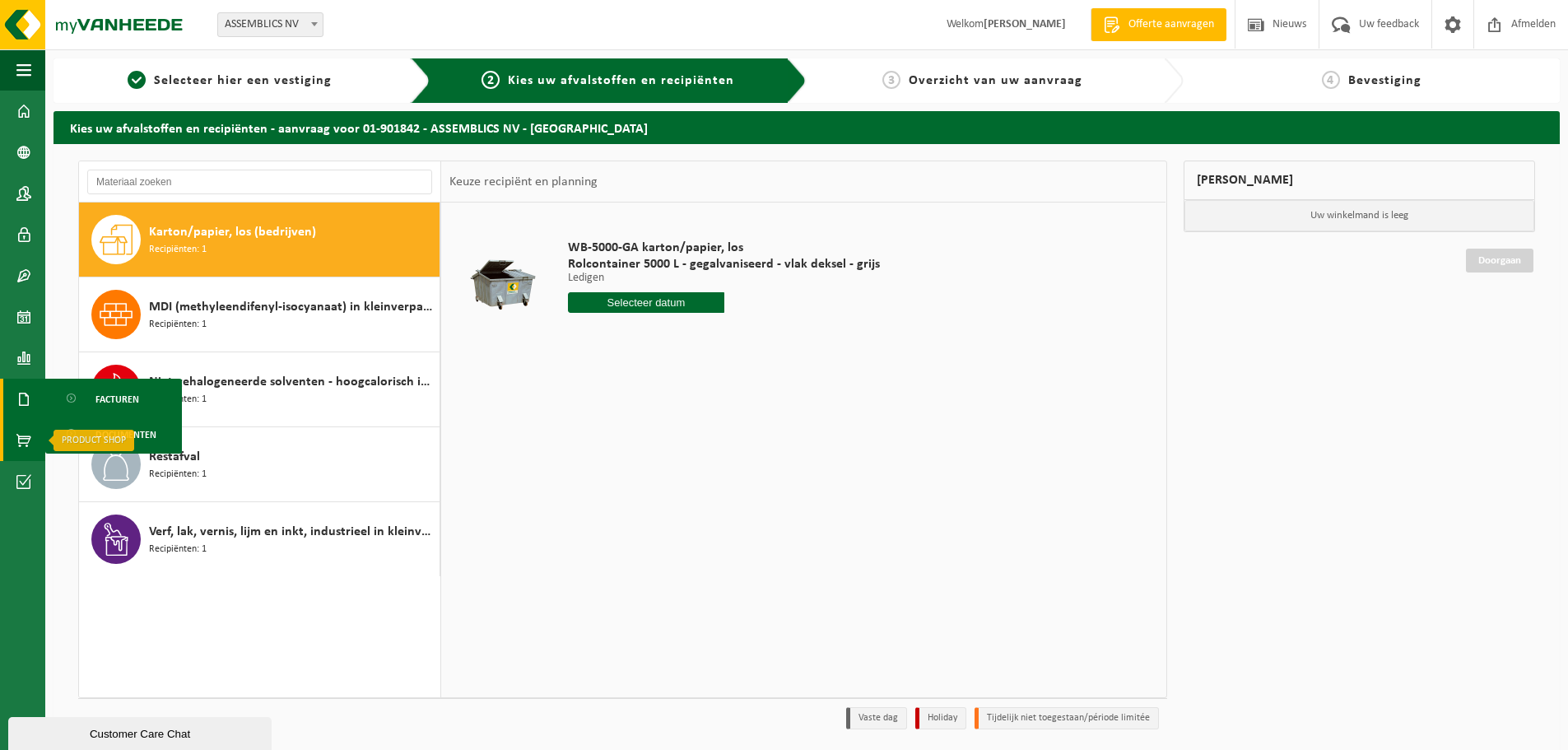
click at [15, 432] on link "Product Shop" at bounding box center [23, 440] width 45 height 41
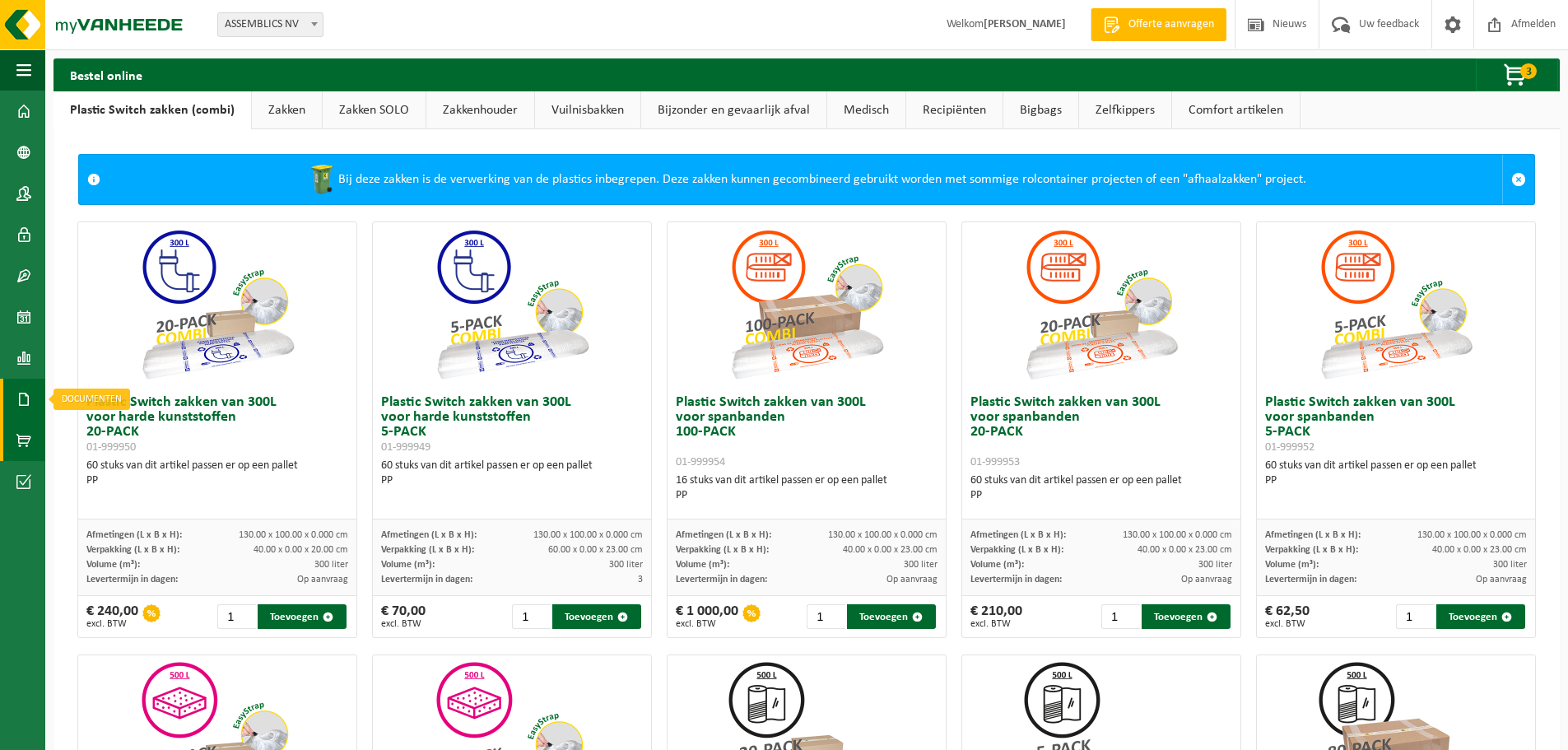
click at [27, 401] on span at bounding box center [24, 399] width 15 height 41
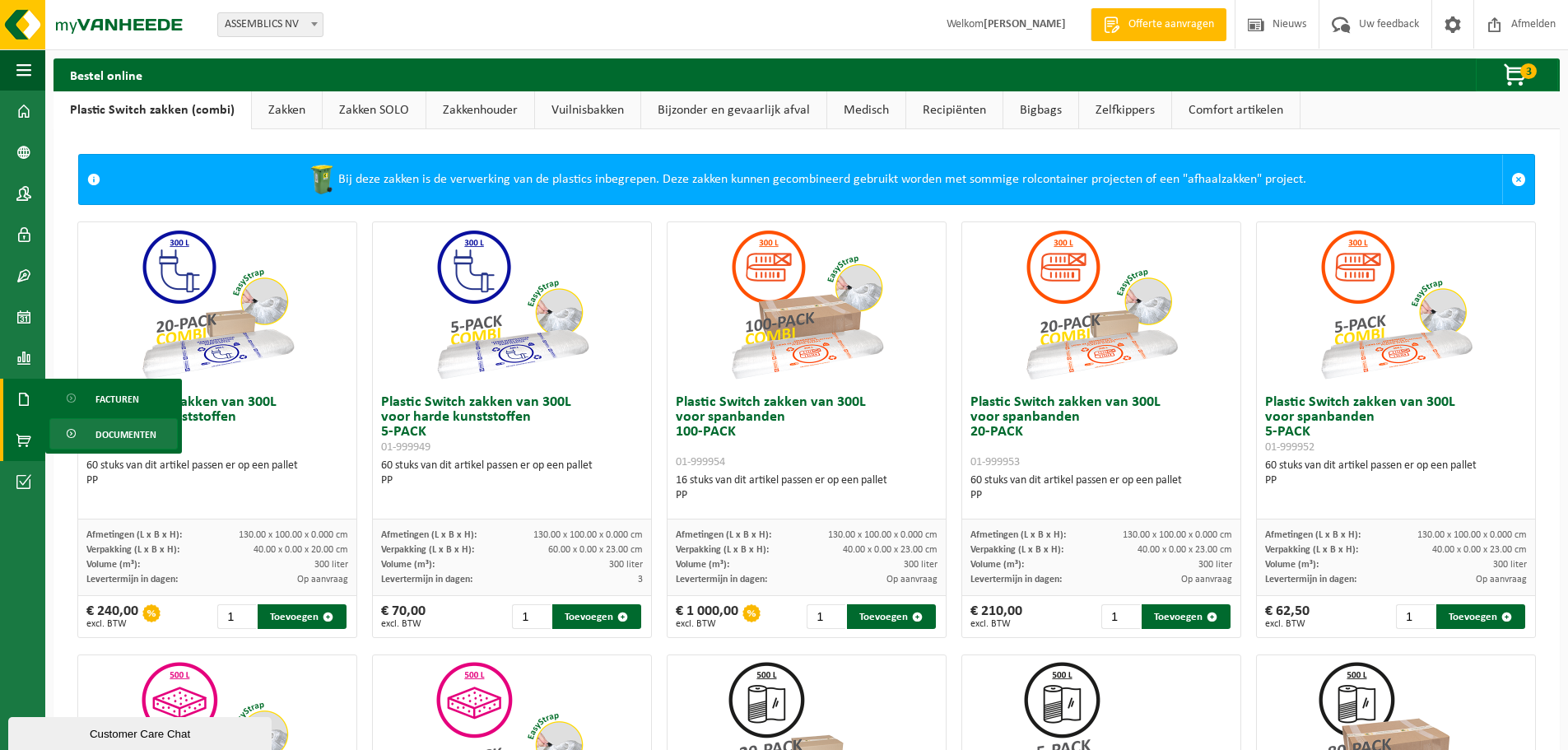
click at [105, 436] on span "Documenten" at bounding box center [126, 435] width 61 height 31
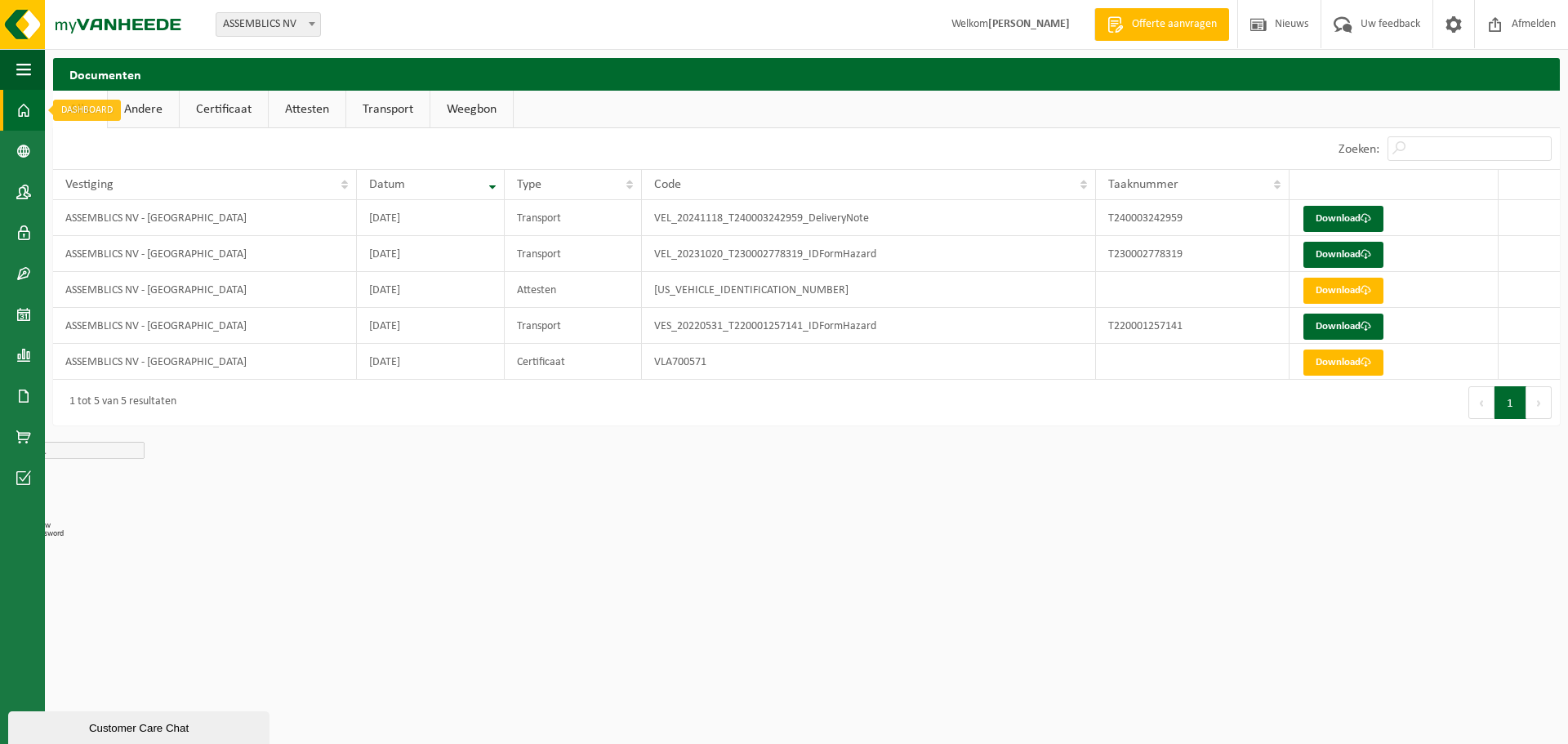
click at [21, 113] on span at bounding box center [23, 110] width 15 height 41
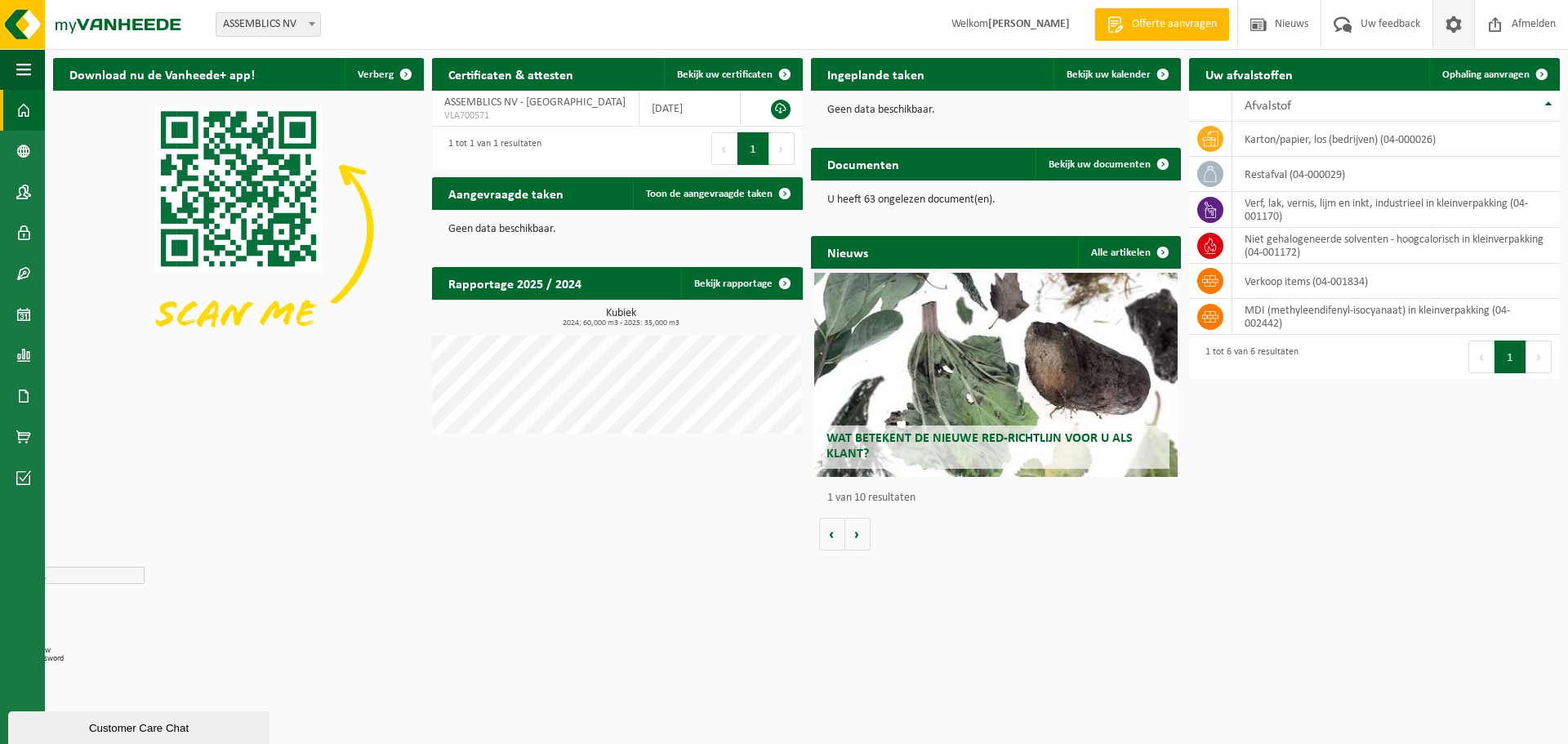
click at [1456, 21] on span at bounding box center [1454, 24] width 24 height 49
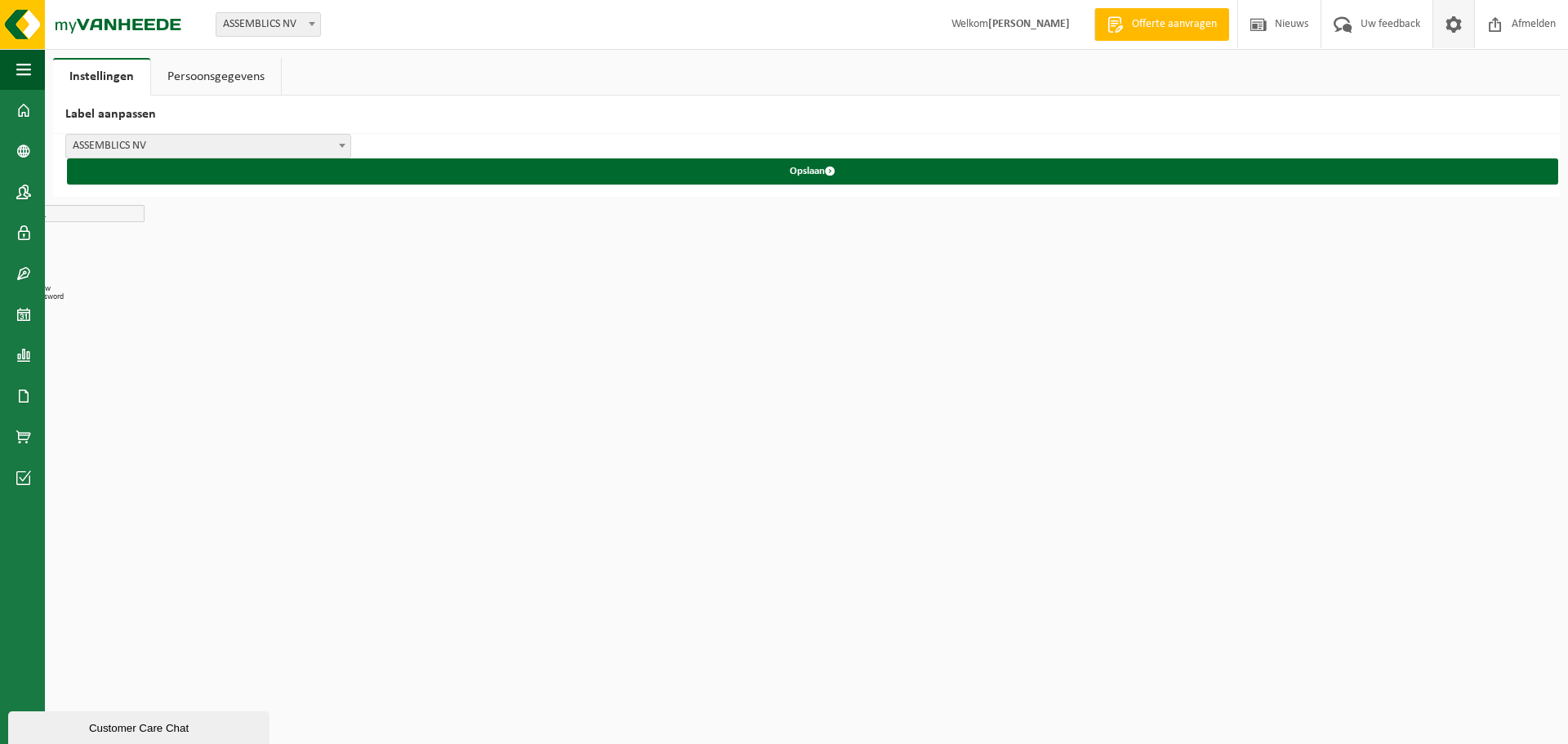
click at [256, 71] on link "Persoonsgegevens" at bounding box center [216, 76] width 130 height 37
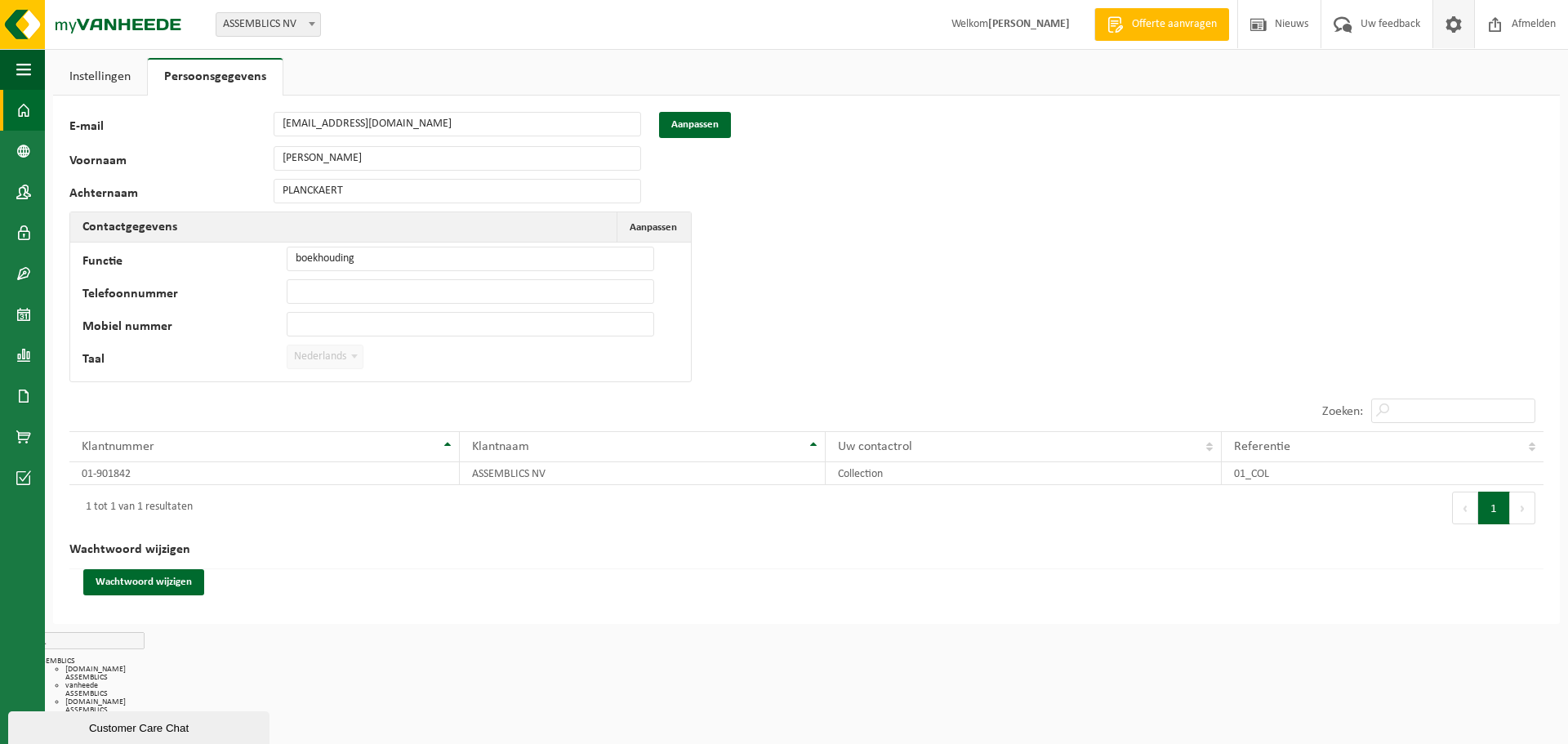
click at [34, 103] on link "Dashboard" at bounding box center [23, 110] width 45 height 41
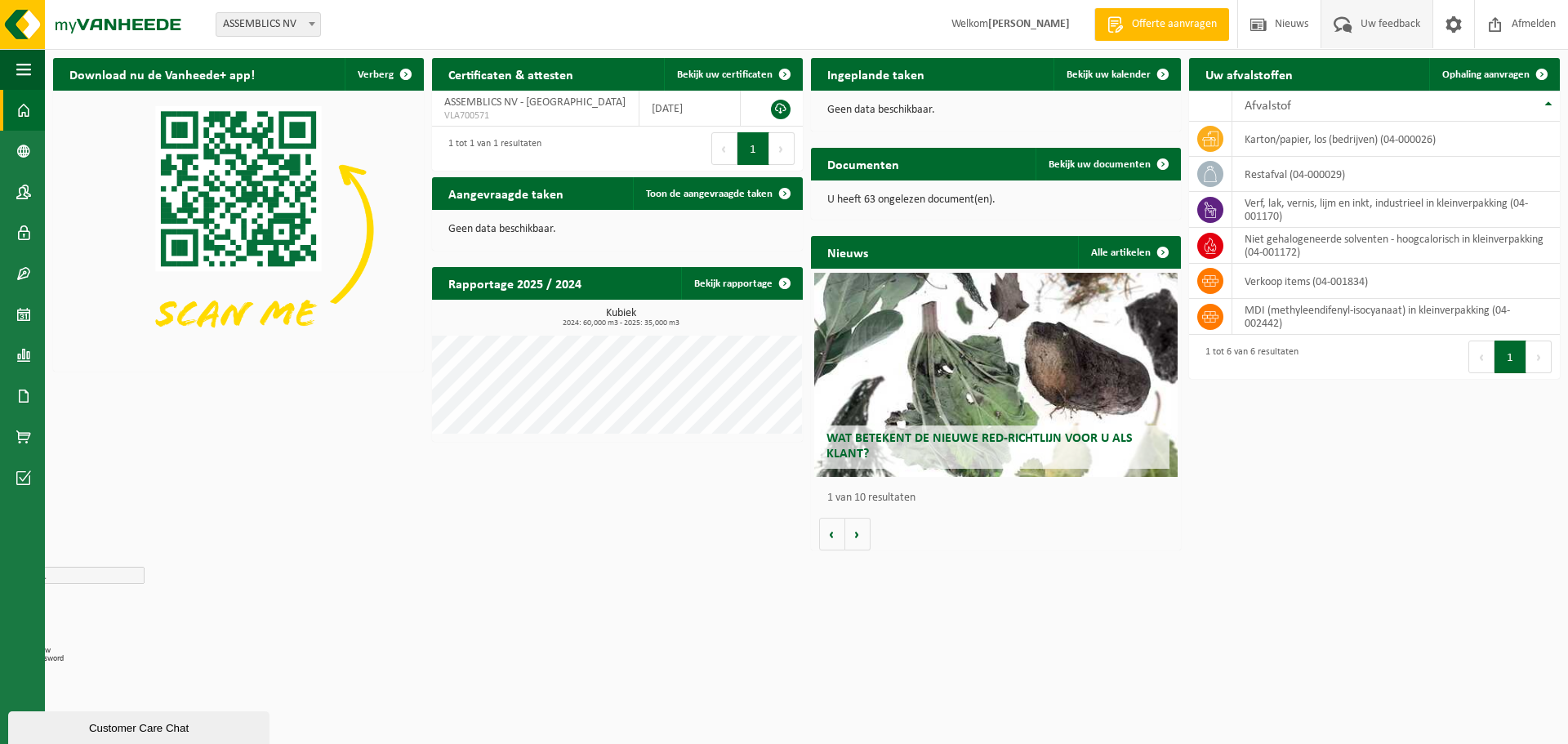
click at [1372, 35] on span "Uw feedback" at bounding box center [1390, 24] width 68 height 49
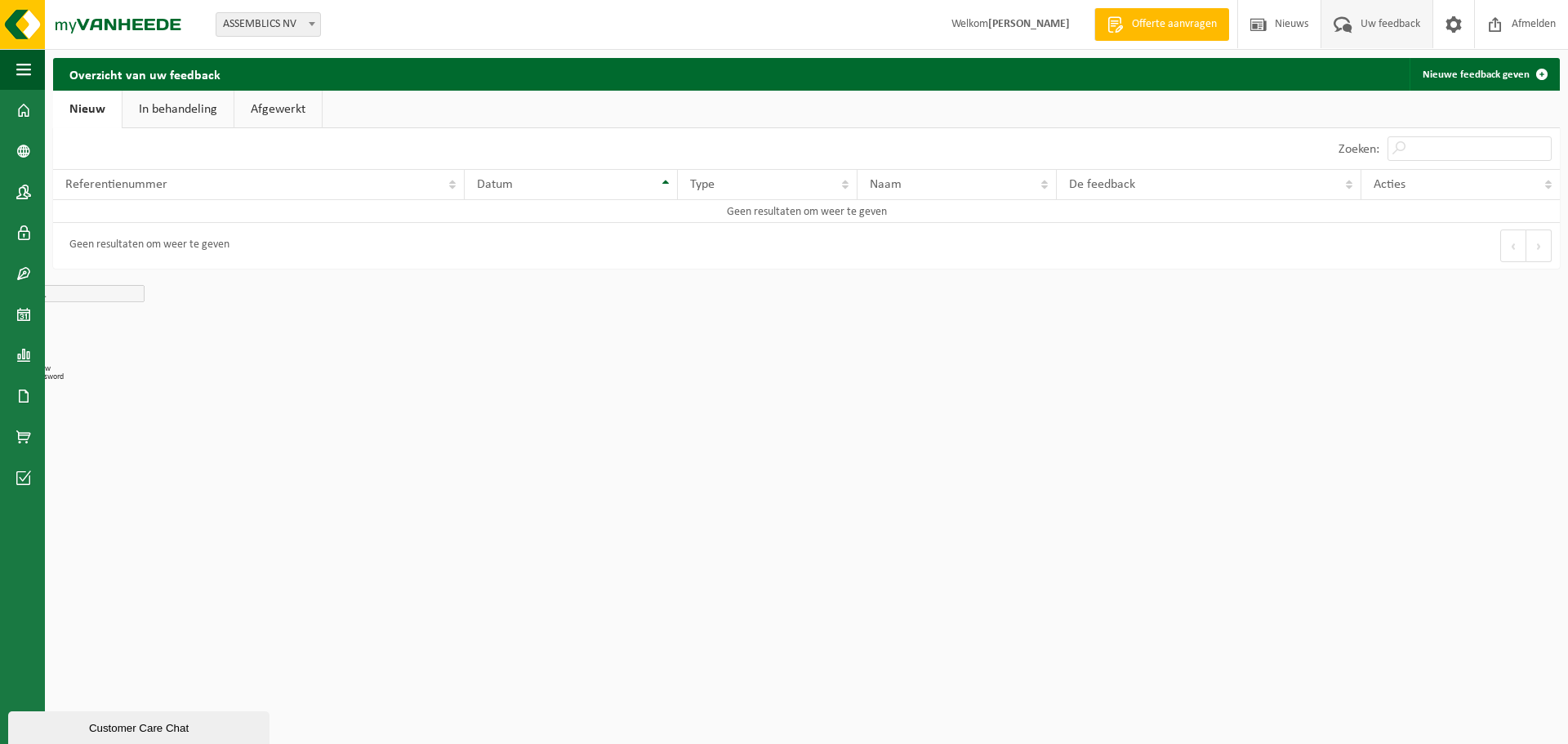
click at [266, 104] on link "Afgewerkt" at bounding box center [278, 109] width 87 height 37
click at [17, 107] on span at bounding box center [23, 110] width 15 height 41
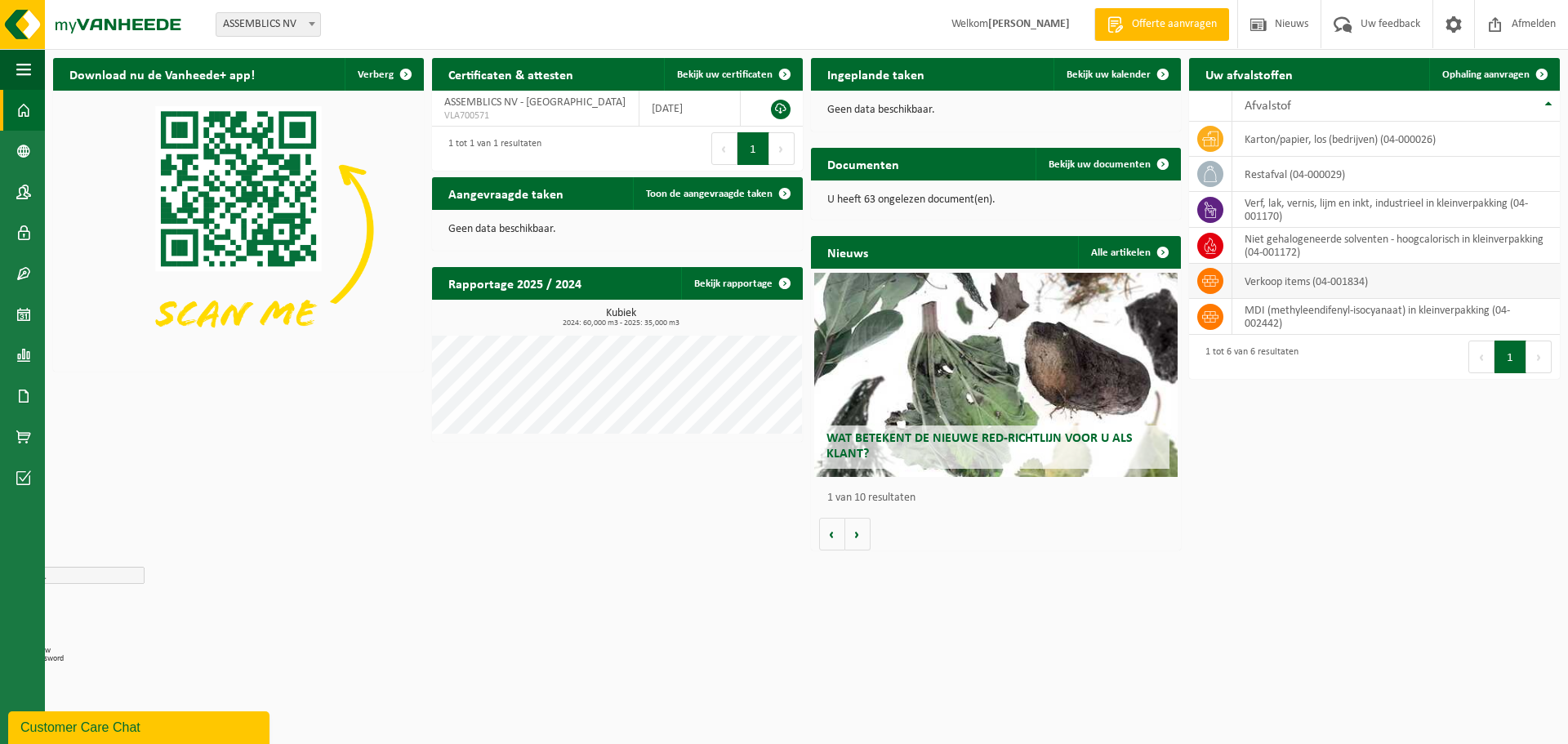
click at [1315, 284] on td "verkoop items (04-001834)" at bounding box center [1396, 281] width 327 height 36
click at [1210, 282] on icon at bounding box center [1210, 281] width 16 height 11
click at [1296, 281] on td "verkoop items (04-001834)" at bounding box center [1396, 281] width 327 height 36
click at [1218, 281] on icon at bounding box center [1210, 281] width 16 height 16
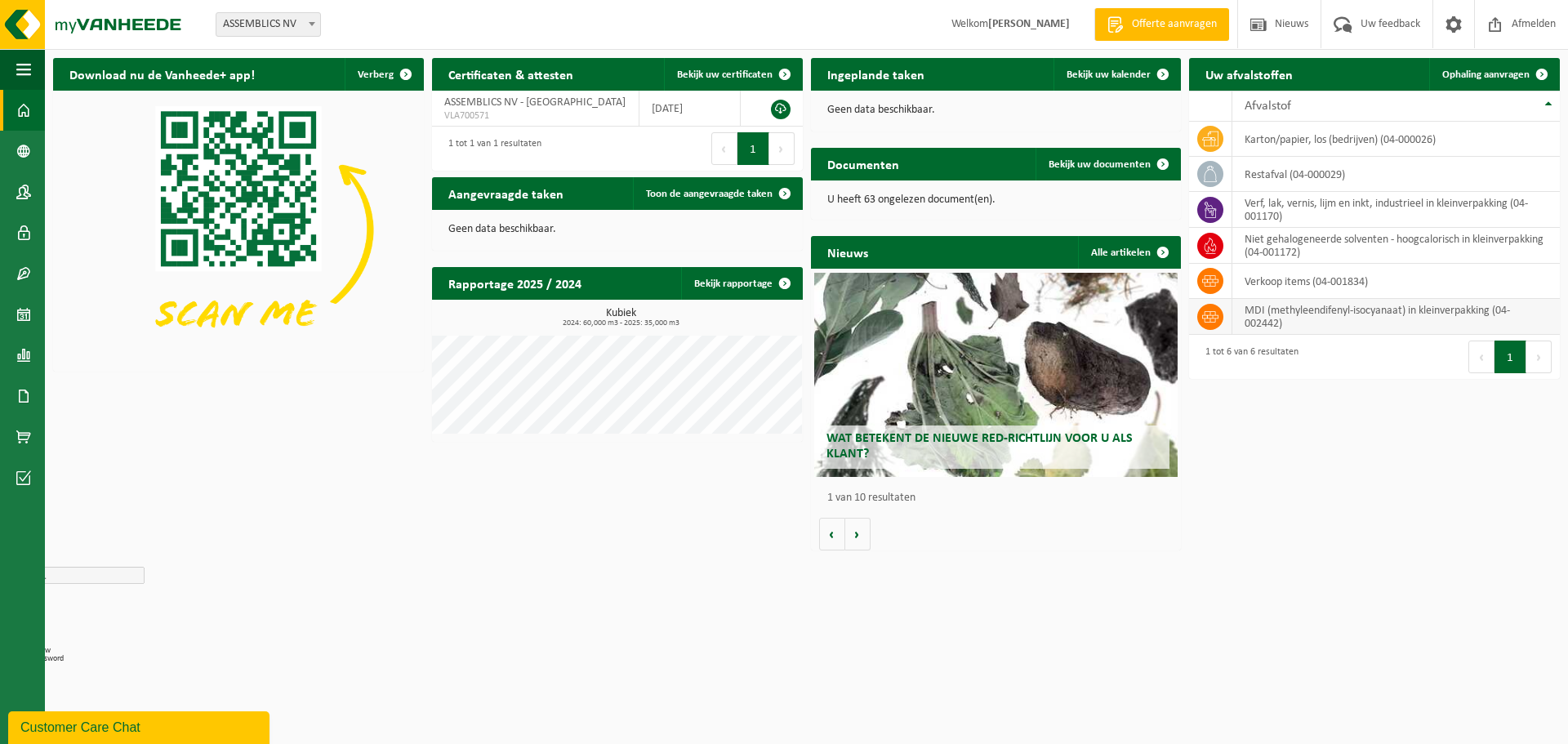
click at [1448, 309] on td "MDI (methyleendifenyl-isocyanaat) in kleinverpakking (04-002442)" at bounding box center [1396, 316] width 327 height 36
click at [1210, 317] on icon at bounding box center [1210, 316] width 16 height 16
click at [1489, 75] on span "Ophaling aanvragen" at bounding box center [1486, 74] width 87 height 10
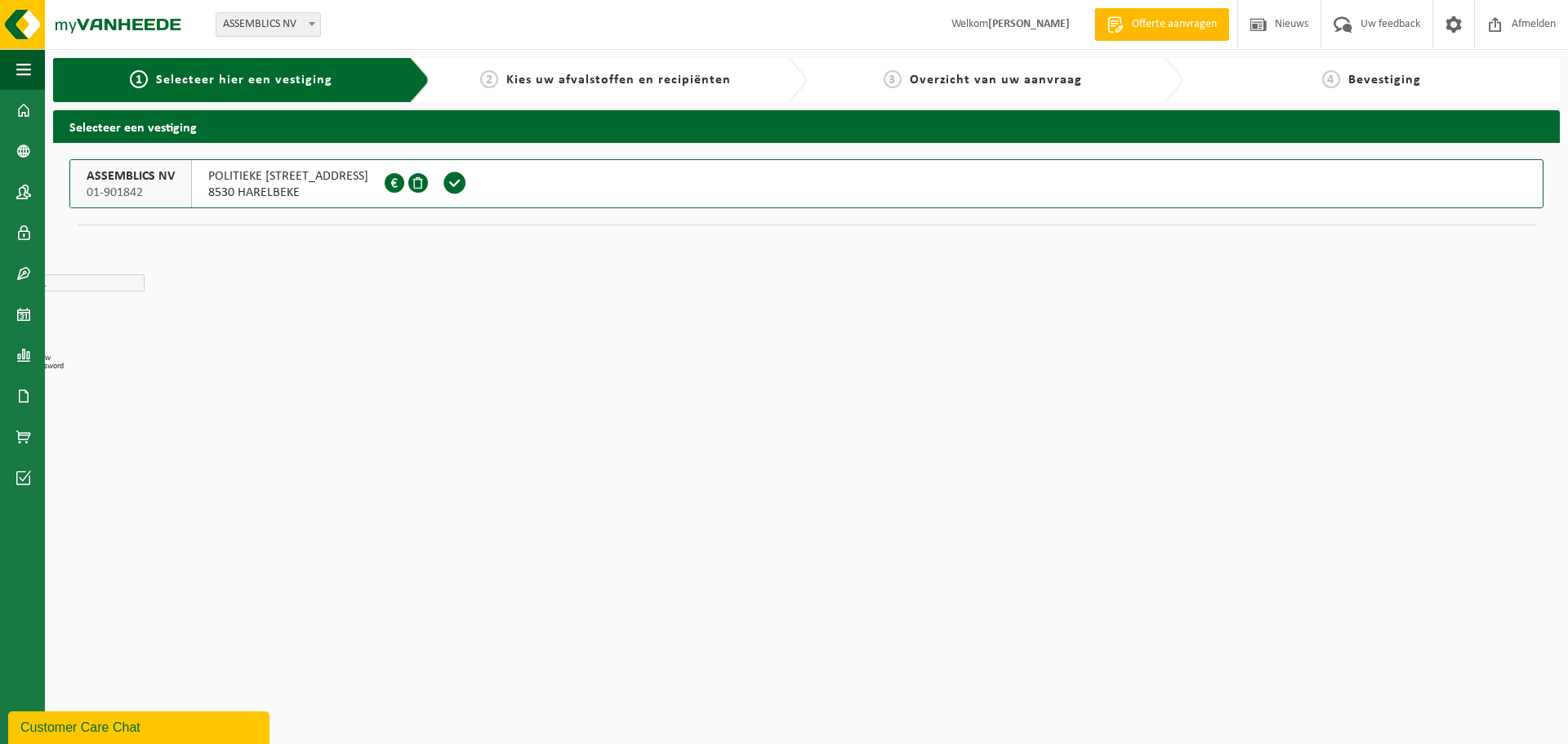
click at [206, 179] on div "POLITIEKE [STREET_ADDRESS] 0427.170.479" at bounding box center [288, 184] width 192 height 48
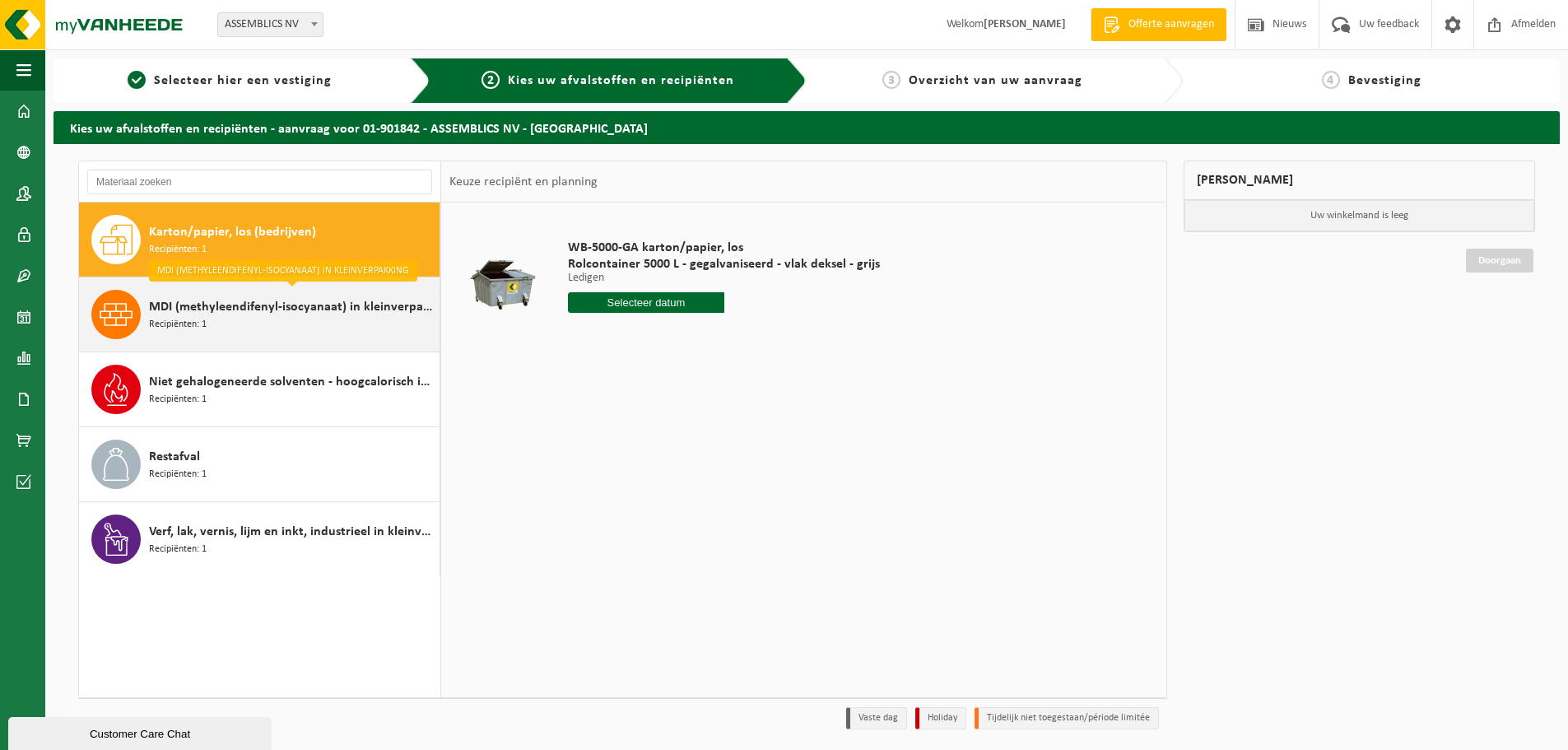
click at [208, 317] on div "MDI (methyleendifenyl-isocyanaat) in kleinverpakking Recipiënten: 1" at bounding box center [292, 314] width 286 height 50
